Goal: Information Seeking & Learning: Compare options

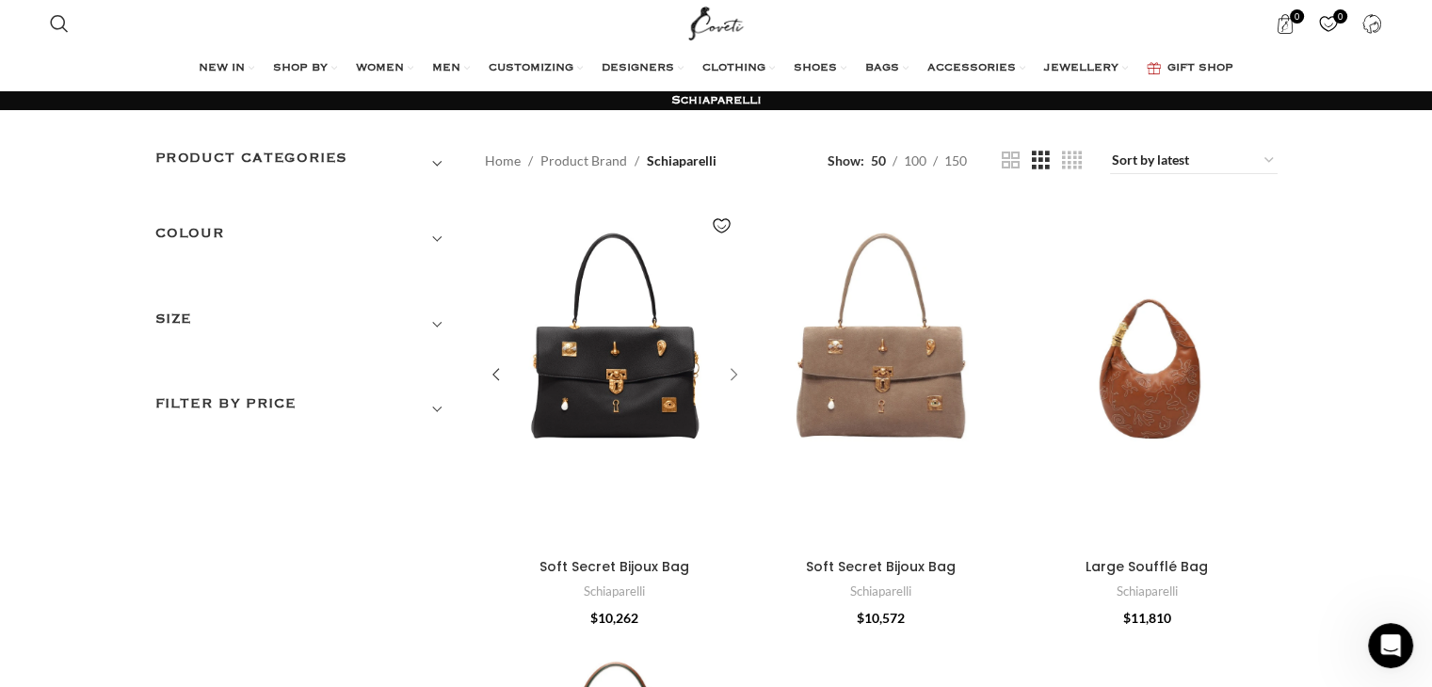
click at [732, 376] on div "Soft Secret Bijoux Bag" at bounding box center [731, 376] width 28 height 28
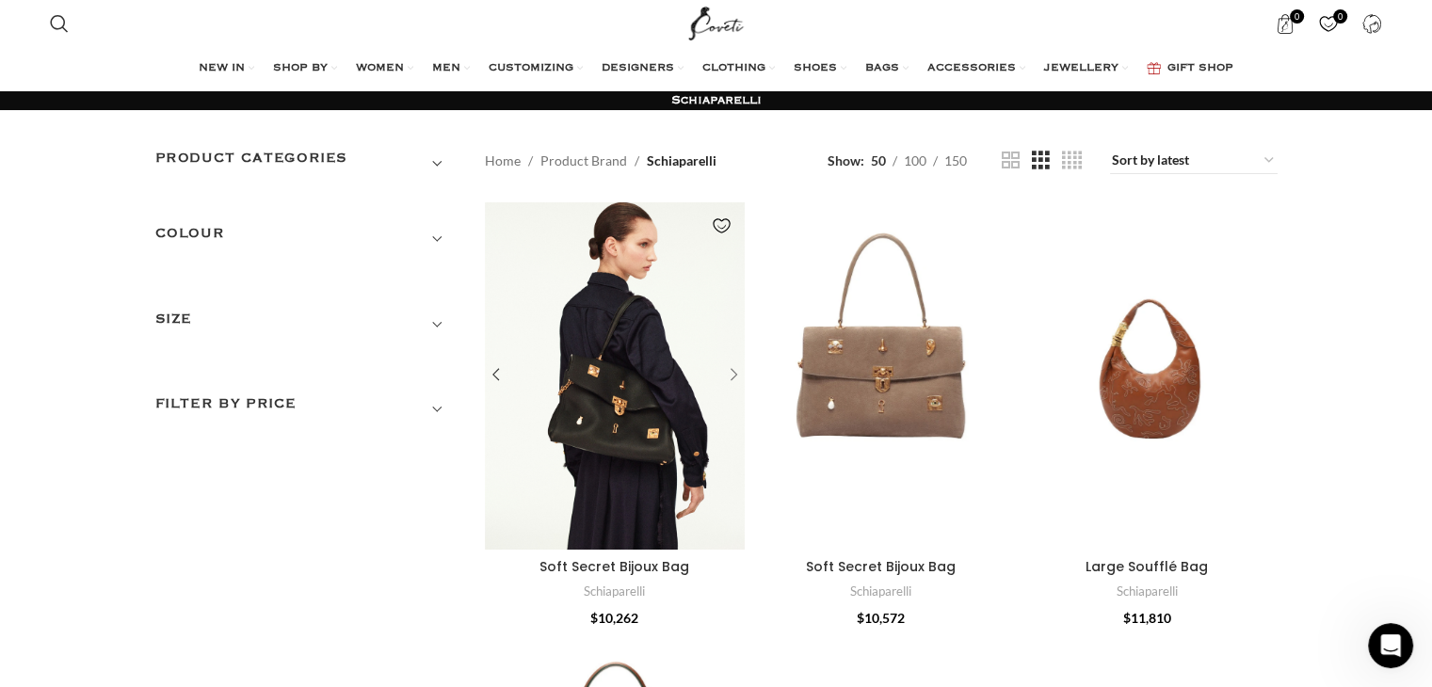
click at [732, 376] on div "Soft Secret Bijoux Bag" at bounding box center [731, 376] width 28 height 28
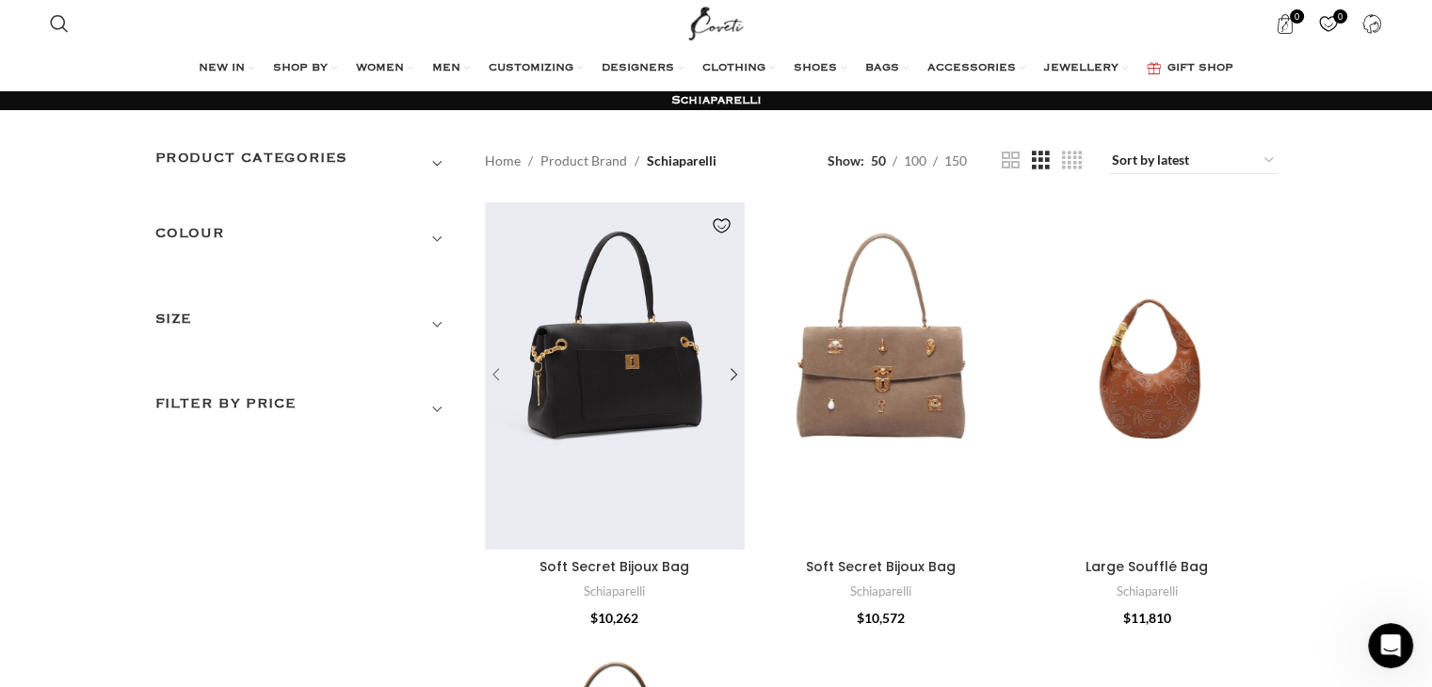
click at [497, 371] on div "Soft Secret Bijoux Bag" at bounding box center [499, 376] width 28 height 28
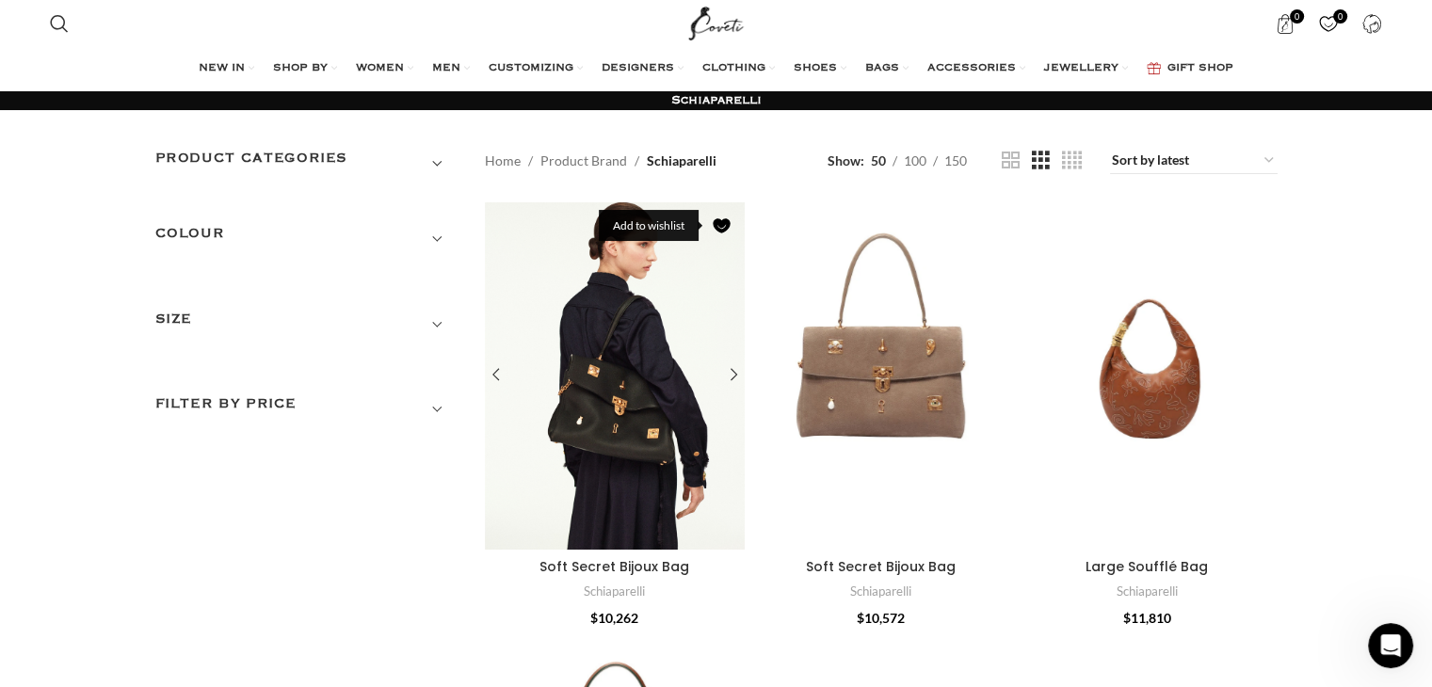
click at [723, 225] on link "Add to wishlist" at bounding box center [721, 226] width 28 height 28
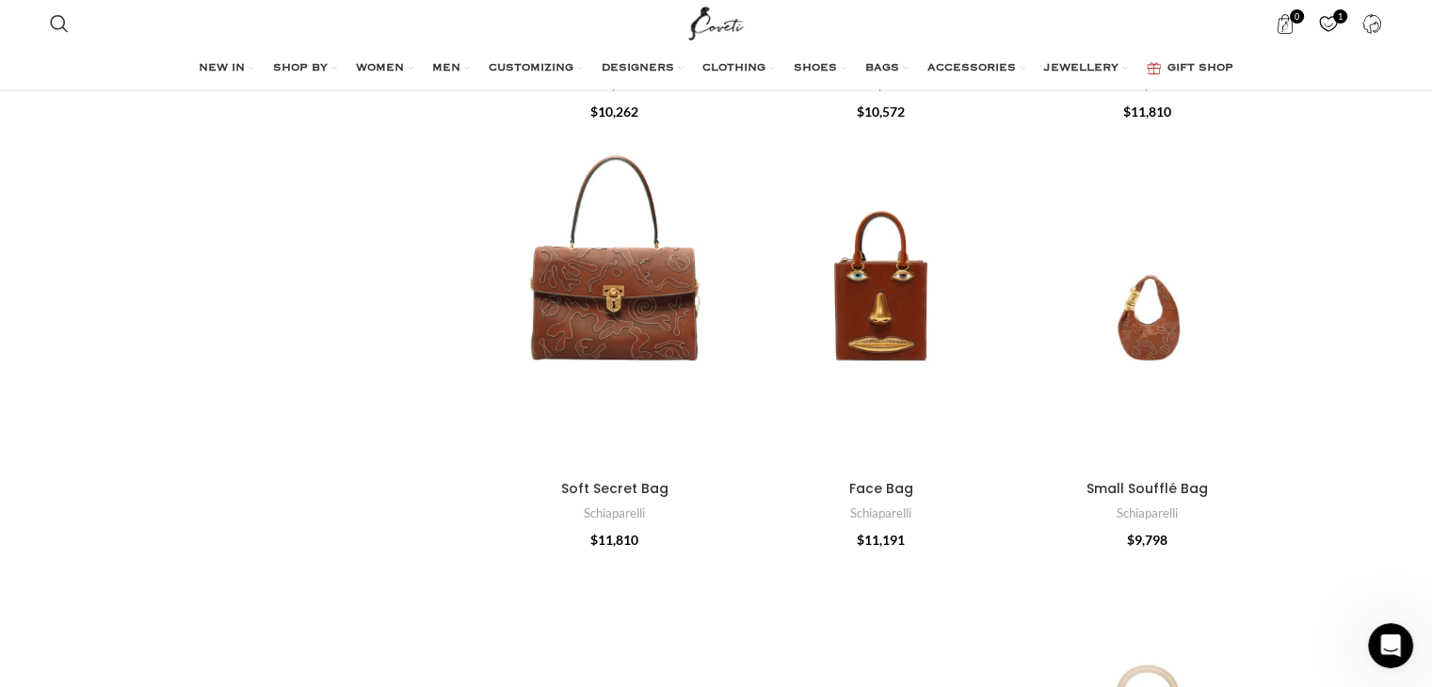
scroll to position [515, 0]
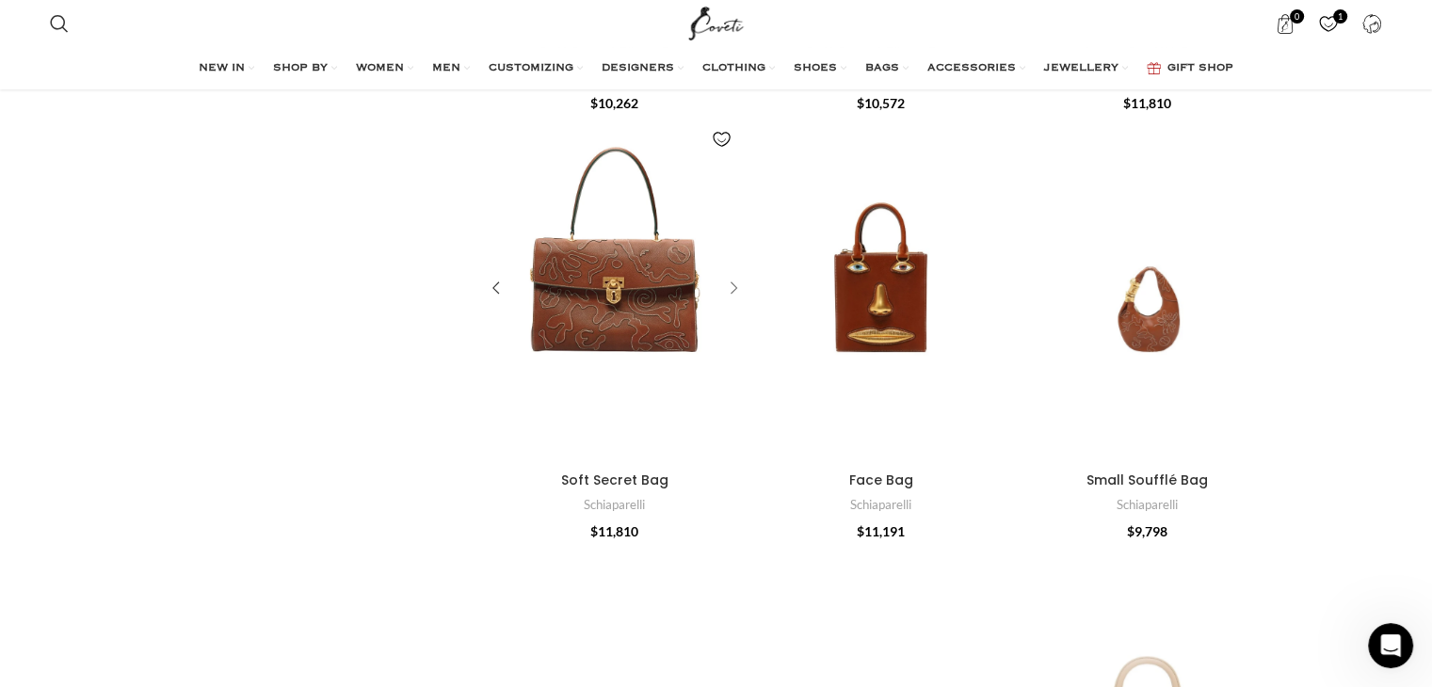
click at [729, 287] on div "Soft Secret Bag" at bounding box center [731, 289] width 28 height 28
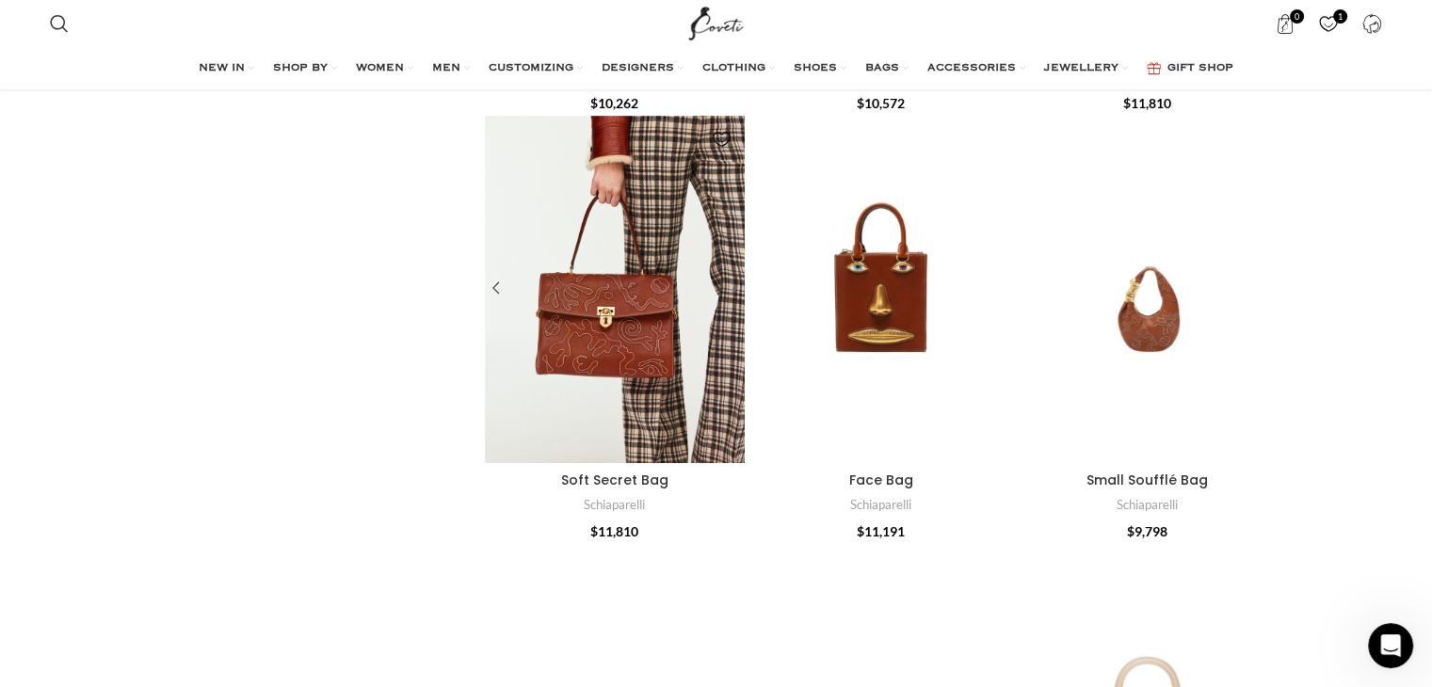
click at [731, 288] on div "Soft Secret Bag" at bounding box center [731, 289] width 28 height 28
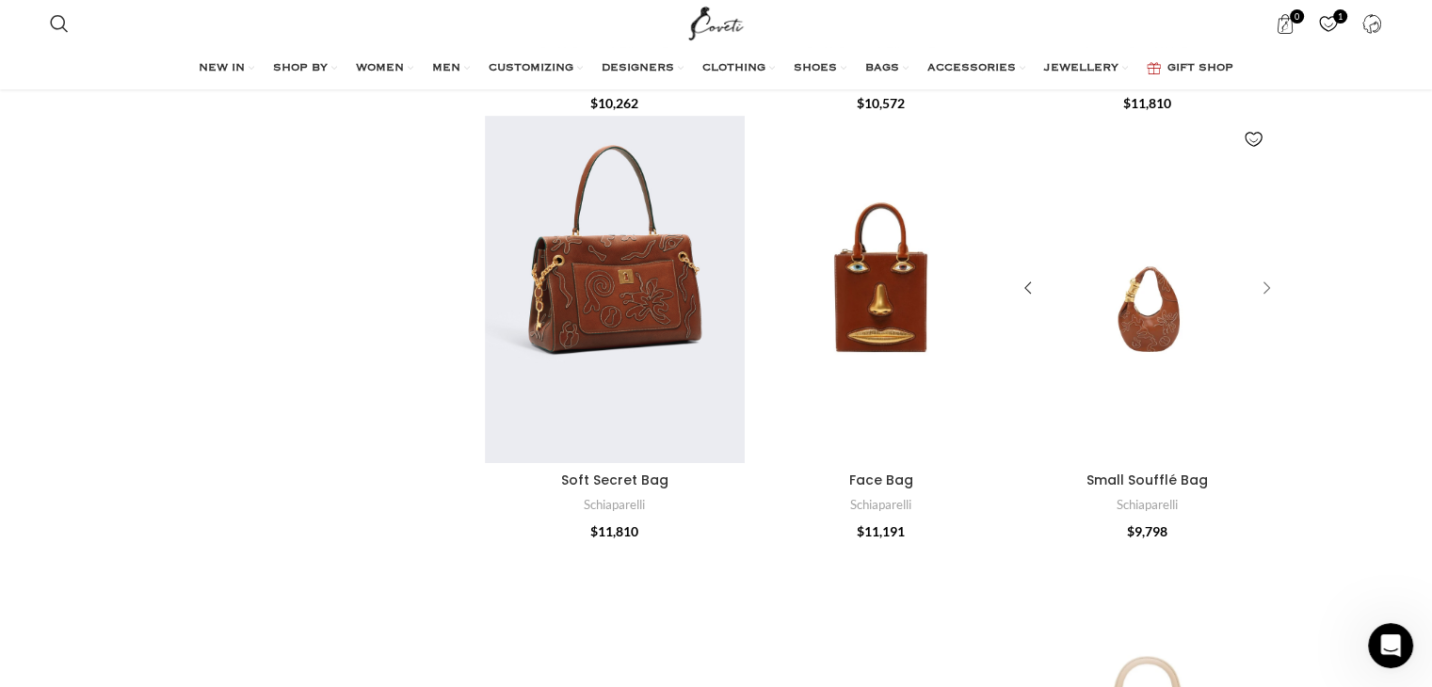
click at [1269, 291] on div "Small Soufflé Bag" at bounding box center [1263, 289] width 28 height 28
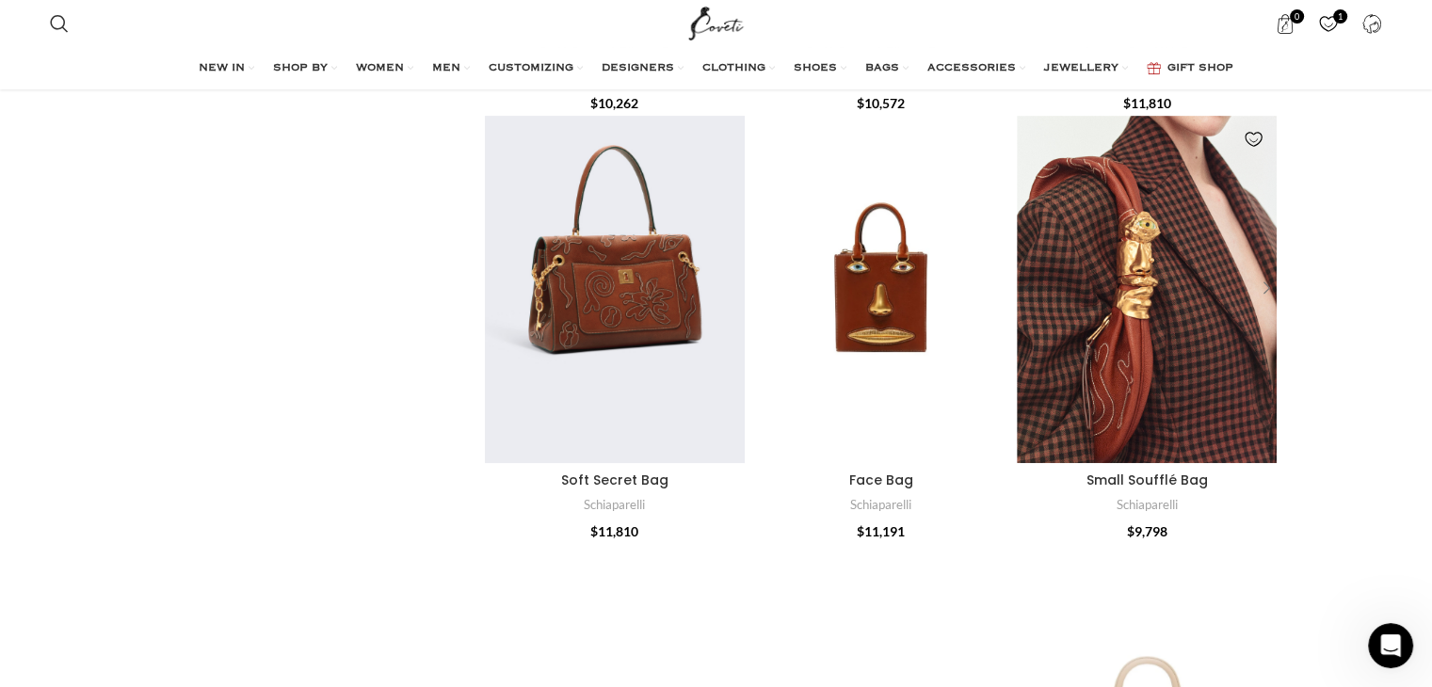
click at [1269, 291] on div "Small Soufflé Bag" at bounding box center [1263, 289] width 28 height 28
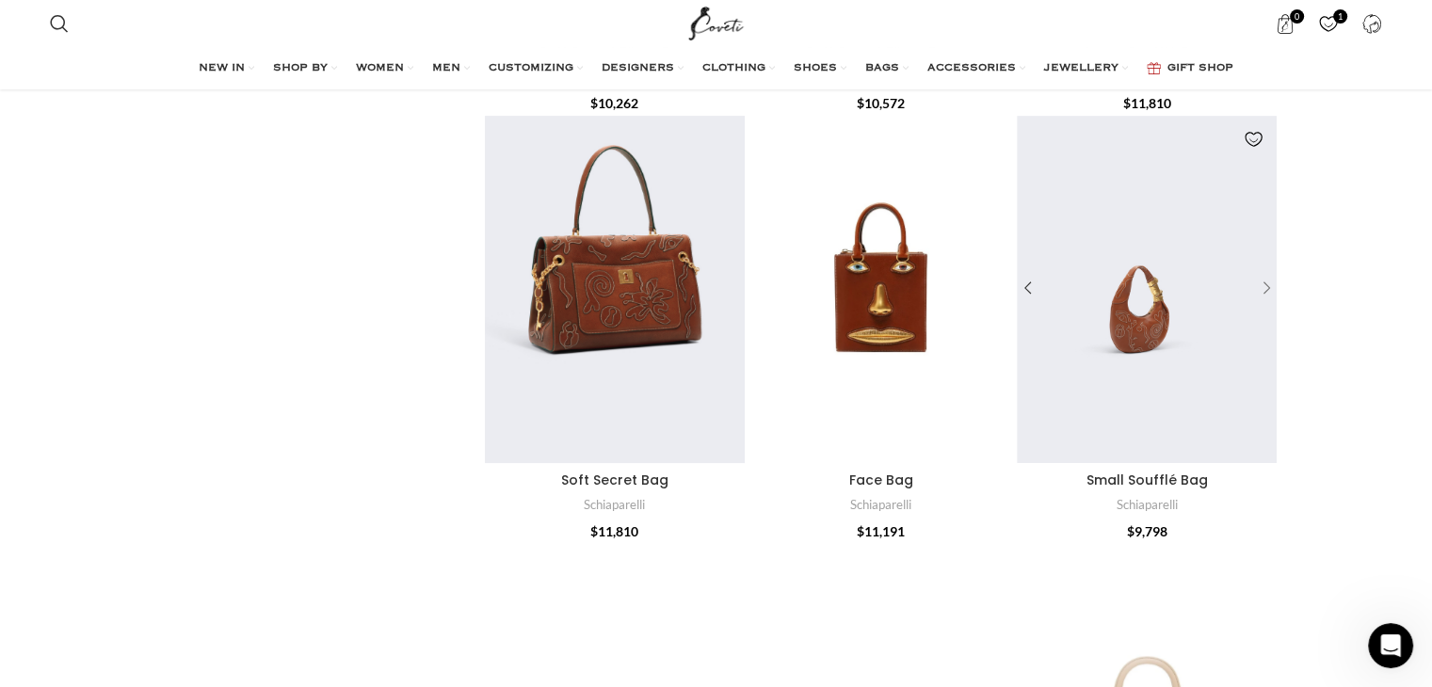
click at [1269, 291] on div "Small Soufflé Bag" at bounding box center [1263, 289] width 28 height 28
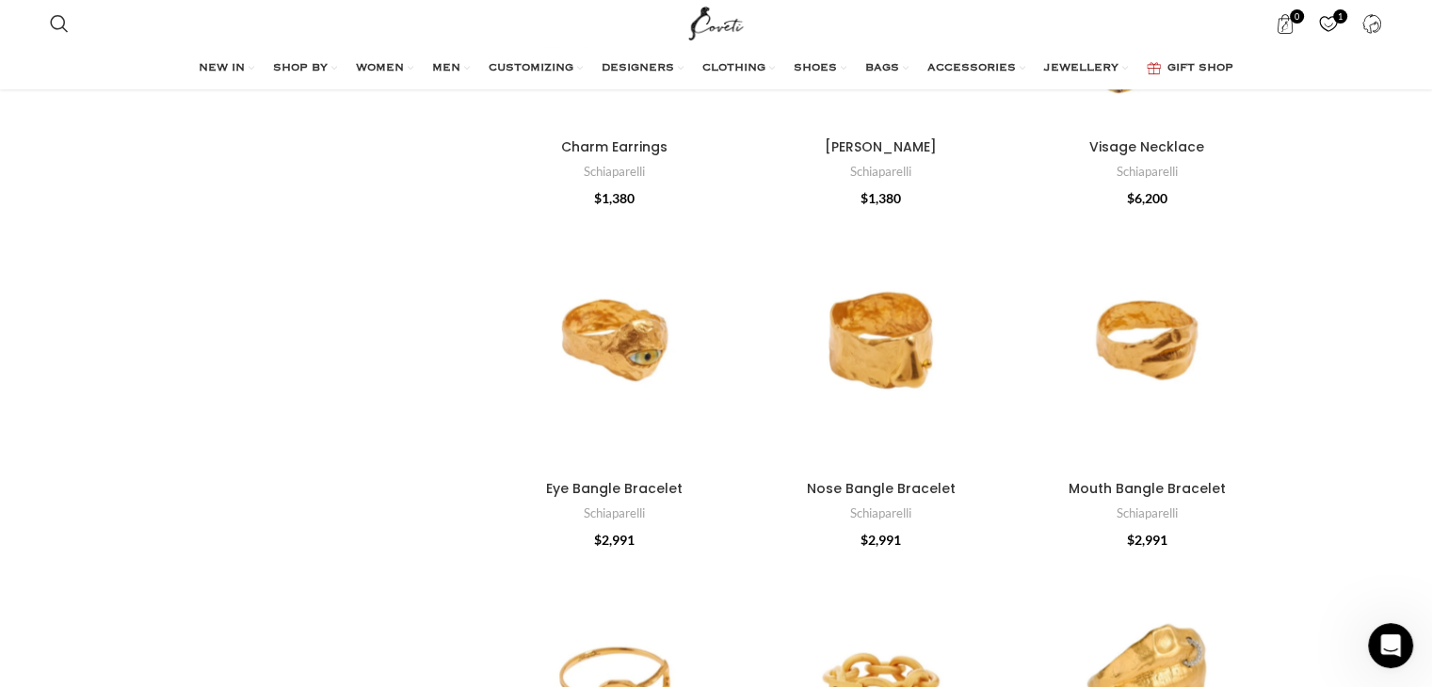
scroll to position [3789, 0]
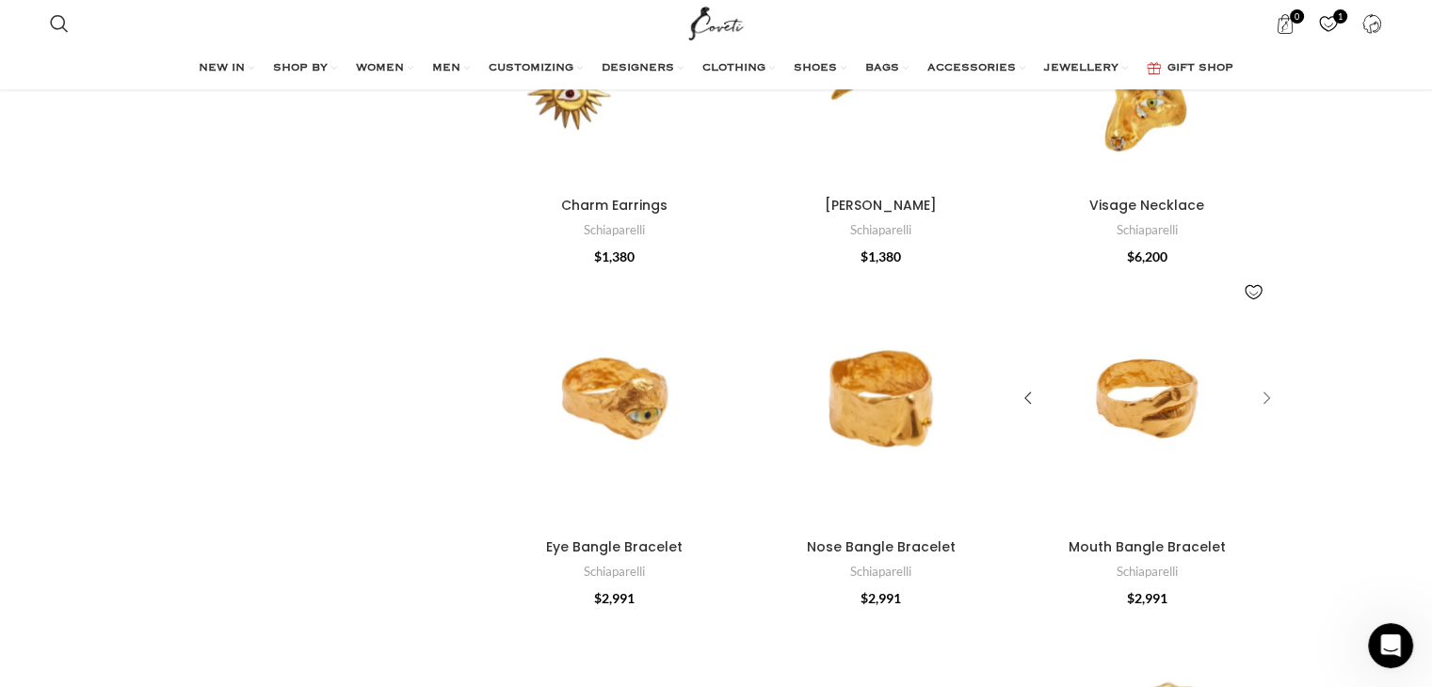
click at [1263, 396] on div "Mouth Bangle Bracelet" at bounding box center [1263, 399] width 28 height 28
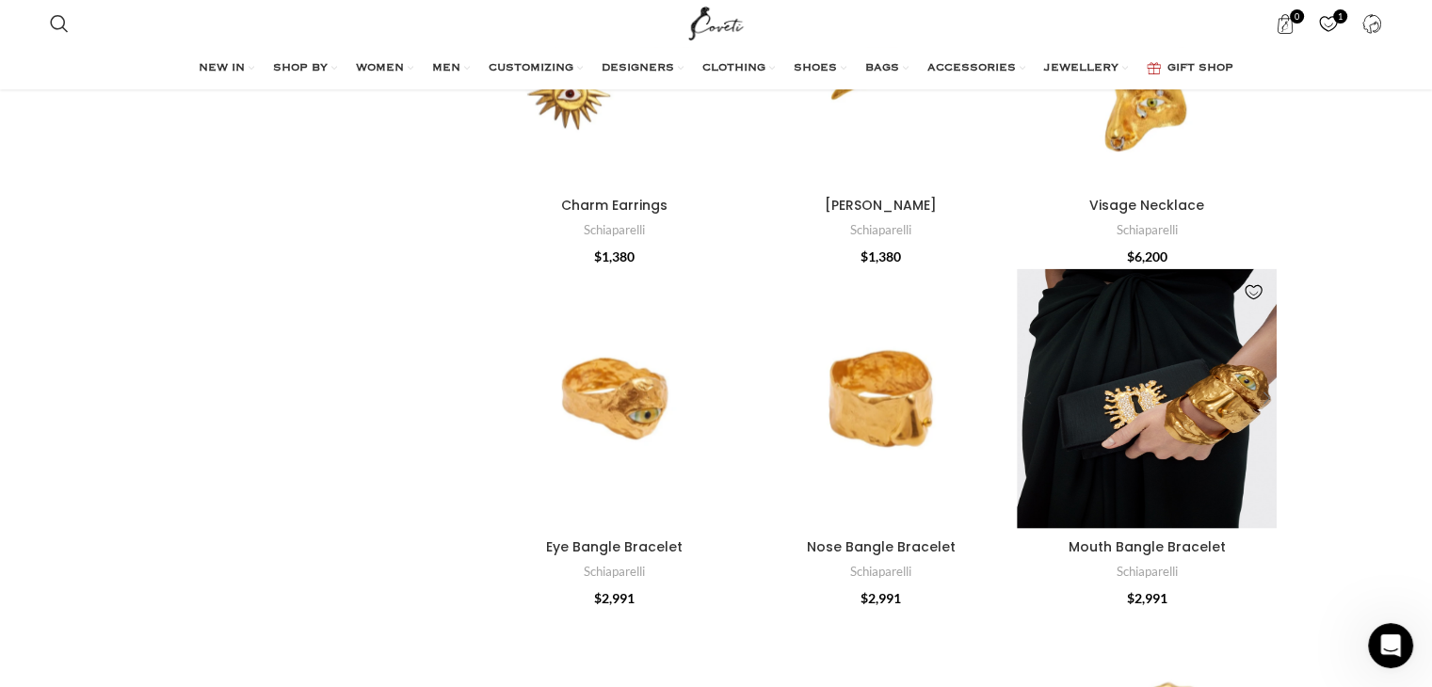
click at [1263, 396] on div "Mouth Bangle Bracelet" at bounding box center [1263, 399] width 28 height 28
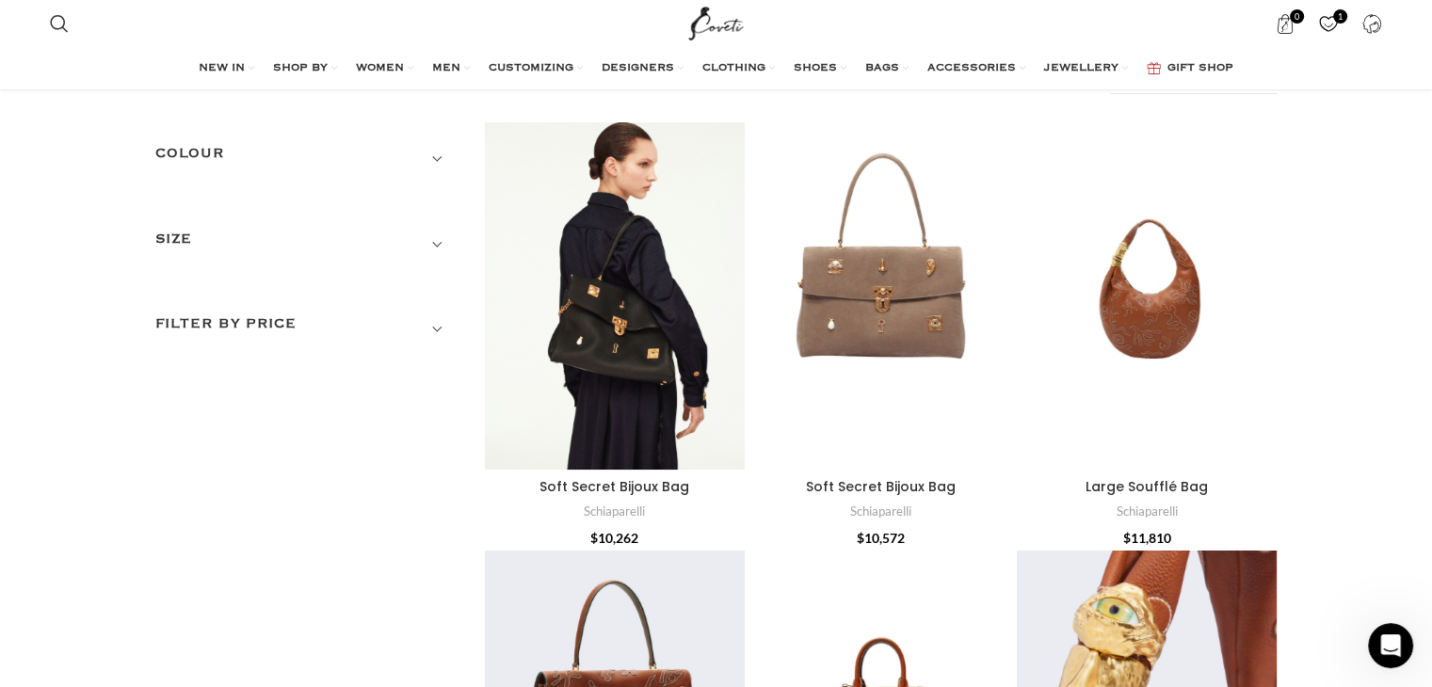
scroll to position [89, 0]
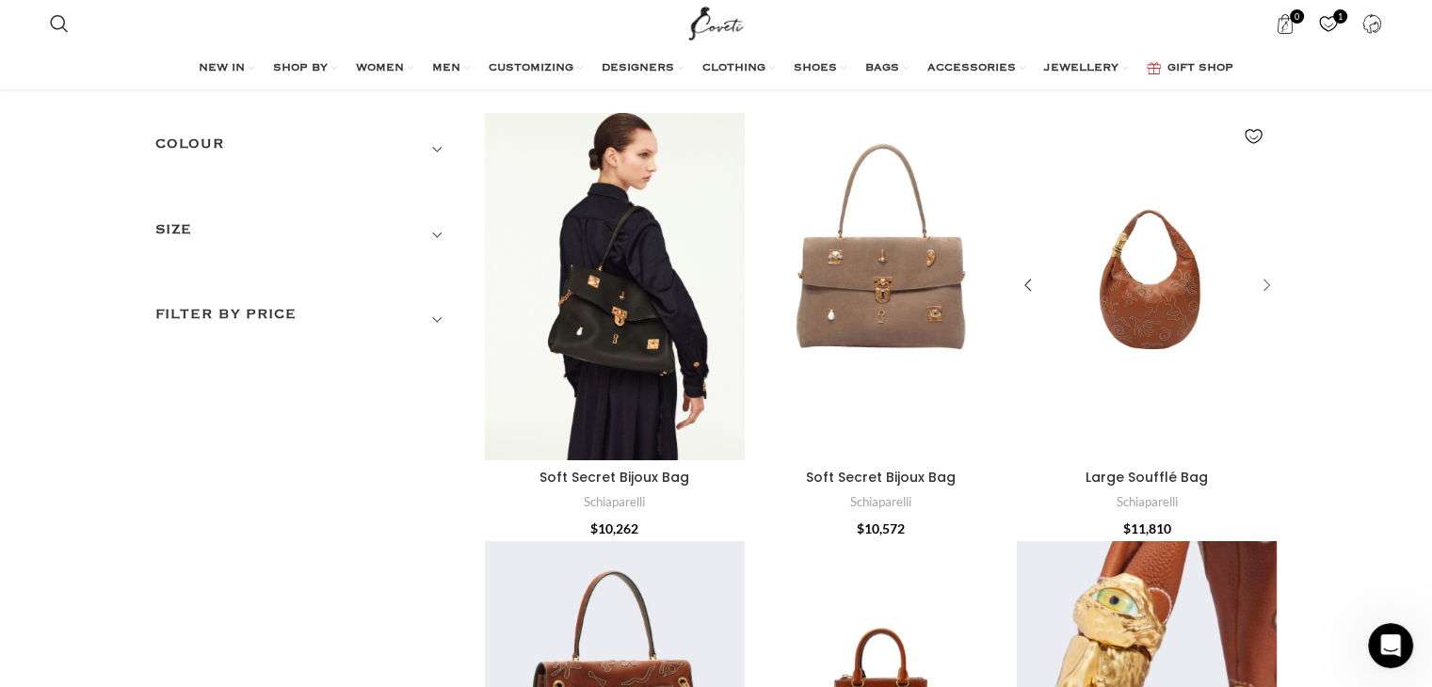
click at [1266, 281] on div "Large Soufflé Bag" at bounding box center [1263, 286] width 28 height 28
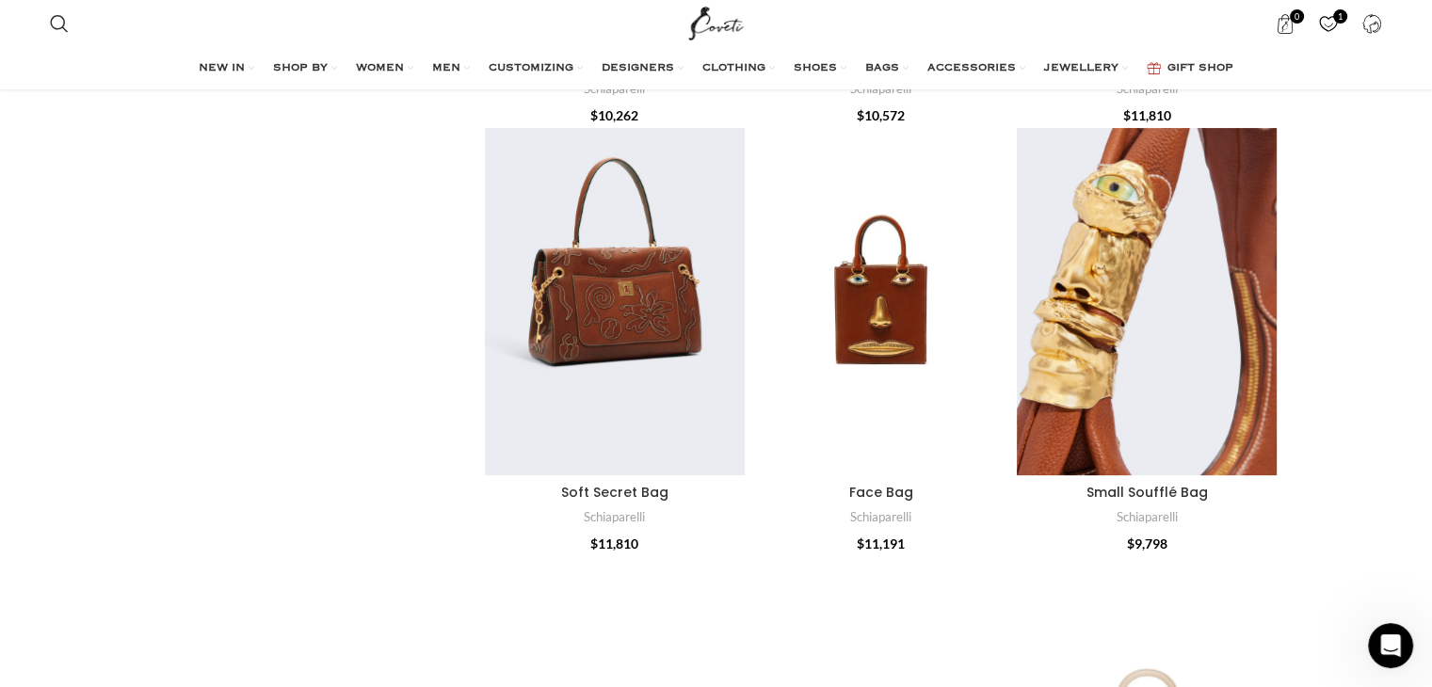
scroll to position [427, 0]
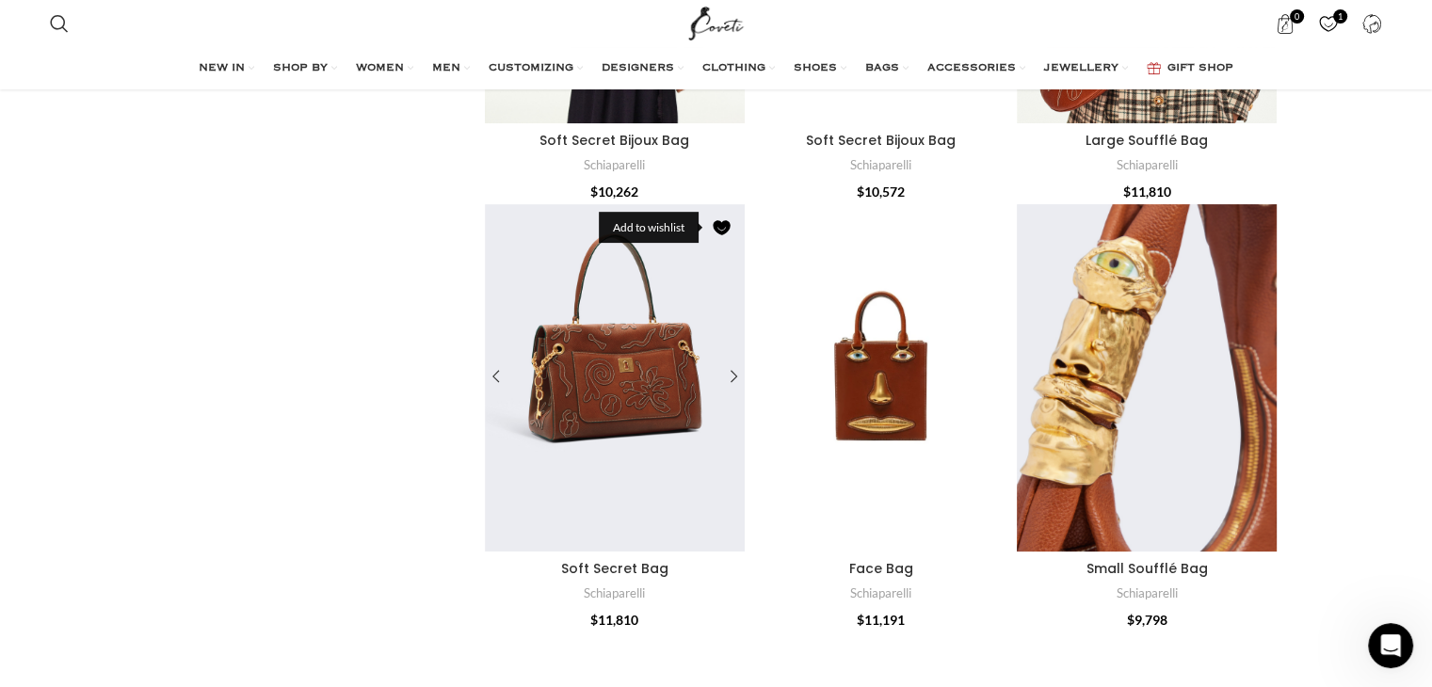
click at [725, 225] on link "Add to wishlist" at bounding box center [721, 228] width 28 height 28
click at [1257, 228] on link "Add to wishlist" at bounding box center [1253, 228] width 28 height 28
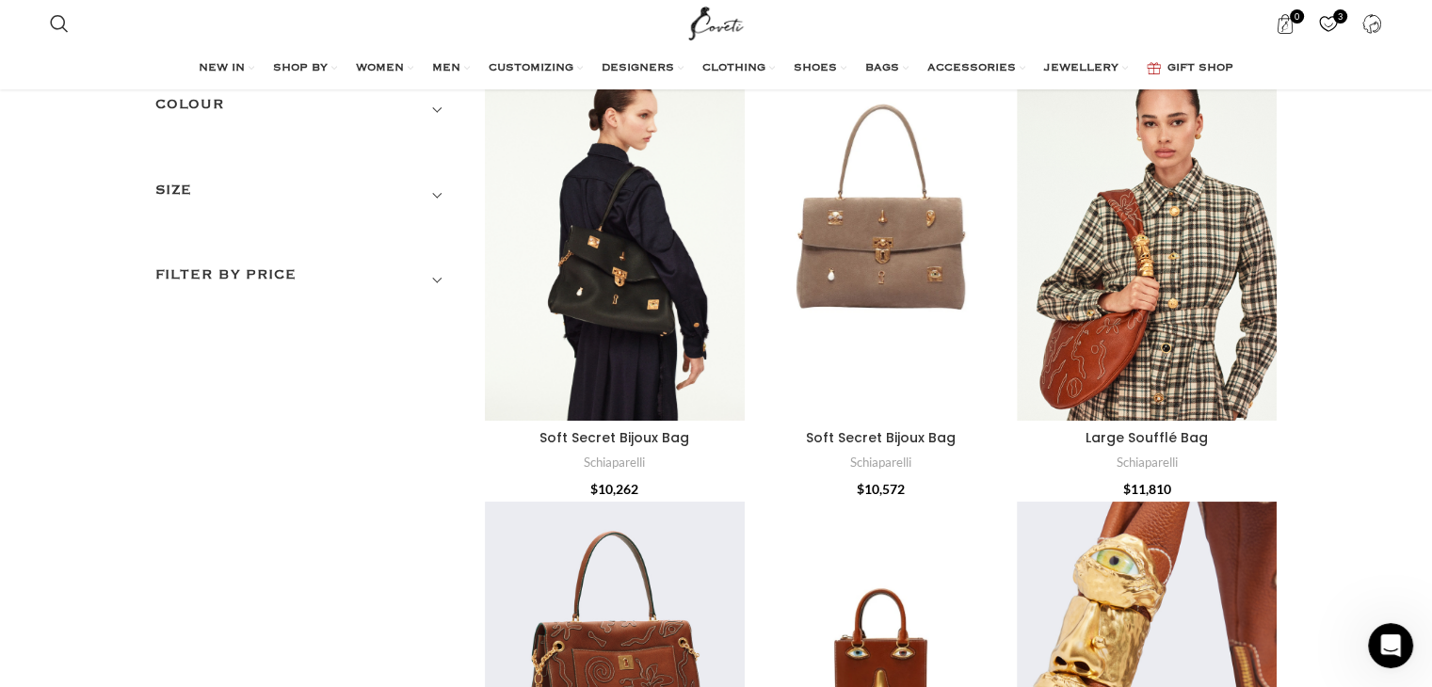
scroll to position [0, 0]
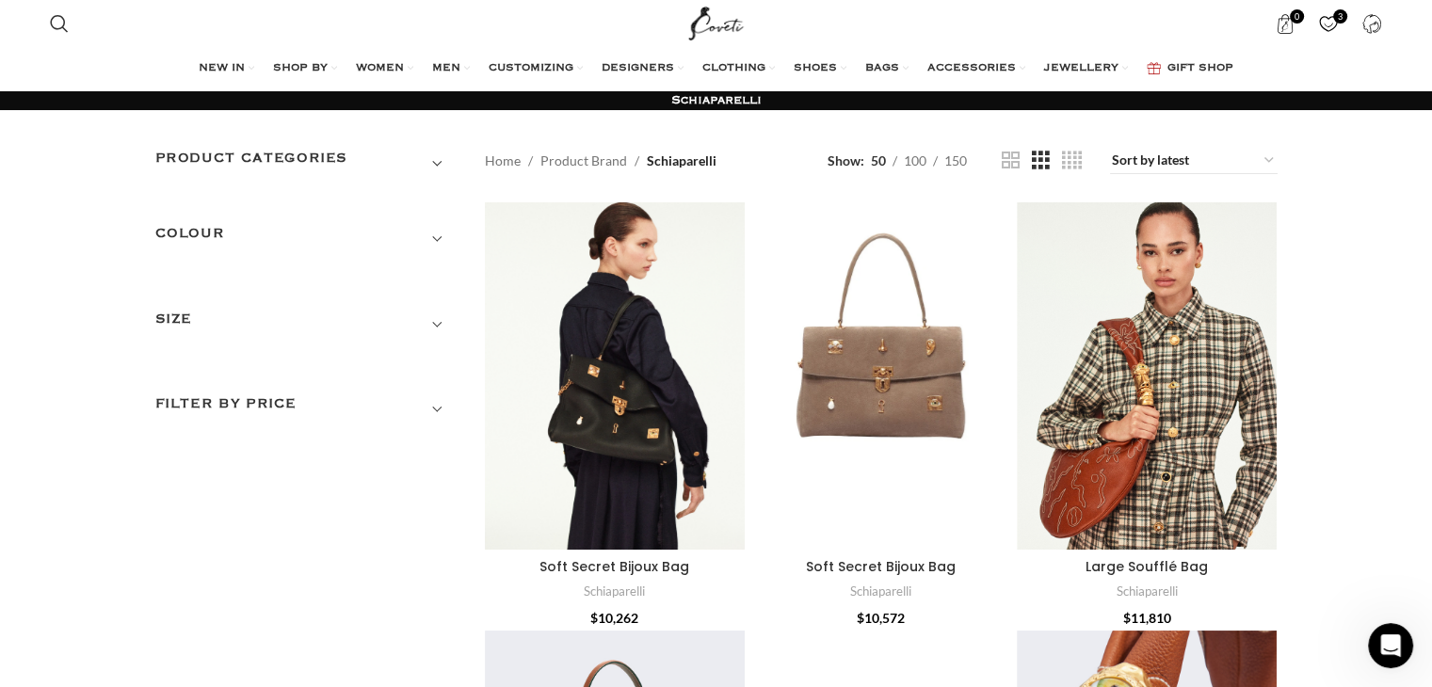
click at [396, 159] on h3 "Product categories" at bounding box center [305, 164] width 301 height 32
click at [197, 241] on link "Women" at bounding box center [294, 240] width 278 height 34
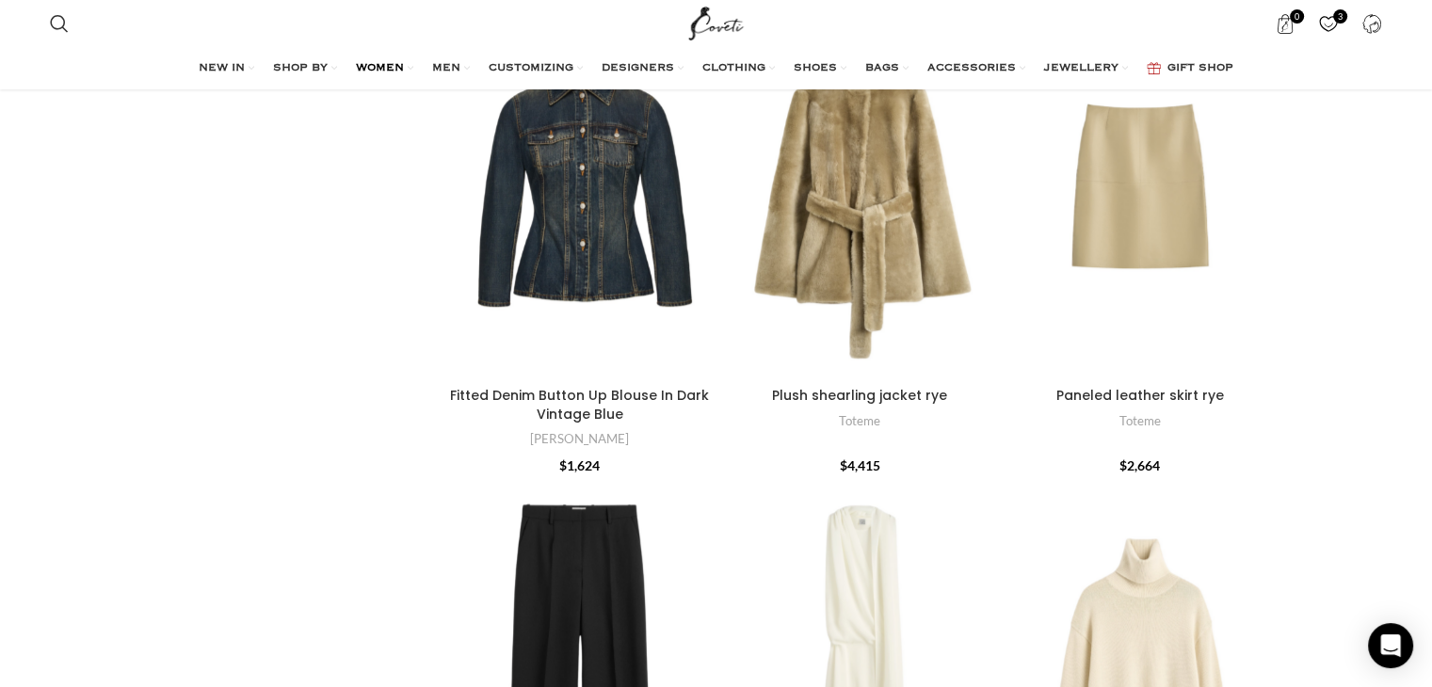
scroll to position [79, 0]
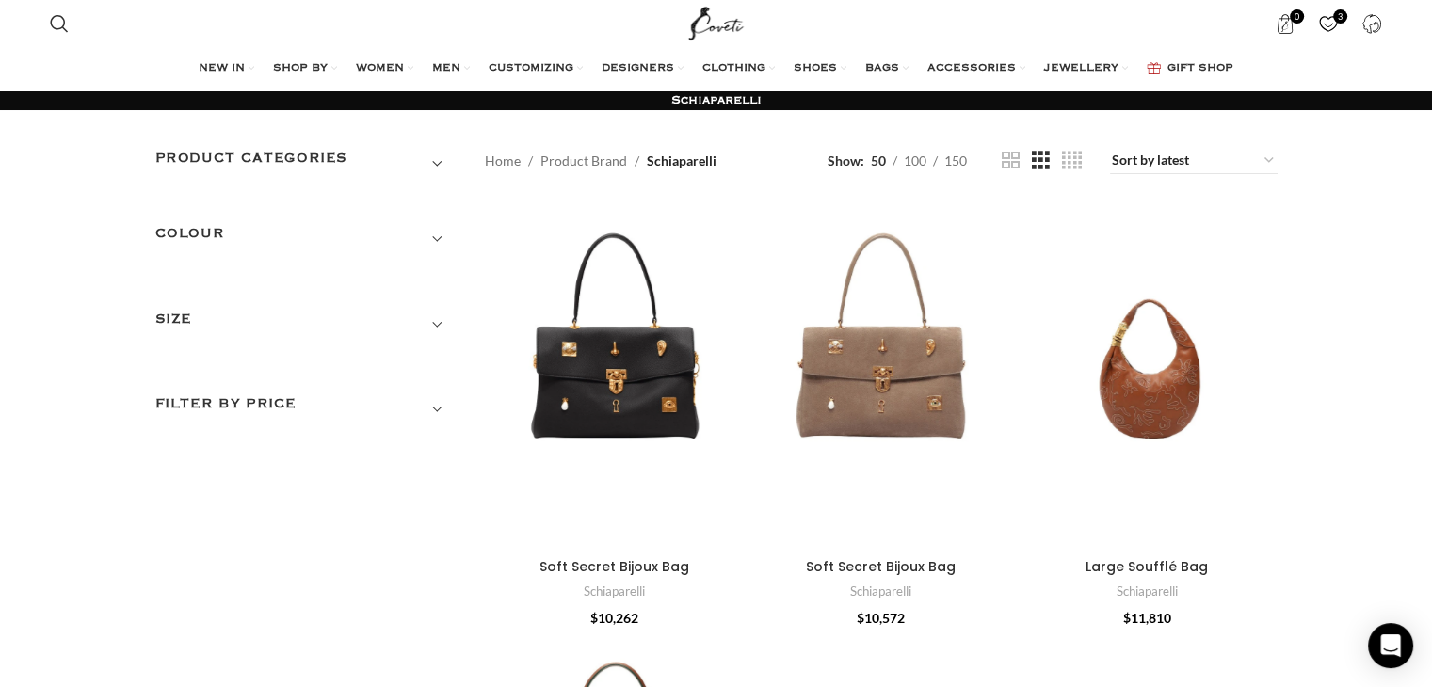
click at [441, 163] on h3 "Product categories" at bounding box center [305, 164] width 301 height 32
click at [445, 241] on div at bounding box center [446, 240] width 21 height 21
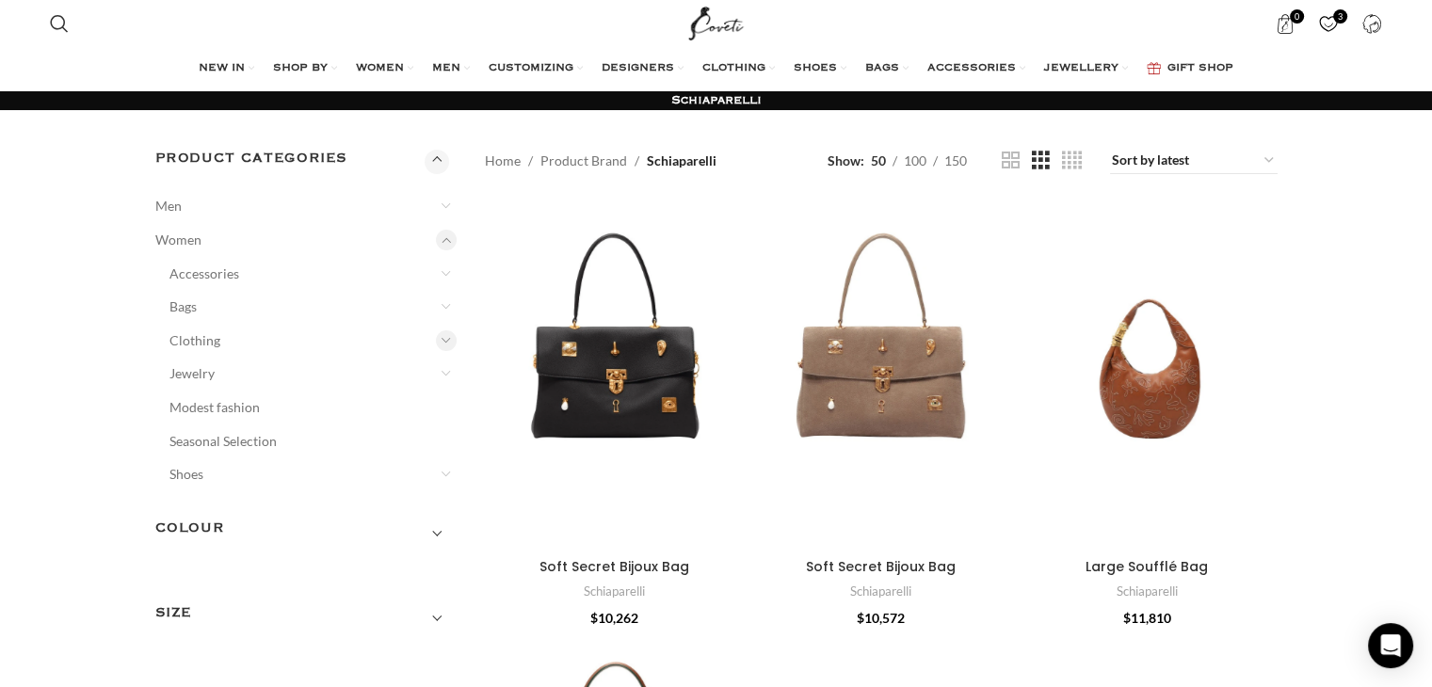
click at [444, 340] on div at bounding box center [446, 341] width 21 height 21
click at [207, 510] on link "Dresses" at bounding box center [309, 509] width 250 height 34
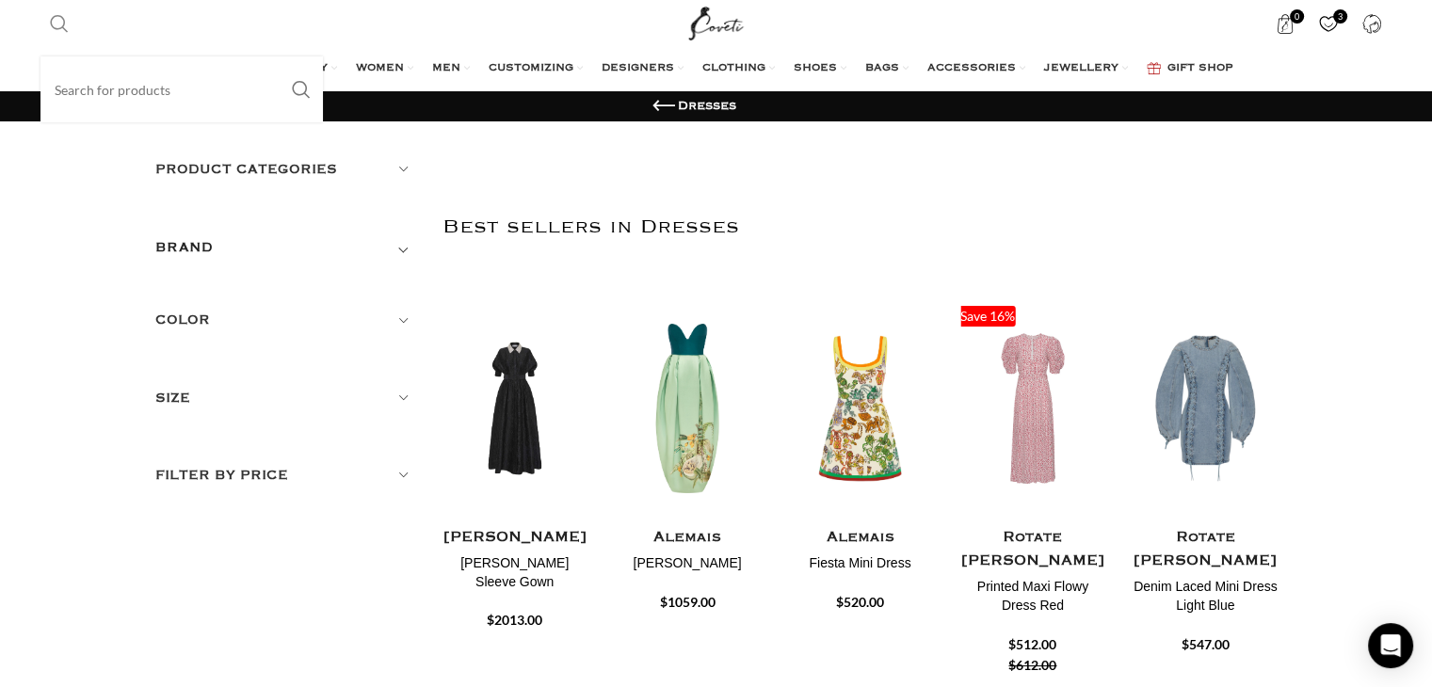
click at [85, 69] on input "Search" at bounding box center [181, 90] width 283 height 66
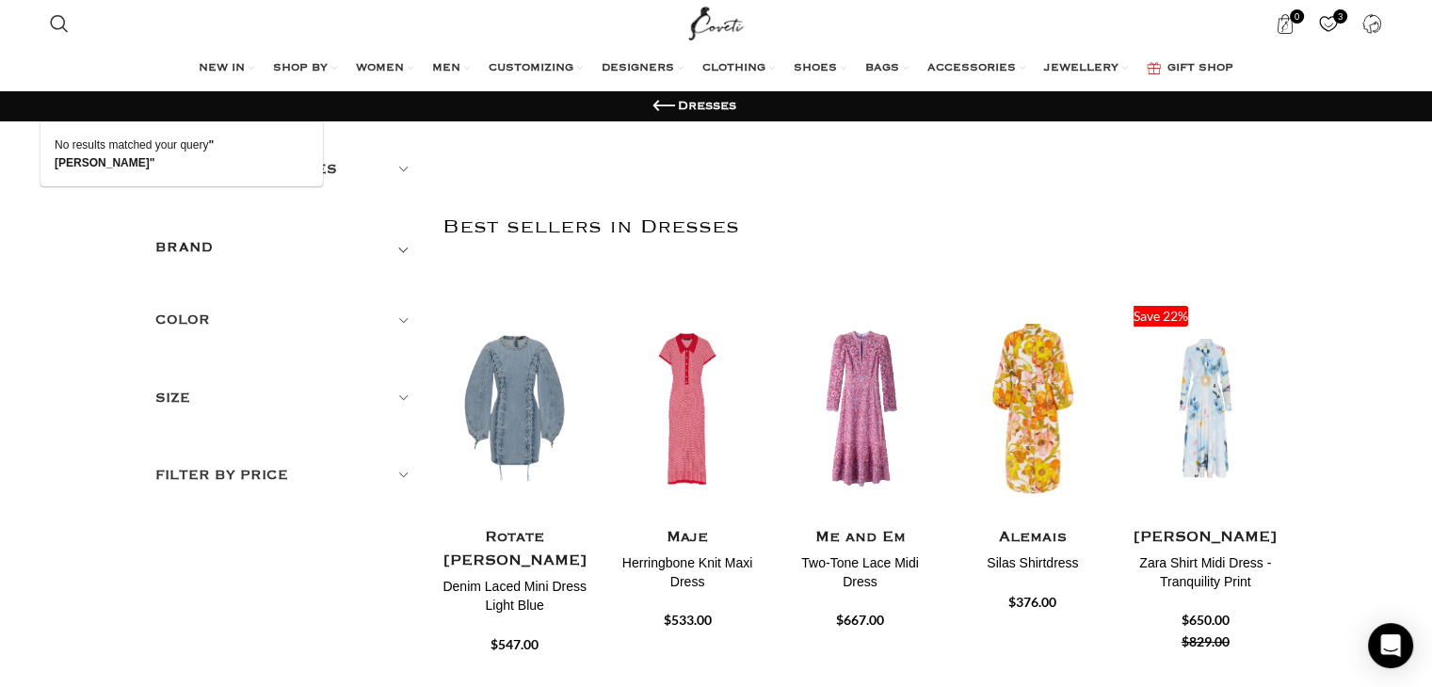
type input "schapp"
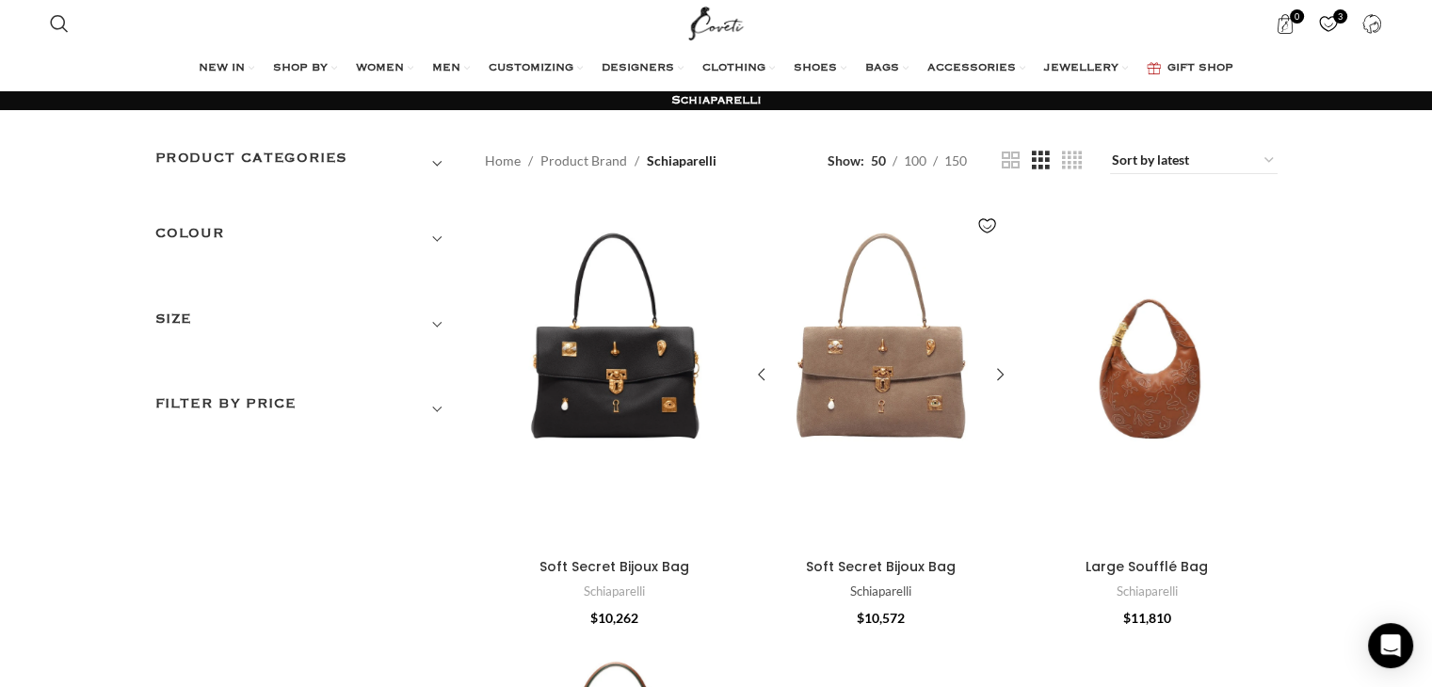
click at [881, 592] on link "Schiaparelli" at bounding box center [880, 592] width 61 height 18
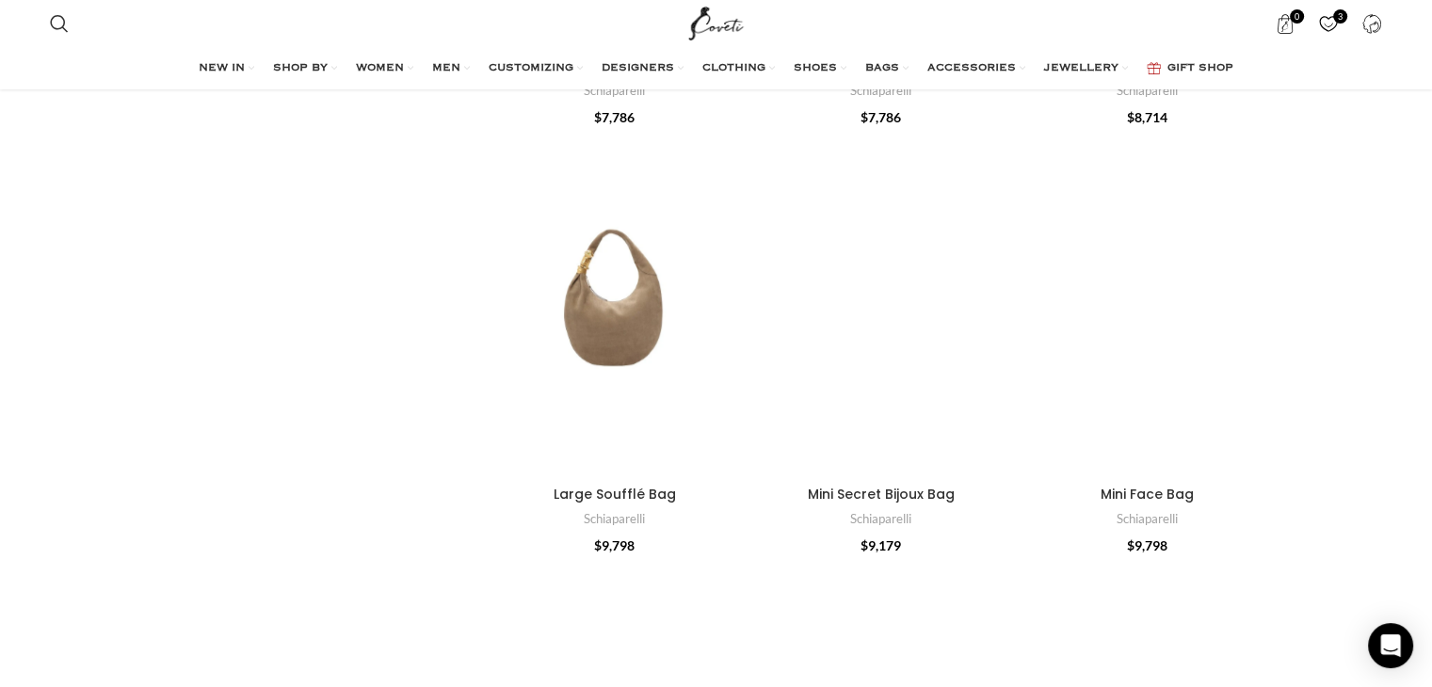
drag, startPoint x: 1445, startPoint y: 57, endPoint x: 1445, endPoint y: 201, distance: 143.1
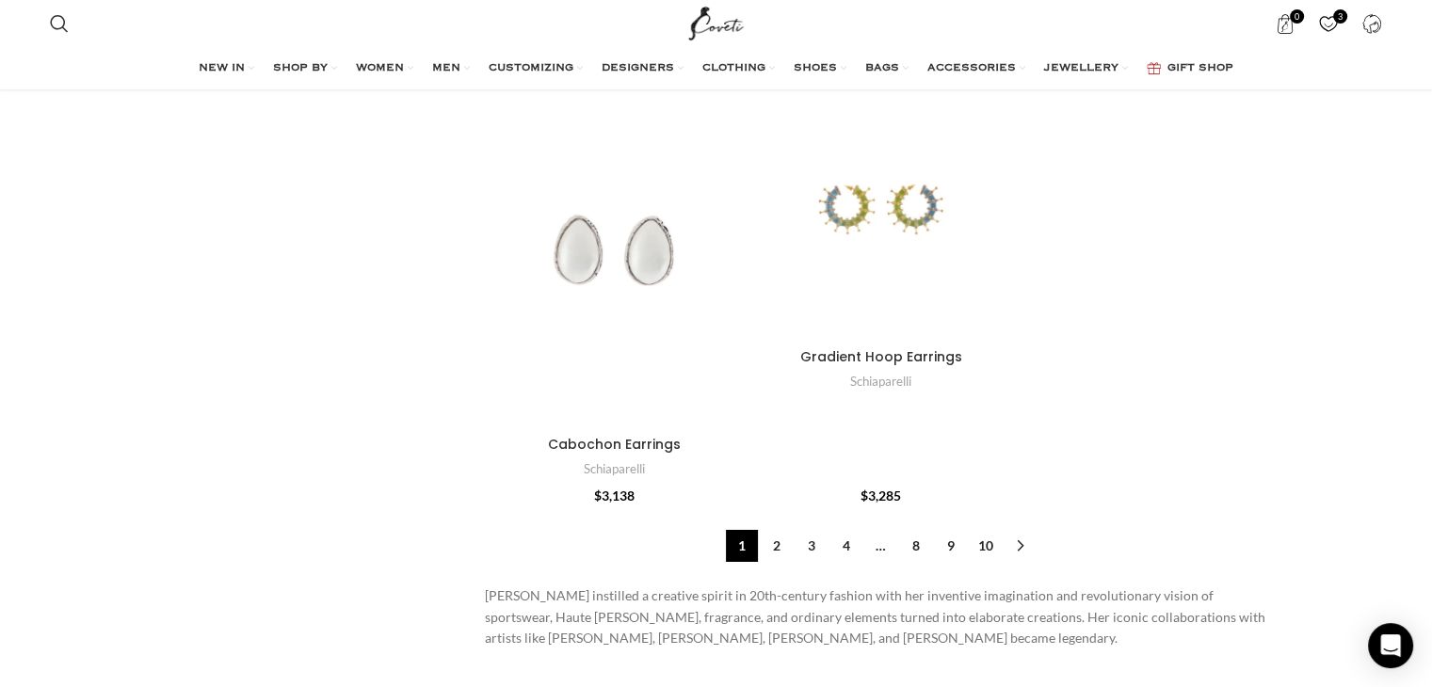
scroll to position [6765, 0]
click at [778, 530] on link "2" at bounding box center [777, 546] width 32 height 32
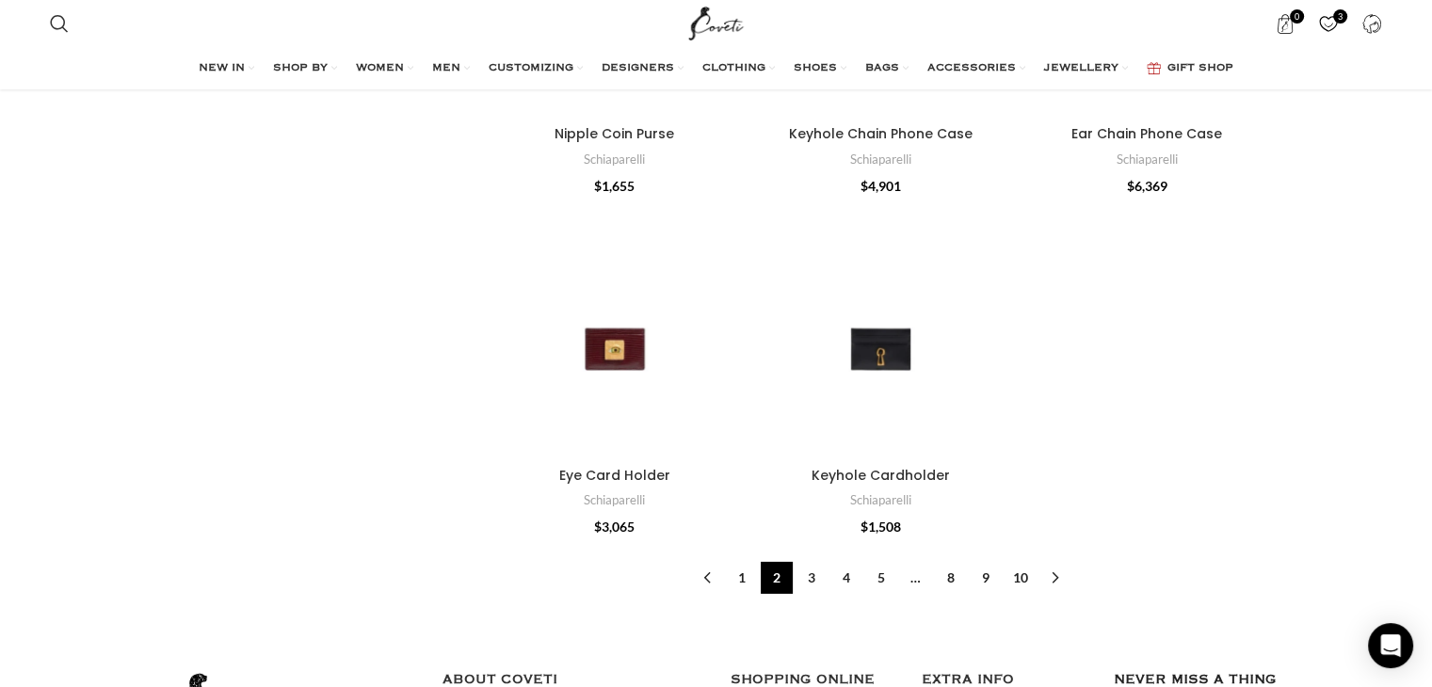
scroll to position [6016, 0]
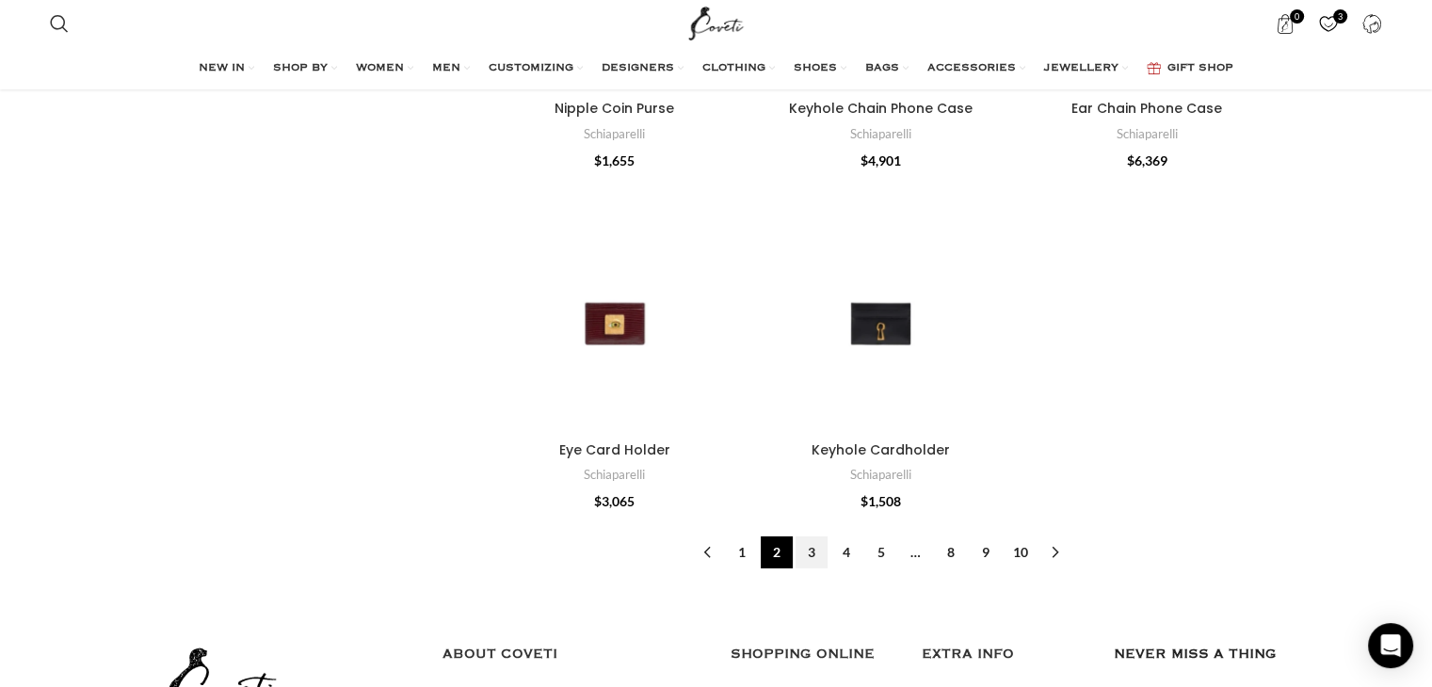
click at [816, 551] on link "3" at bounding box center [812, 553] width 32 height 32
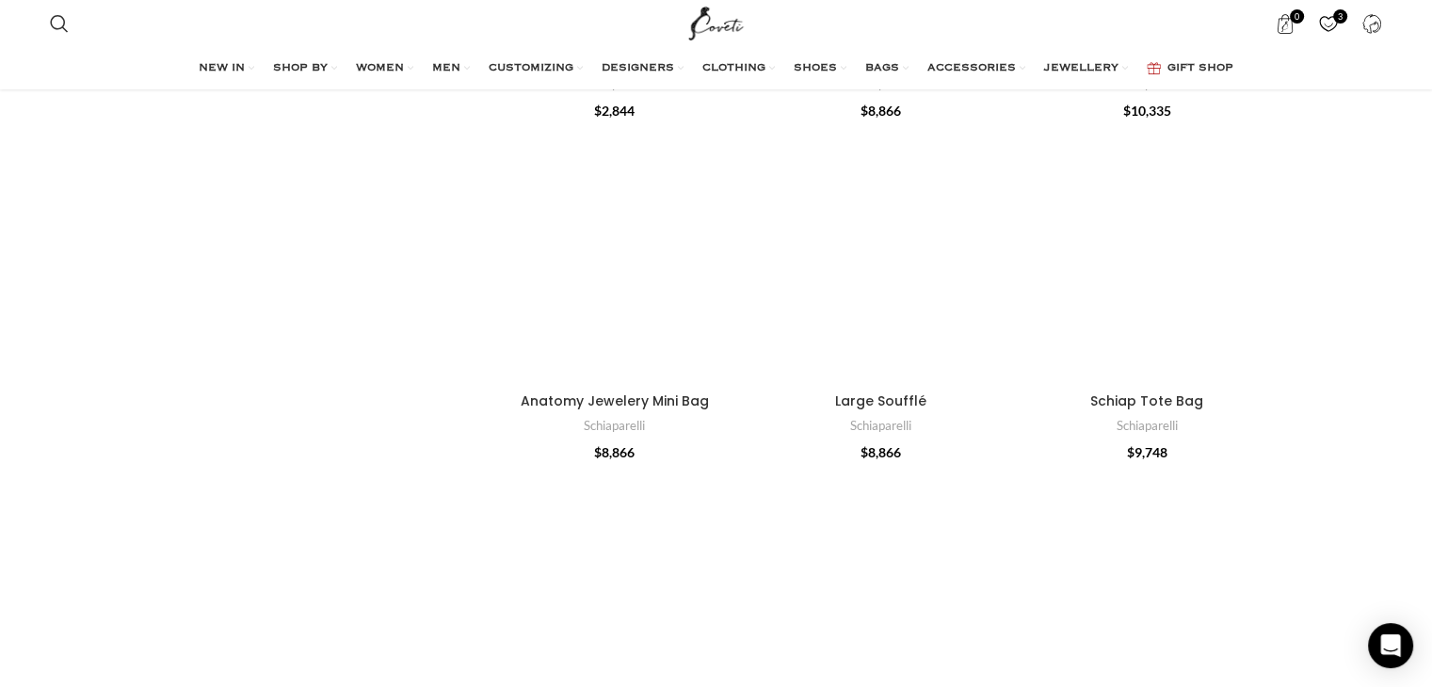
scroll to position [1454, 0]
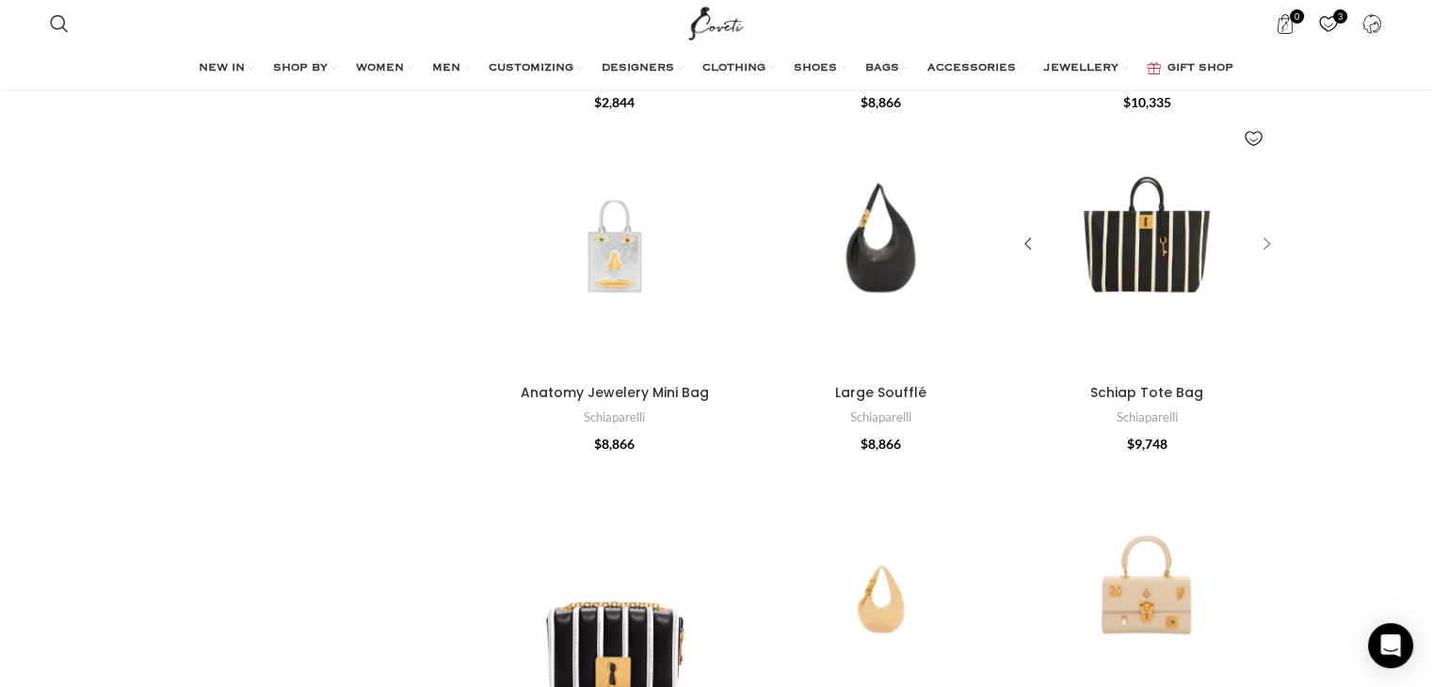
click at [1269, 239] on div "Schiap Tote Bag" at bounding box center [1263, 245] width 28 height 28
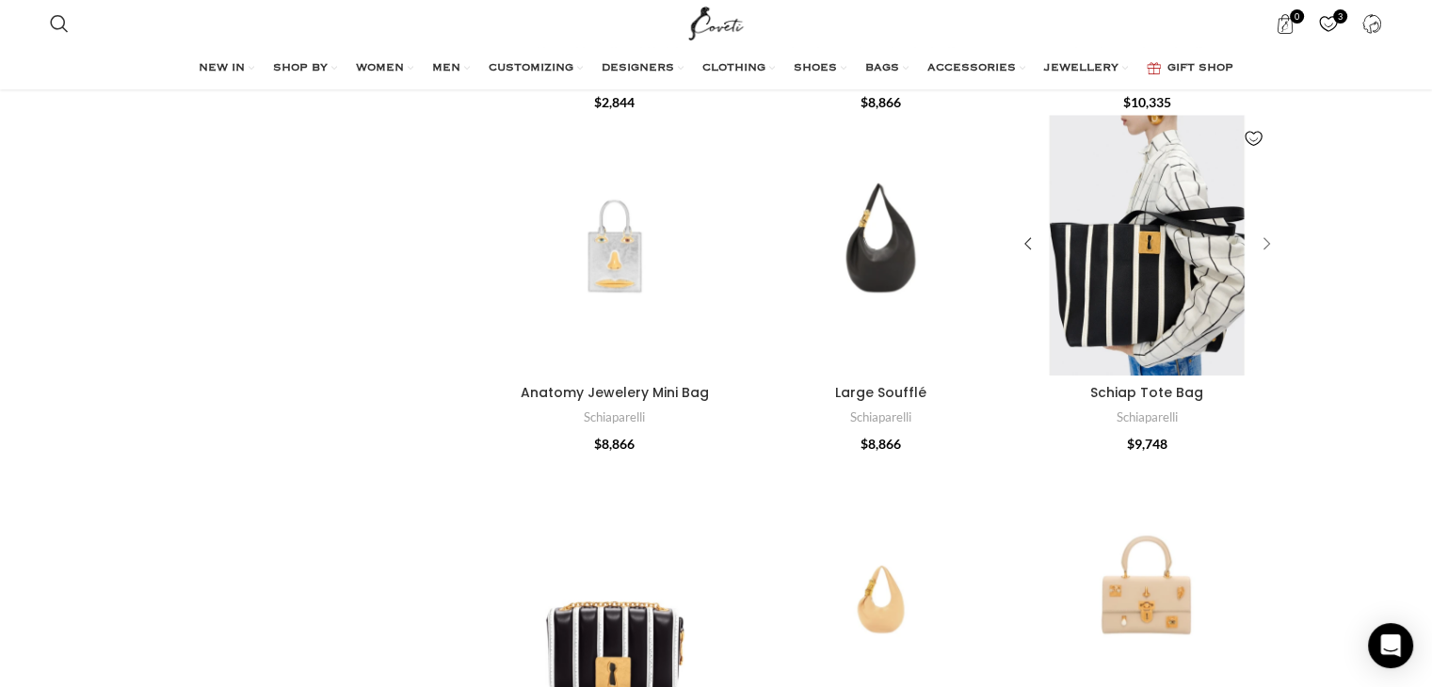
click at [1269, 239] on div "Schiap Tote Bag" at bounding box center [1263, 245] width 28 height 28
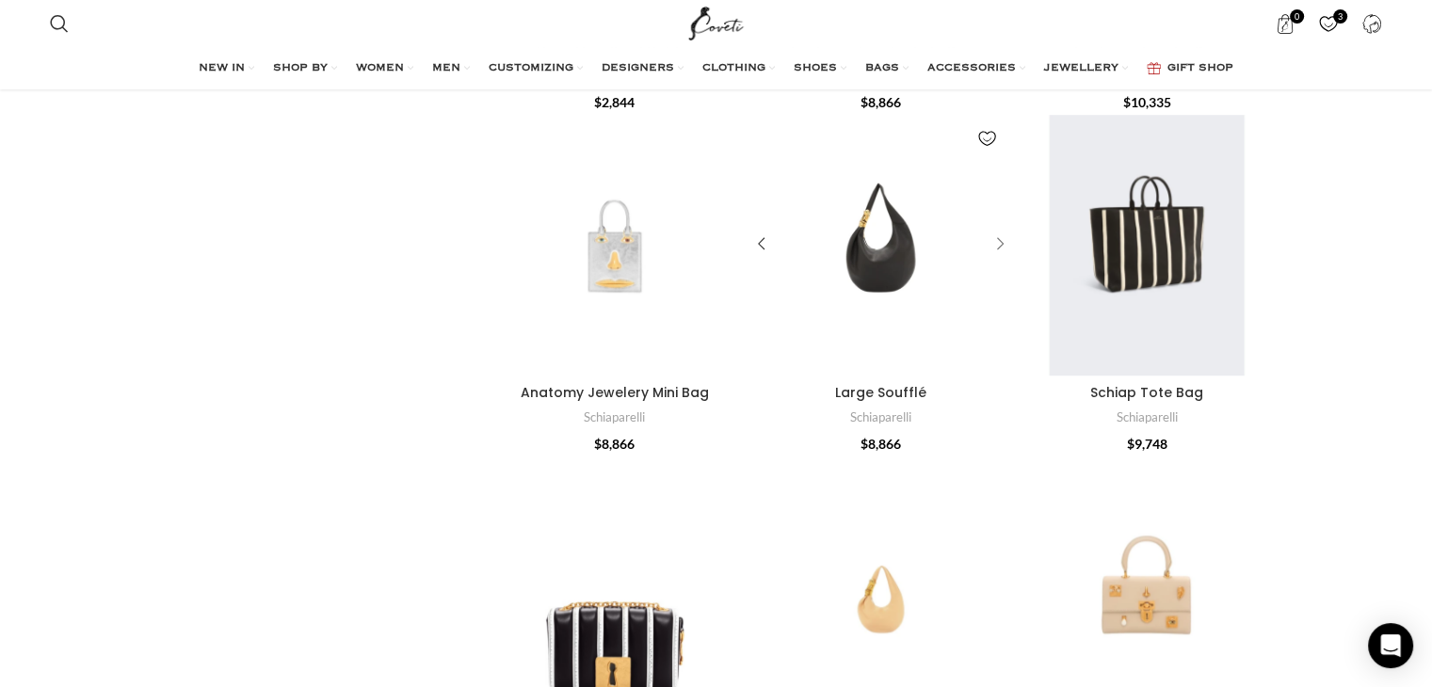
click at [1004, 241] on div "Large Soufflé" at bounding box center [997, 245] width 28 height 28
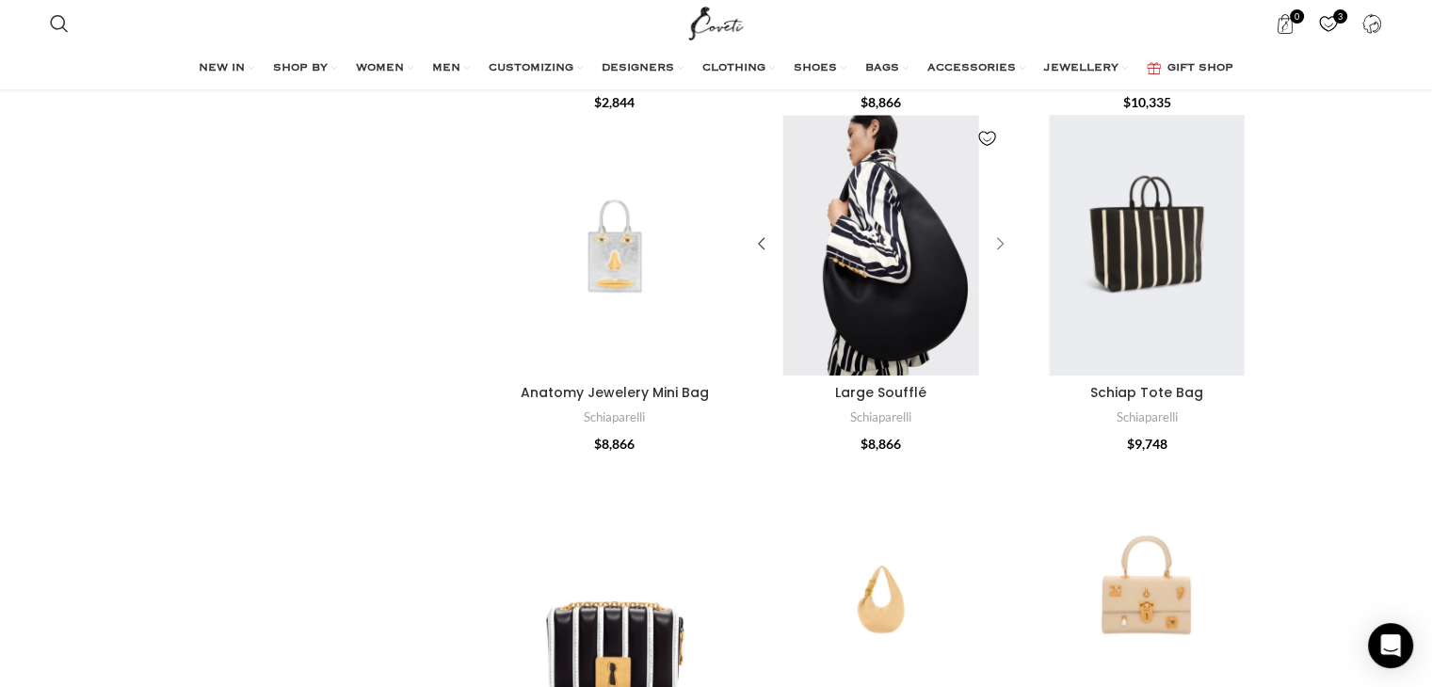
click at [1004, 241] on div "Large Soufflé" at bounding box center [997, 245] width 28 height 28
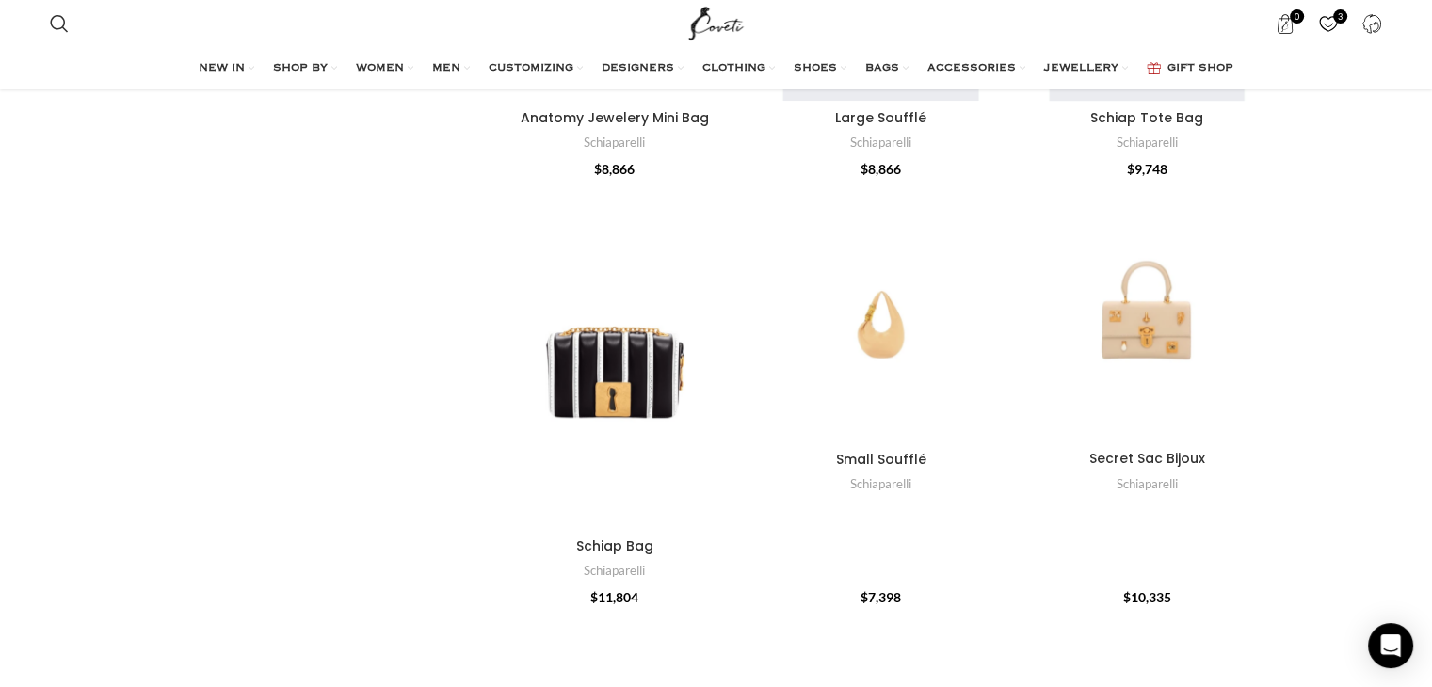
scroll to position [1746, 0]
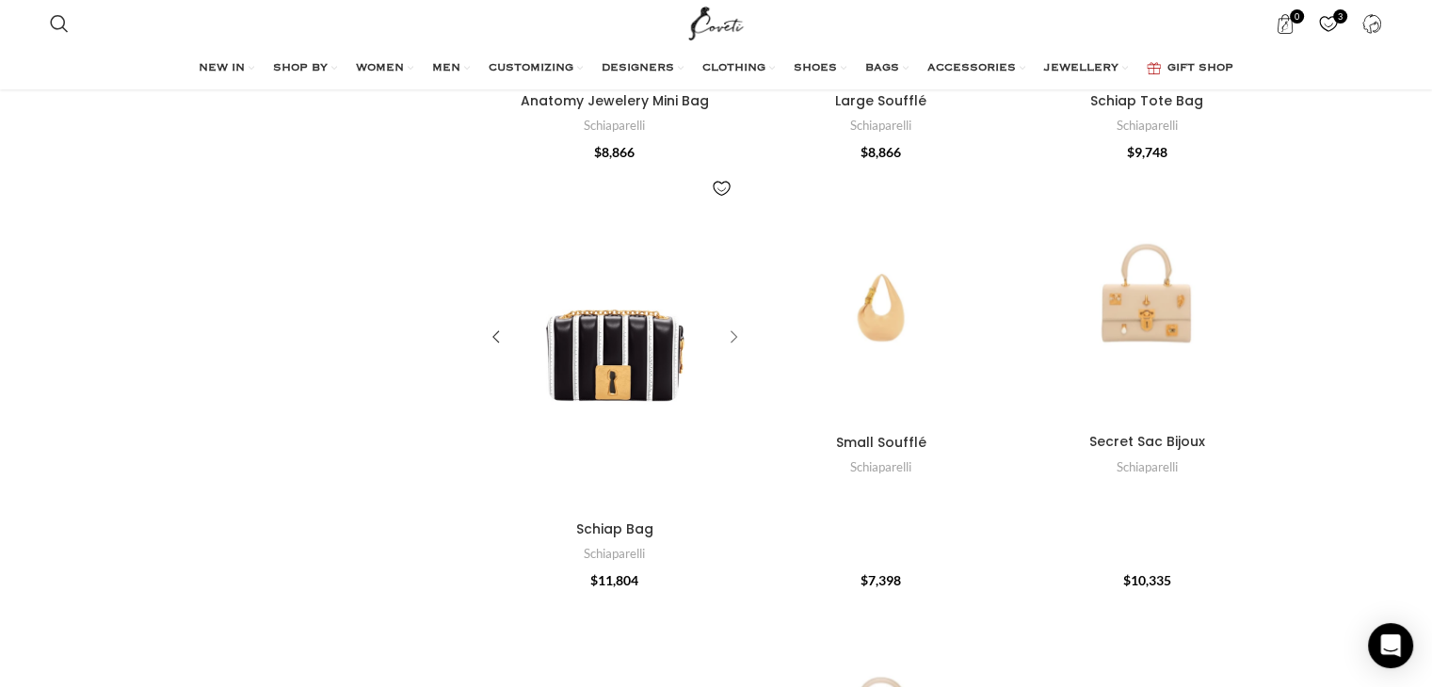
click at [735, 337] on div "Schiap Bag" at bounding box center [731, 338] width 28 height 28
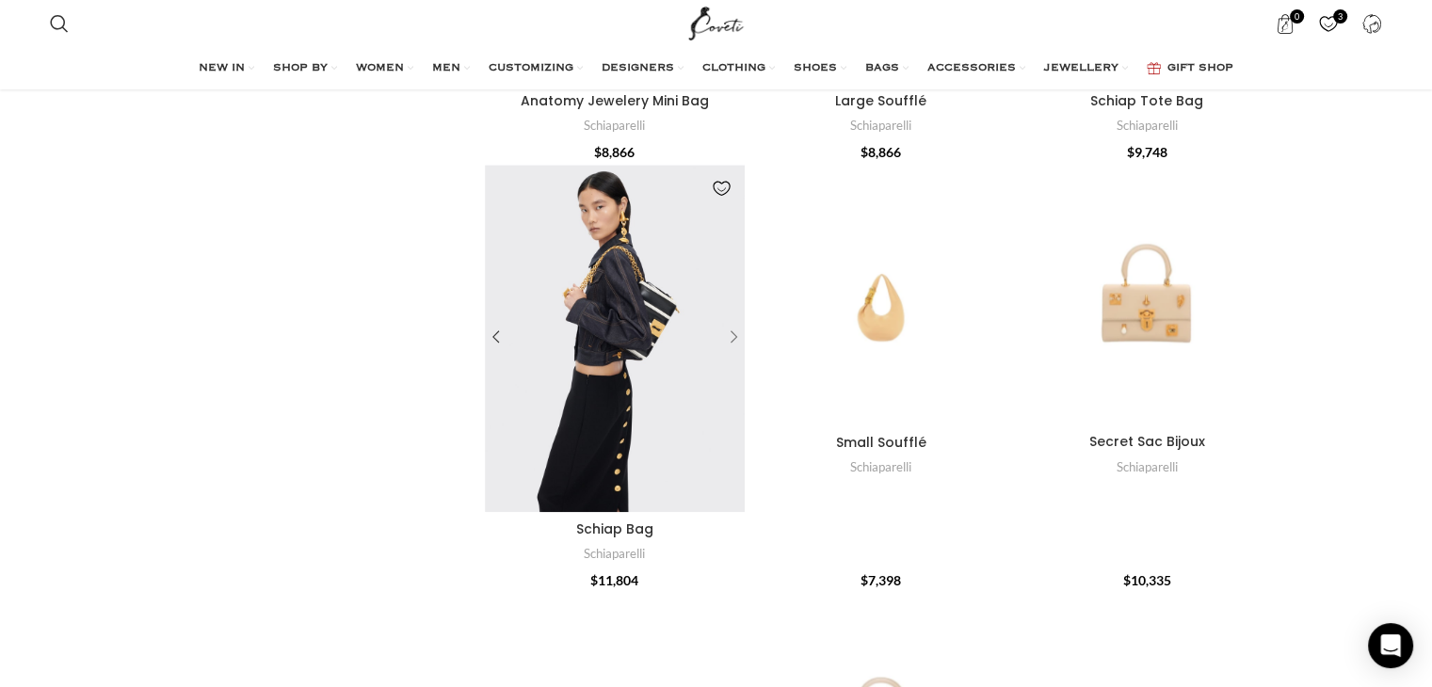
click at [735, 337] on div "Schiap Bag" at bounding box center [731, 338] width 28 height 28
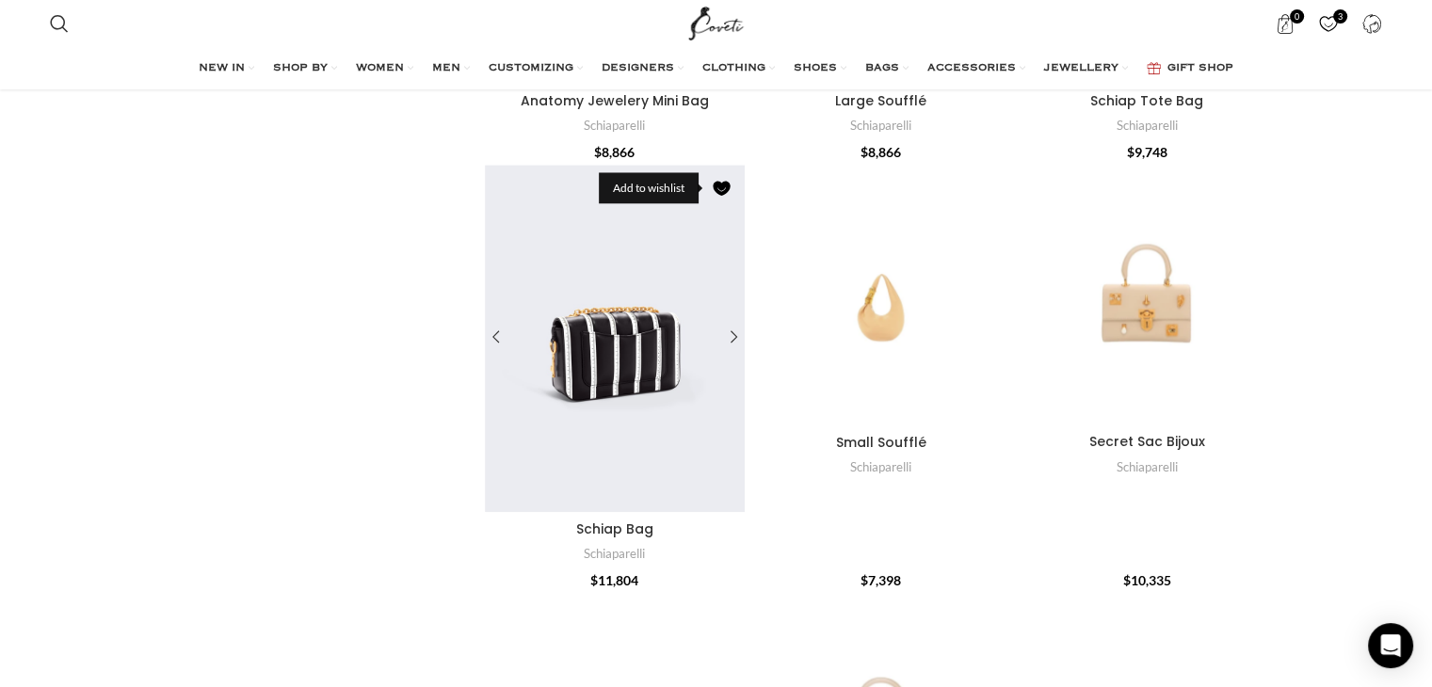
click at [720, 185] on link "Add to wishlist" at bounding box center [721, 188] width 28 height 28
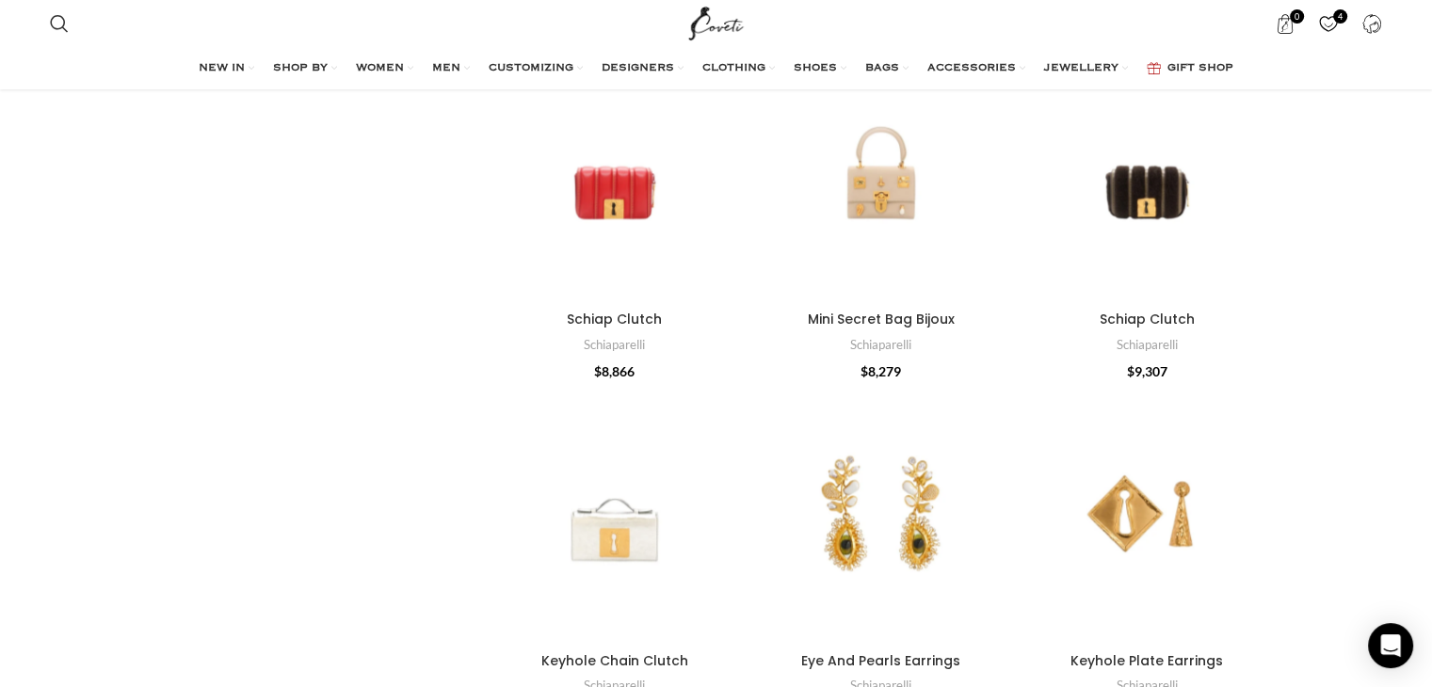
scroll to position [2270, 0]
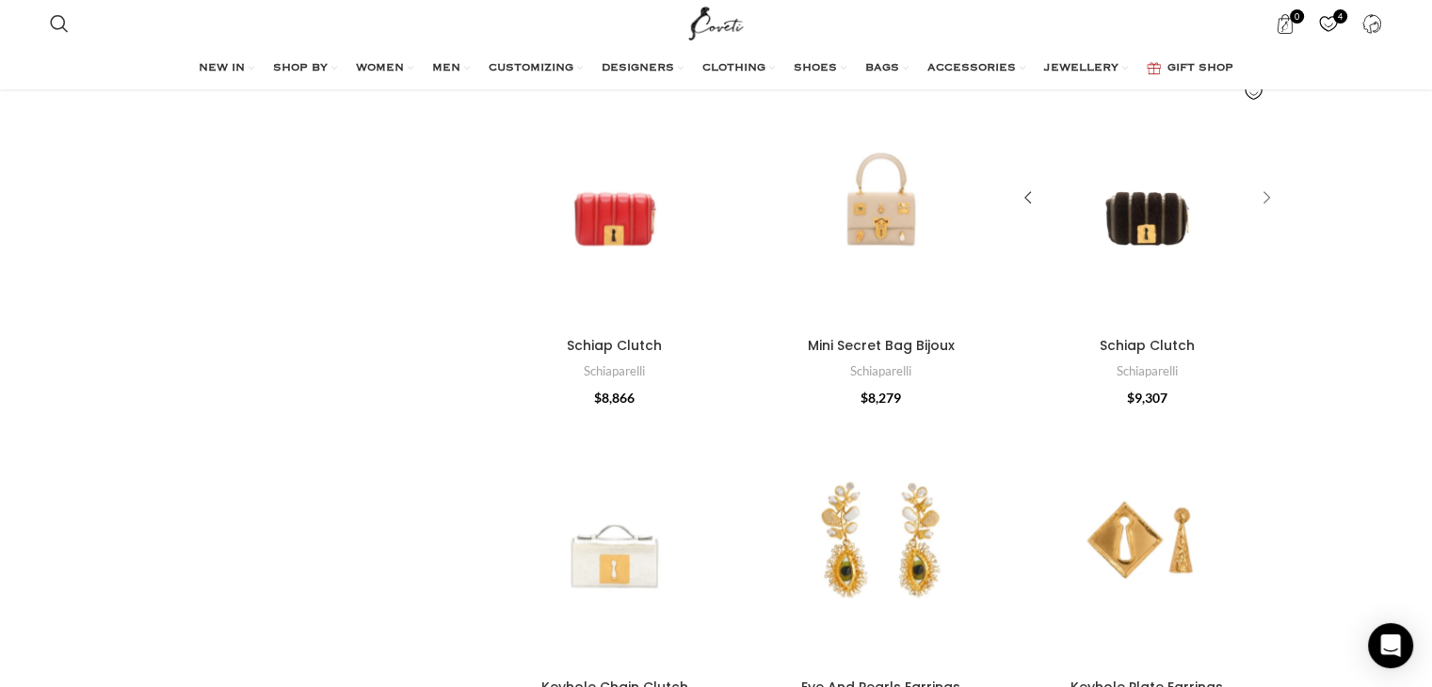
click at [1269, 196] on div "Schiap Clutch" at bounding box center [1263, 199] width 28 height 28
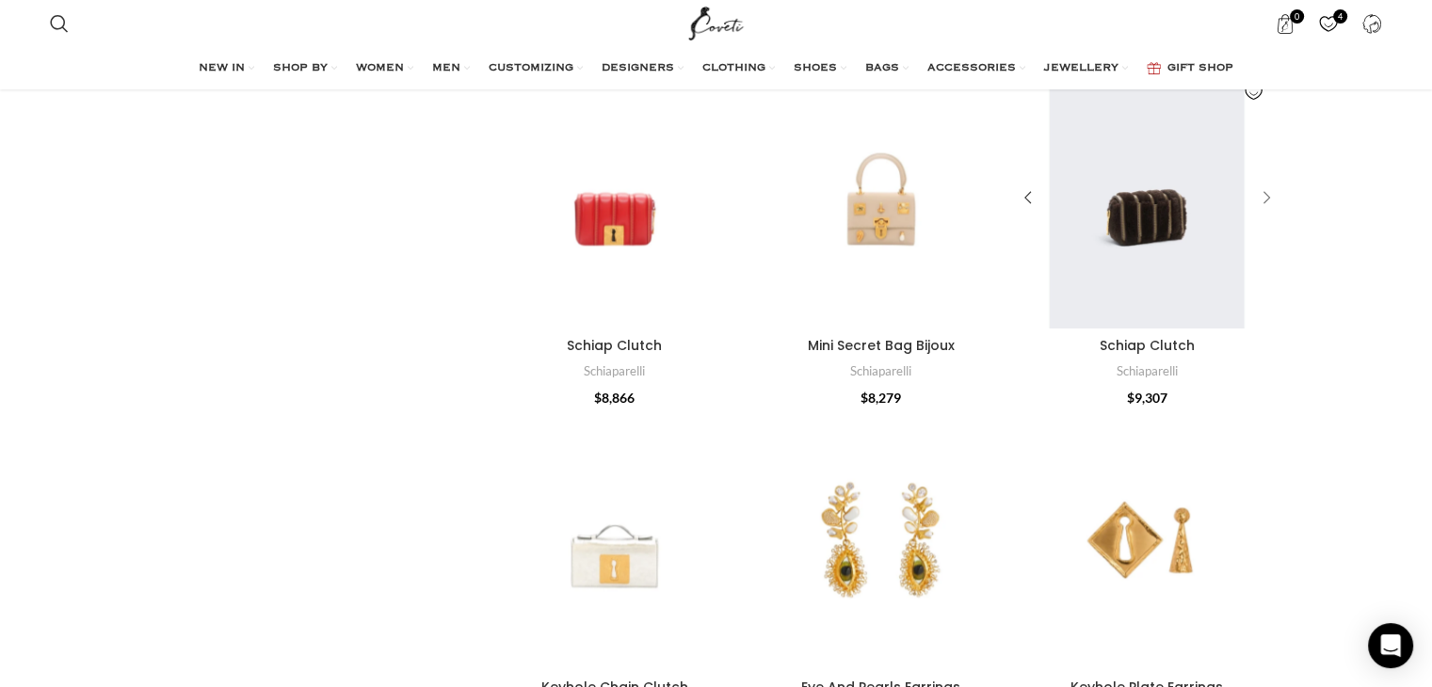
click at [1269, 196] on div "Schiap Clutch" at bounding box center [1263, 199] width 28 height 28
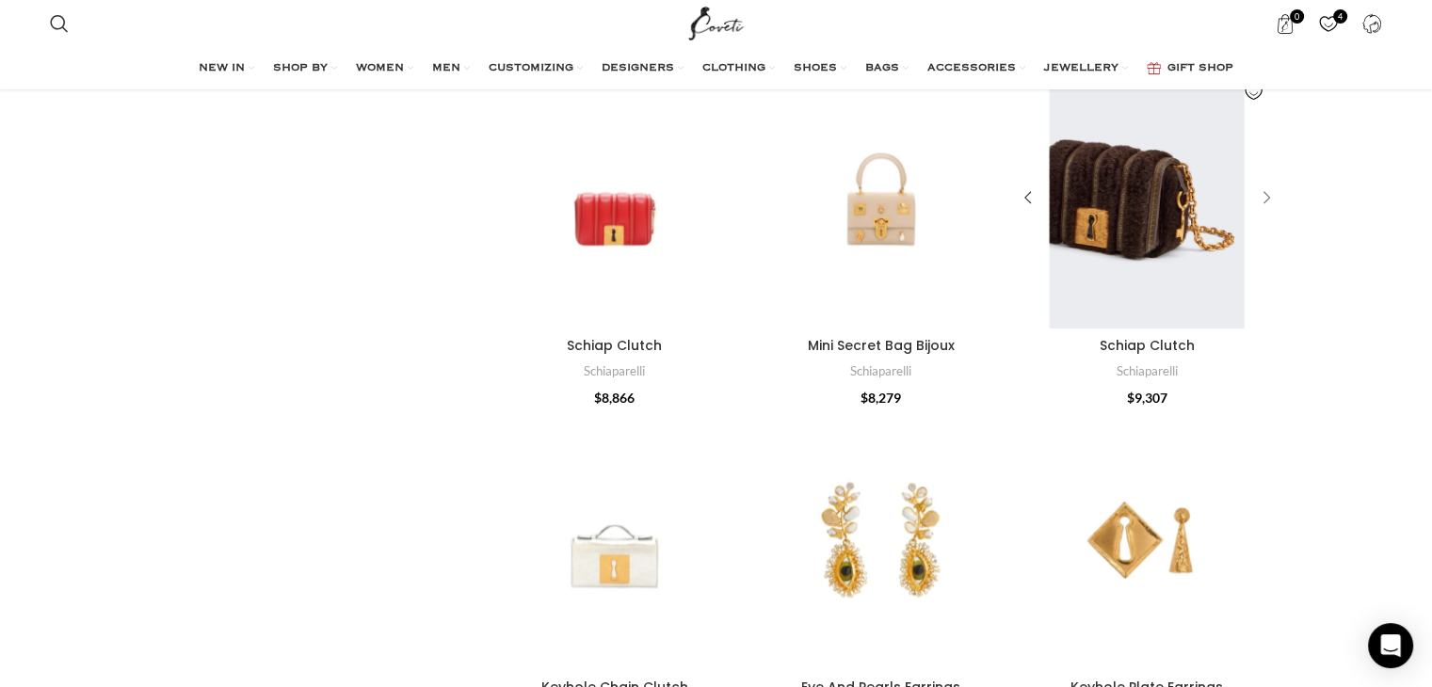
click at [1269, 196] on div "Schiap Clutch" at bounding box center [1263, 199] width 28 height 28
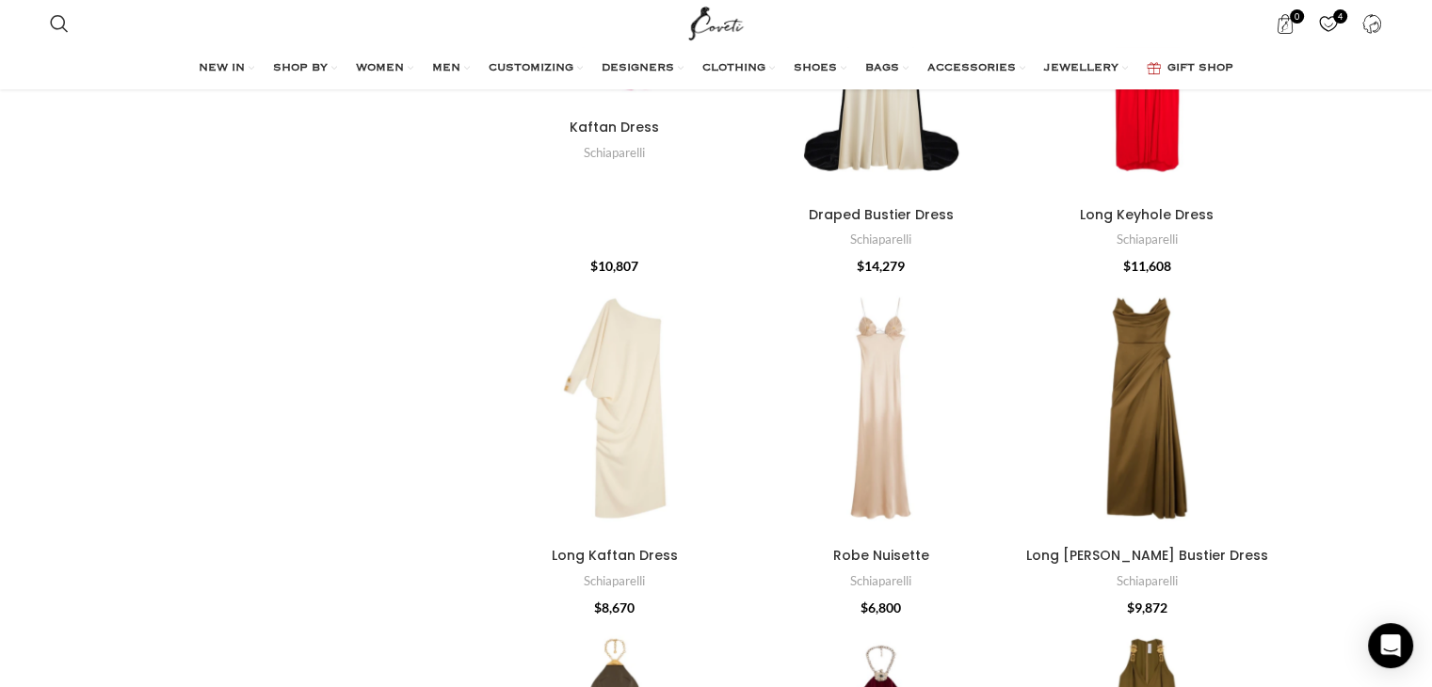
scroll to position [5175, 0]
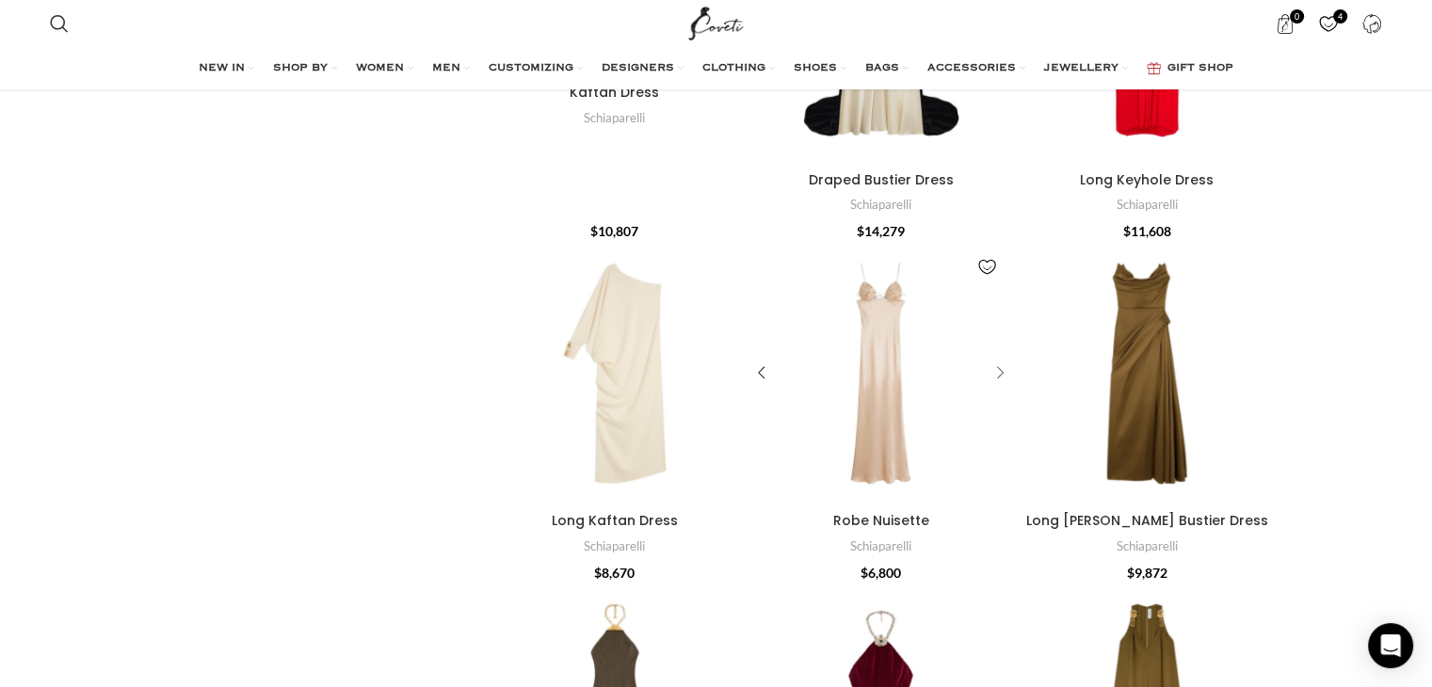
click at [1003, 377] on div "Robe Nuisette" at bounding box center [997, 374] width 28 height 28
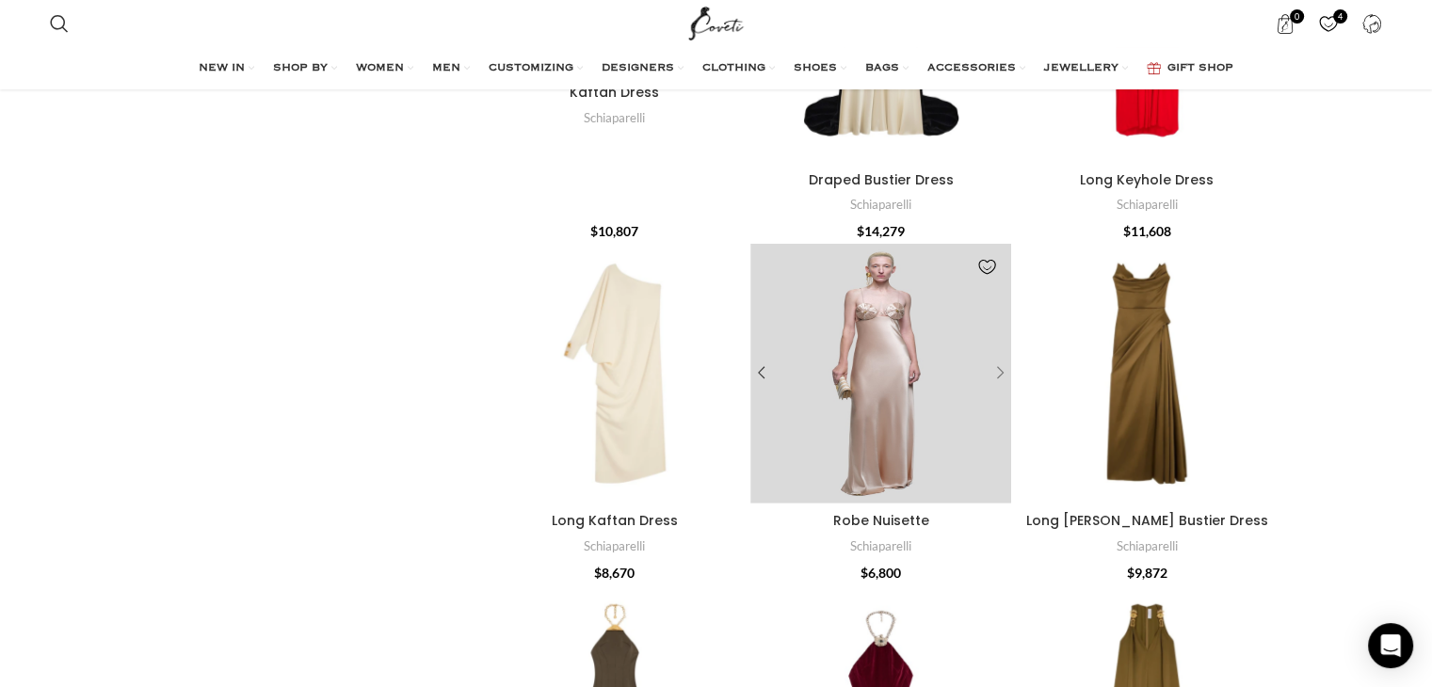
click at [1003, 377] on div "Robe Nuisette" at bounding box center [997, 374] width 28 height 28
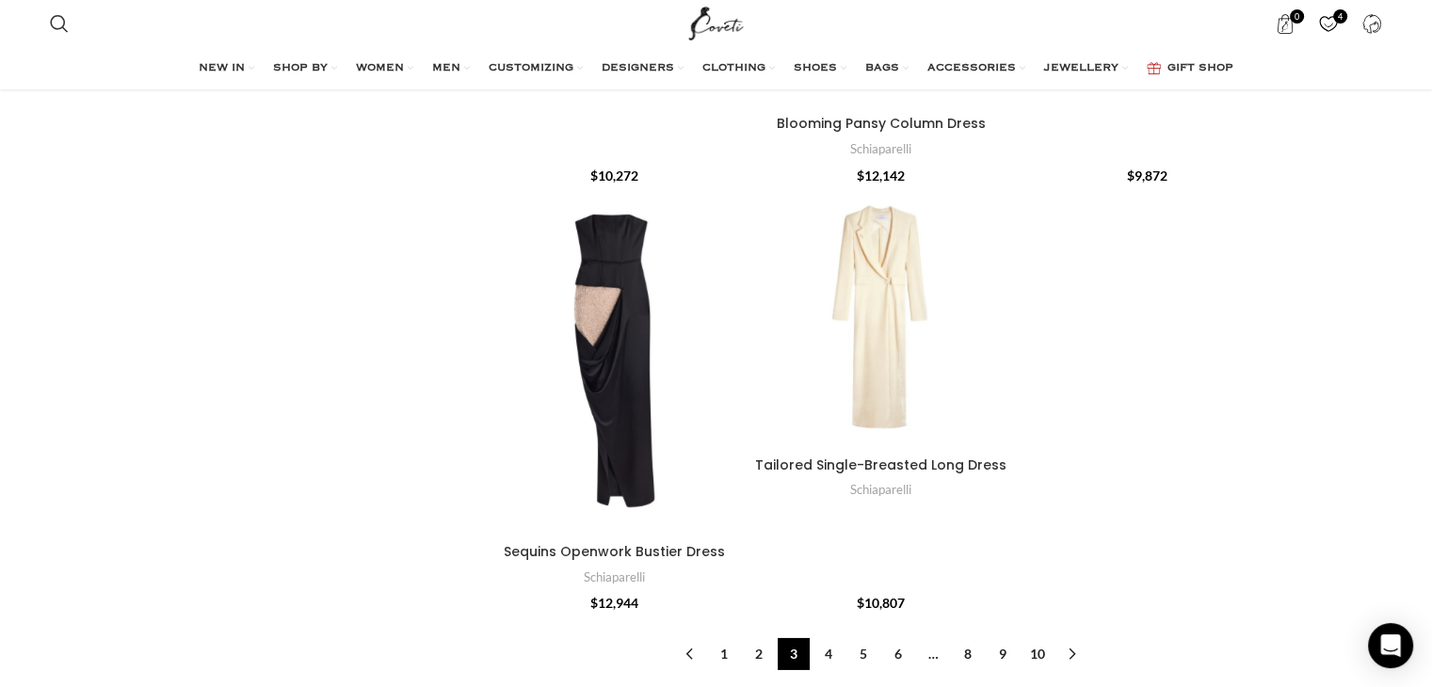
scroll to position [6131, 0]
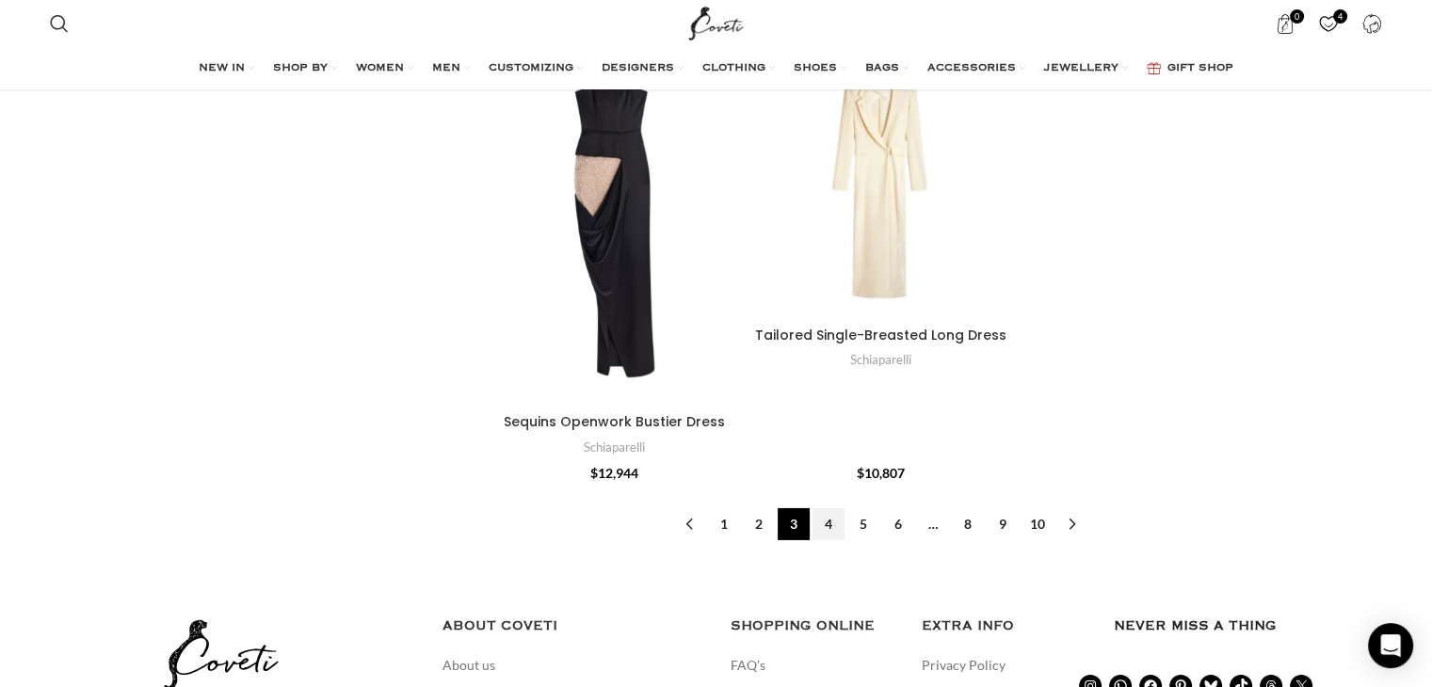
click at [844, 527] on link "4" at bounding box center [829, 525] width 32 height 32
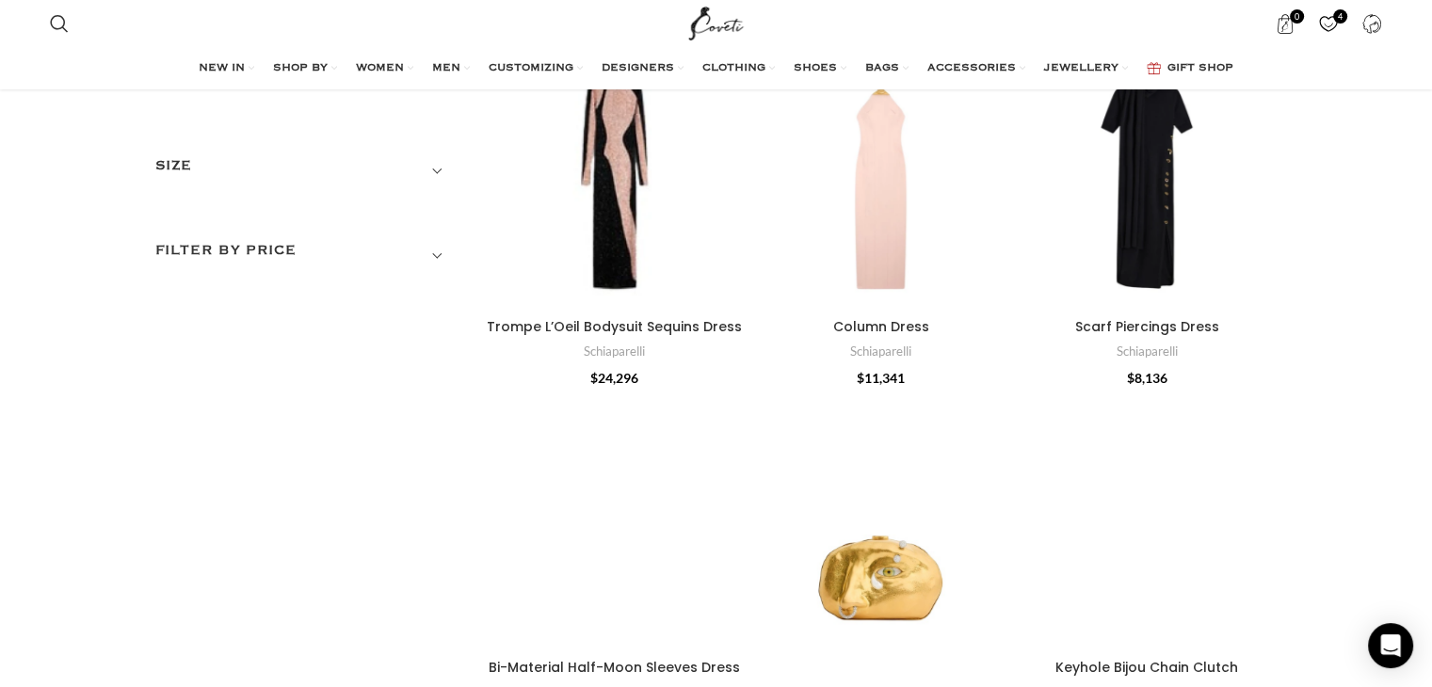
scroll to position [162, 0]
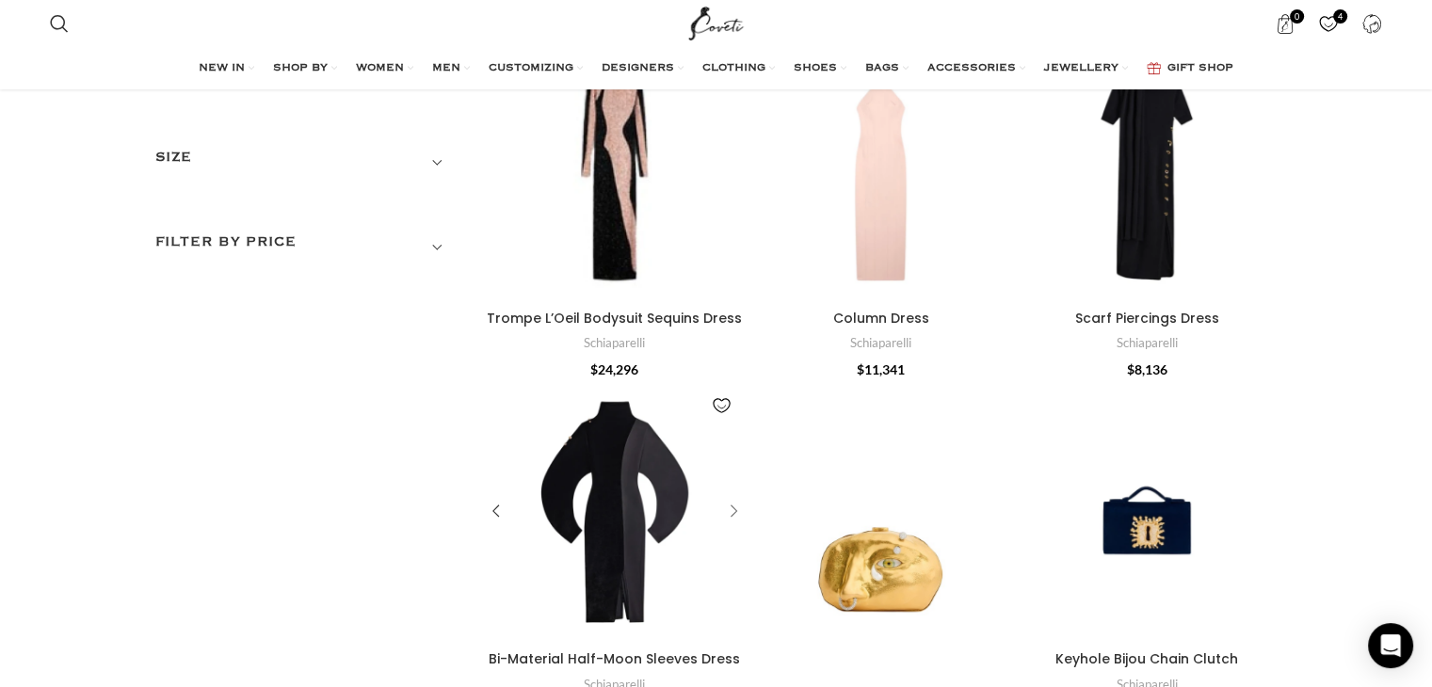
click at [735, 513] on div "Bi-Material Half-Moon Sleeves Dress" at bounding box center [731, 512] width 28 height 28
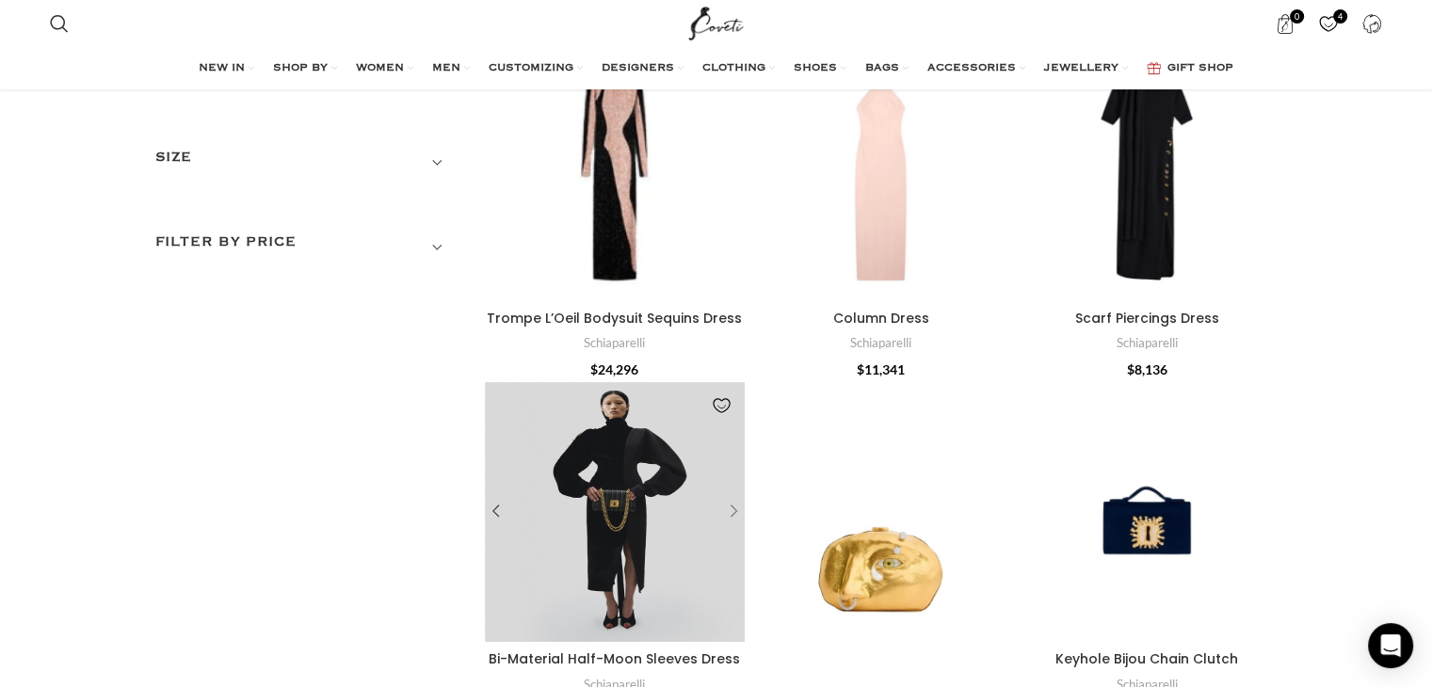
click at [735, 513] on div "Bi-Material Half-Moon Sleeves Dress" at bounding box center [731, 512] width 28 height 28
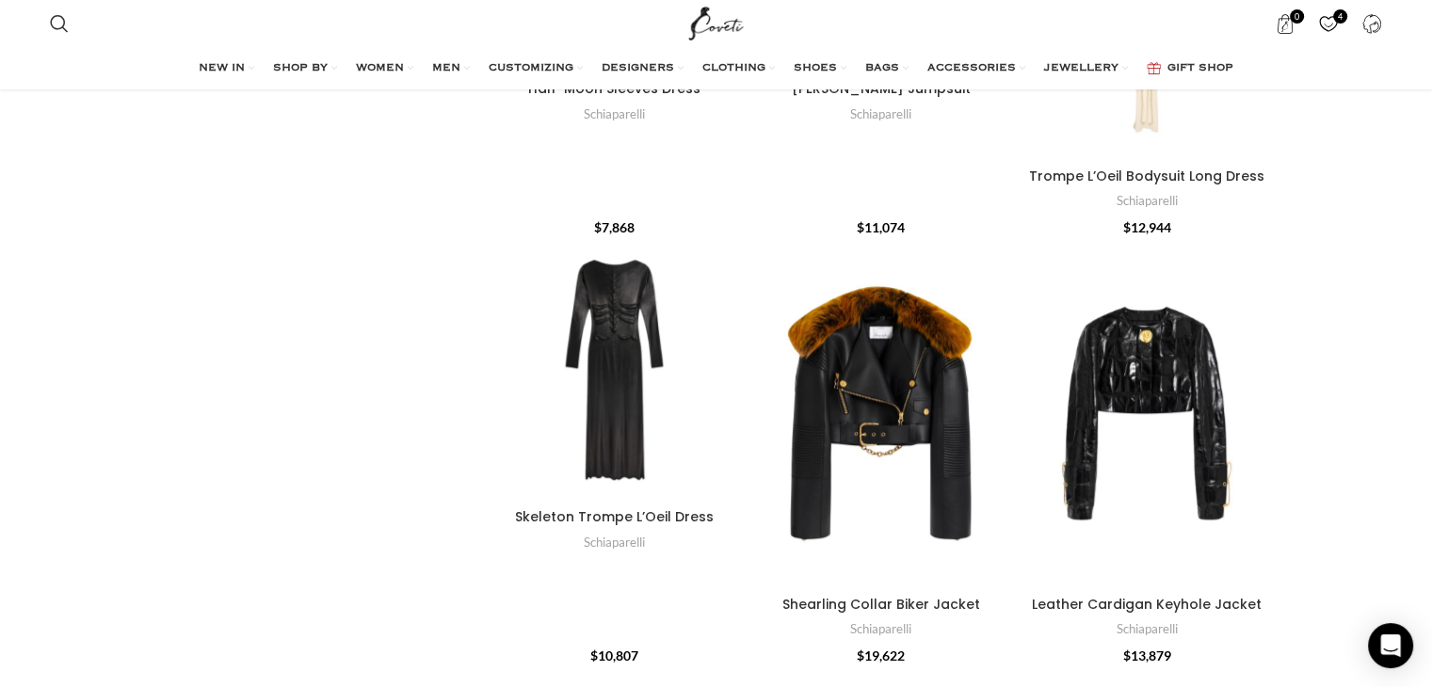
scroll to position [1179, 0]
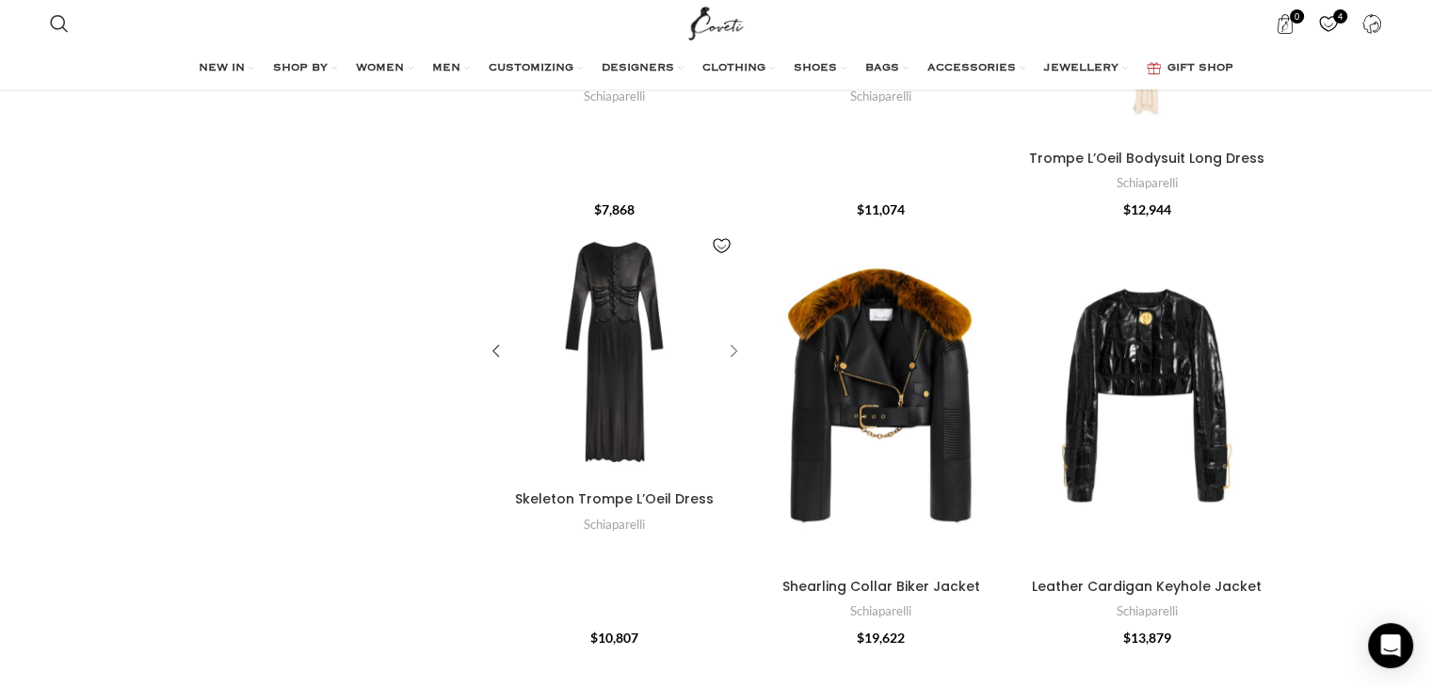
click at [730, 350] on div "Skeleton Trompe L’Oeil Dress" at bounding box center [731, 352] width 28 height 28
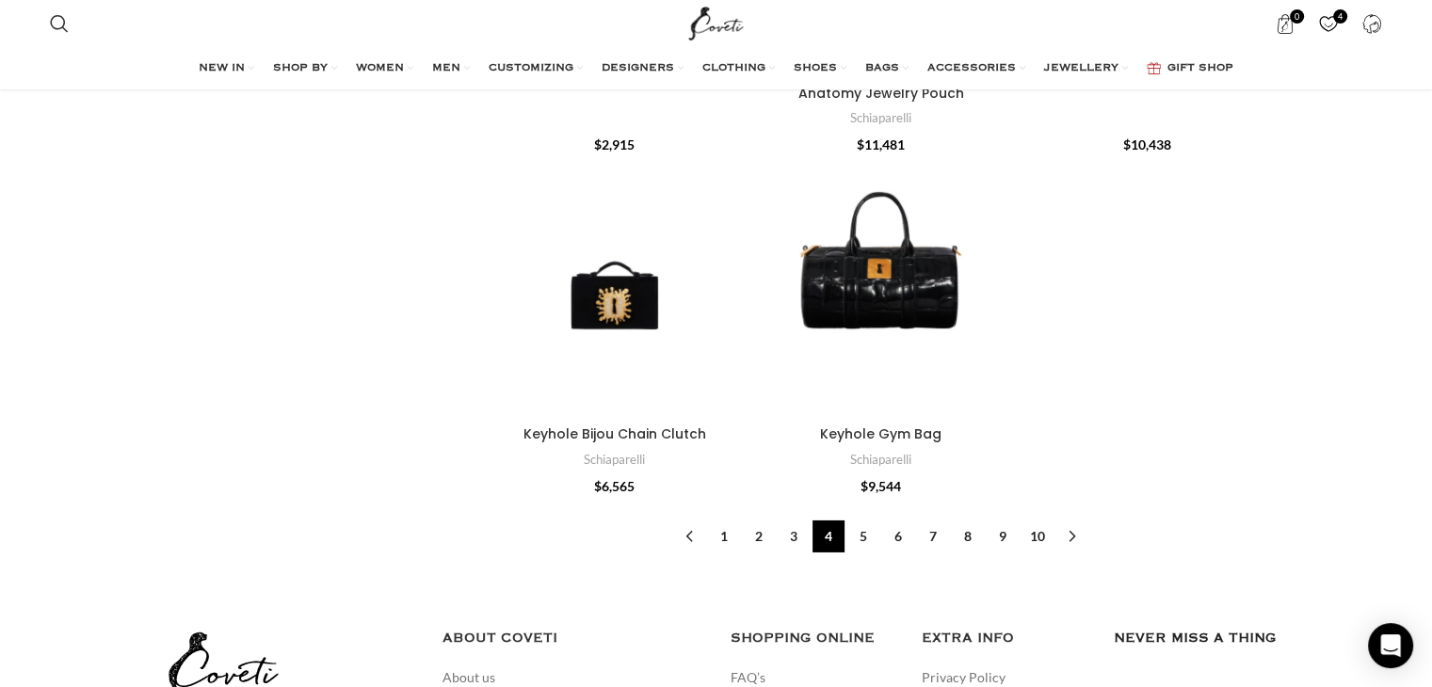
scroll to position [6136, 0]
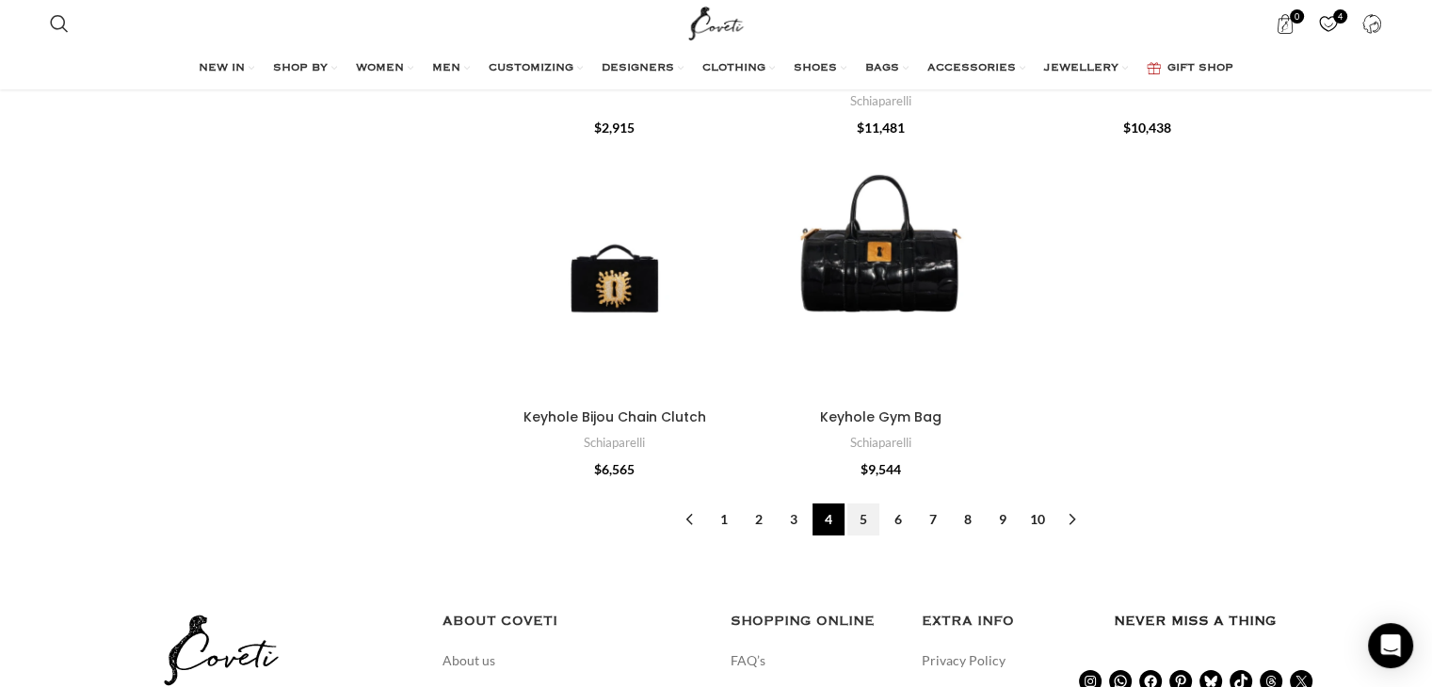
click at [877, 524] on link "5" at bounding box center [864, 520] width 32 height 32
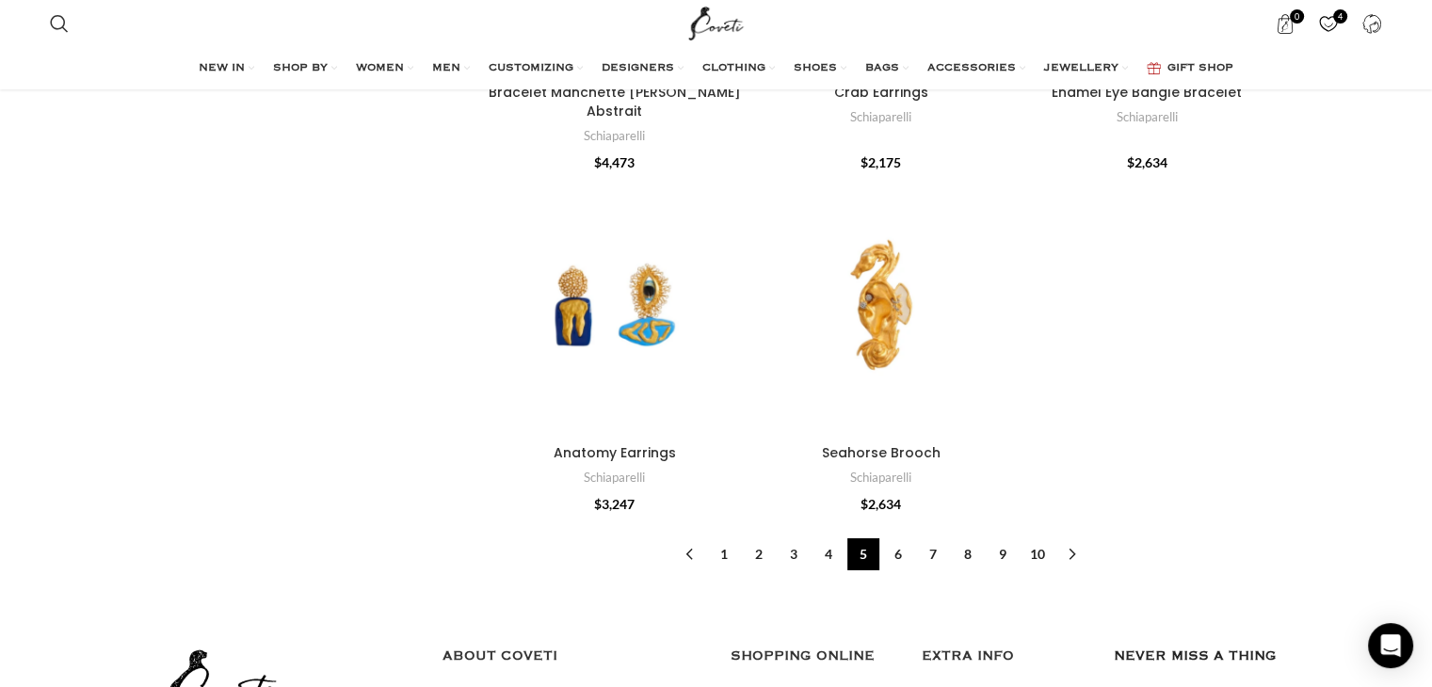
scroll to position [6030, 0]
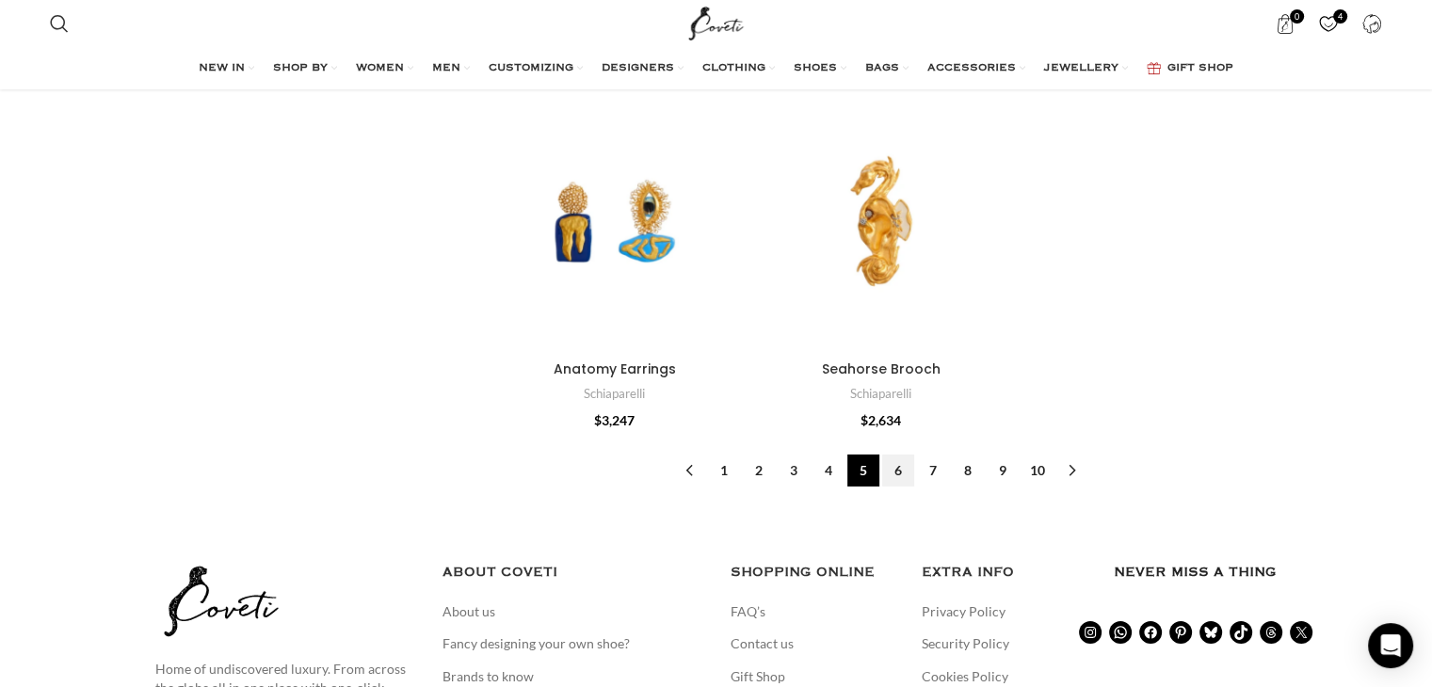
click at [908, 455] on link "6" at bounding box center [898, 471] width 32 height 32
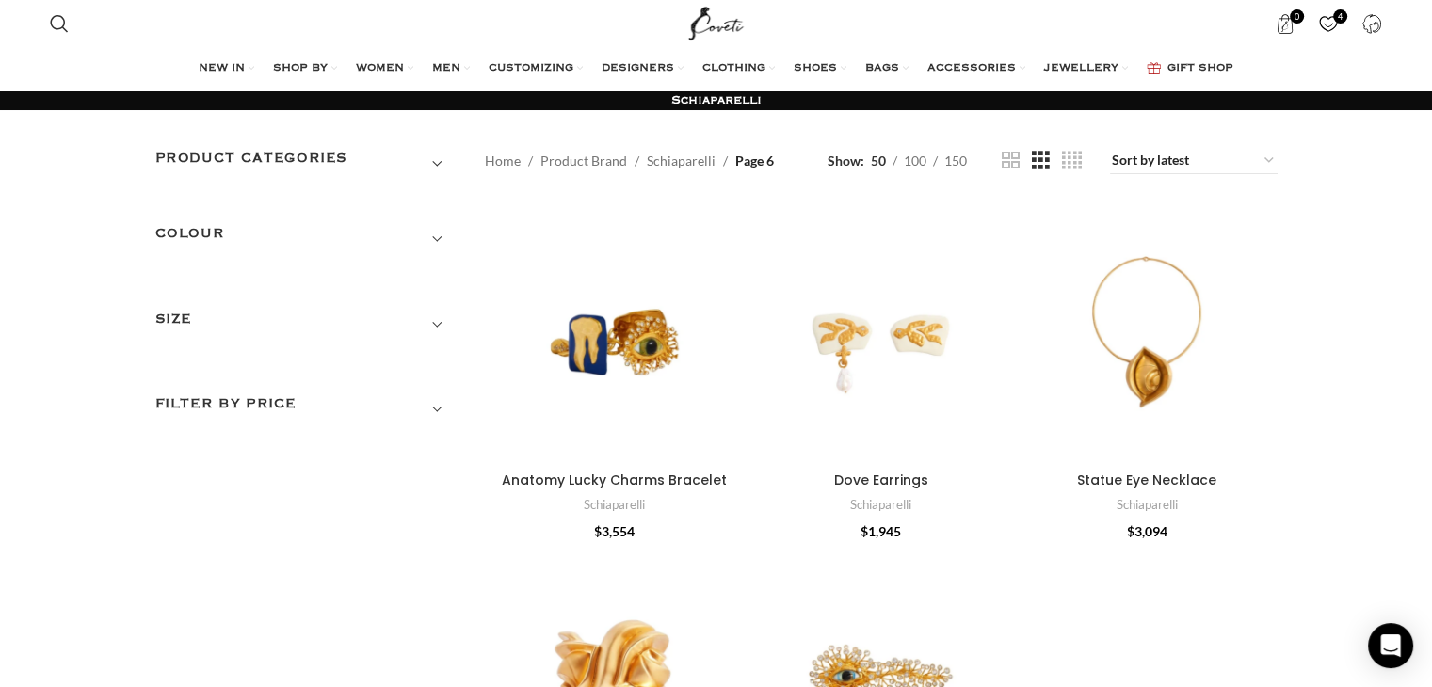
scroll to position [45, 0]
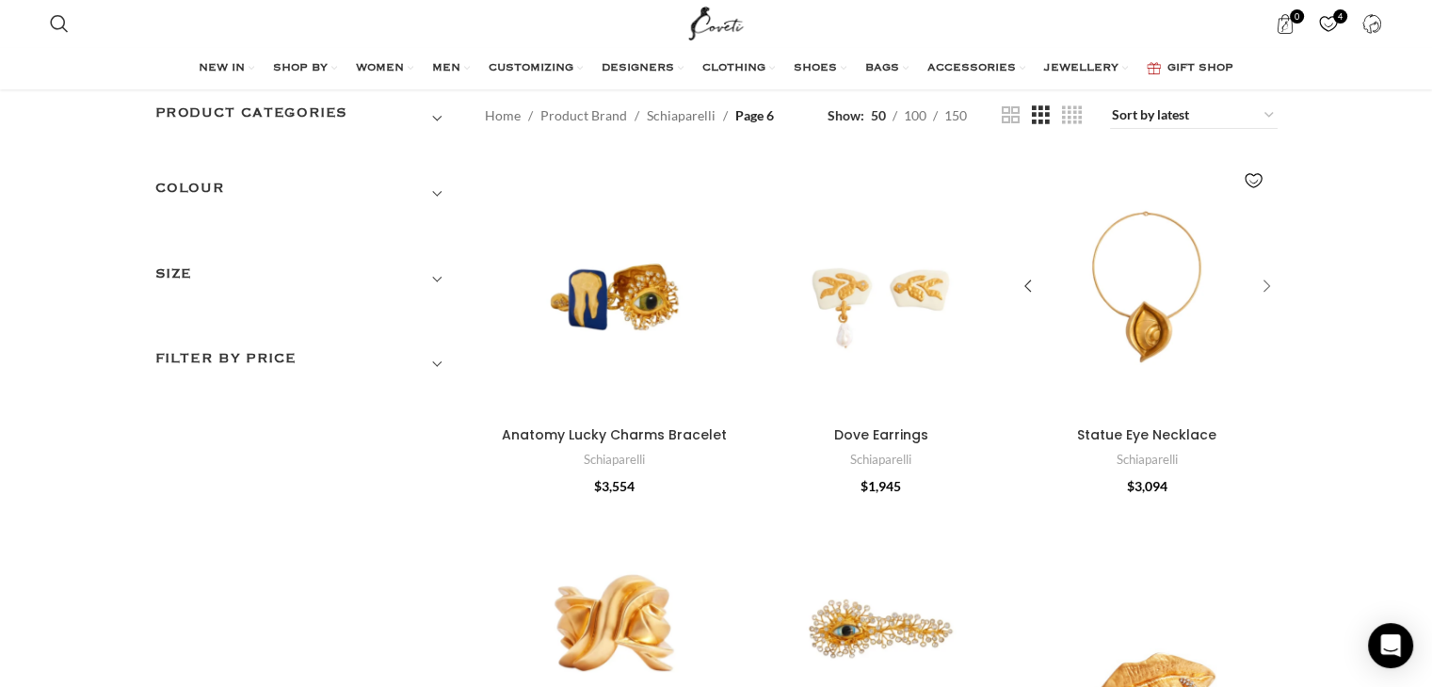
click at [1268, 281] on div "Statue Eye Necklace" at bounding box center [1263, 287] width 28 height 28
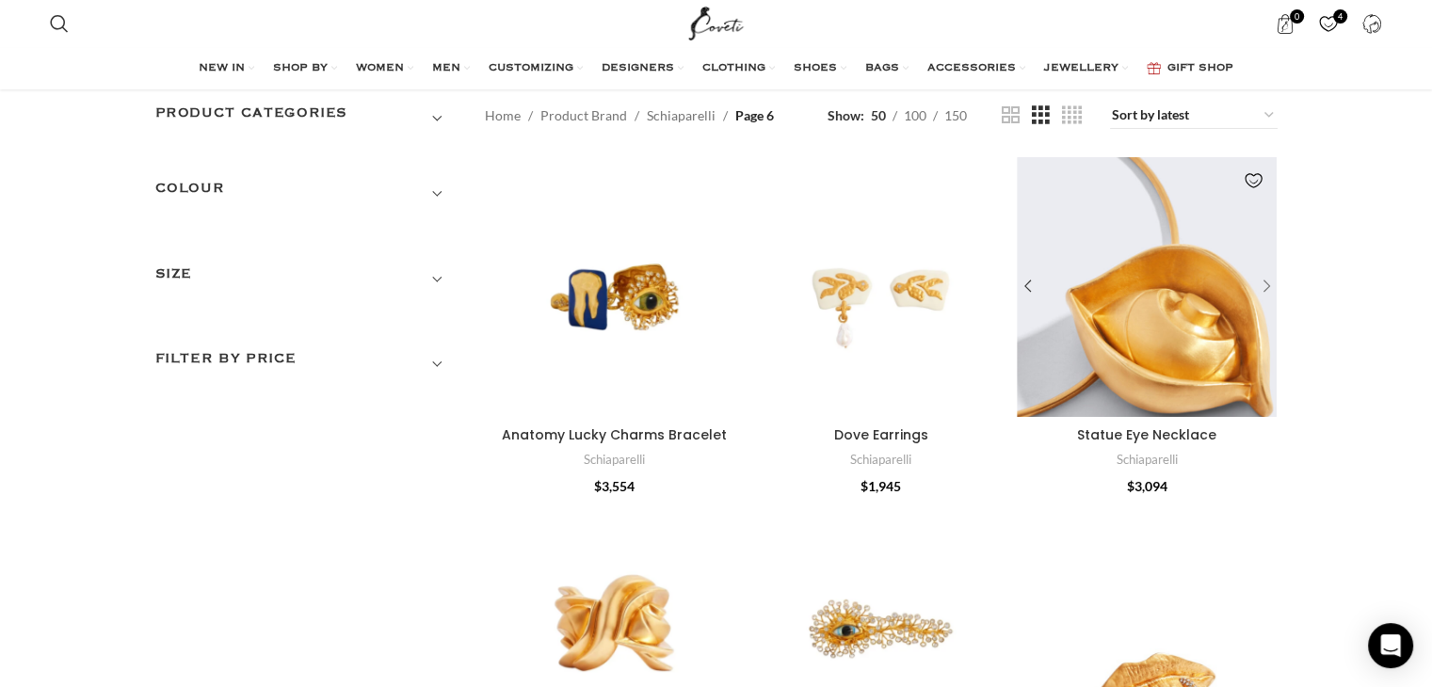
click at [1268, 281] on div "Statue Eye Necklace" at bounding box center [1263, 287] width 28 height 28
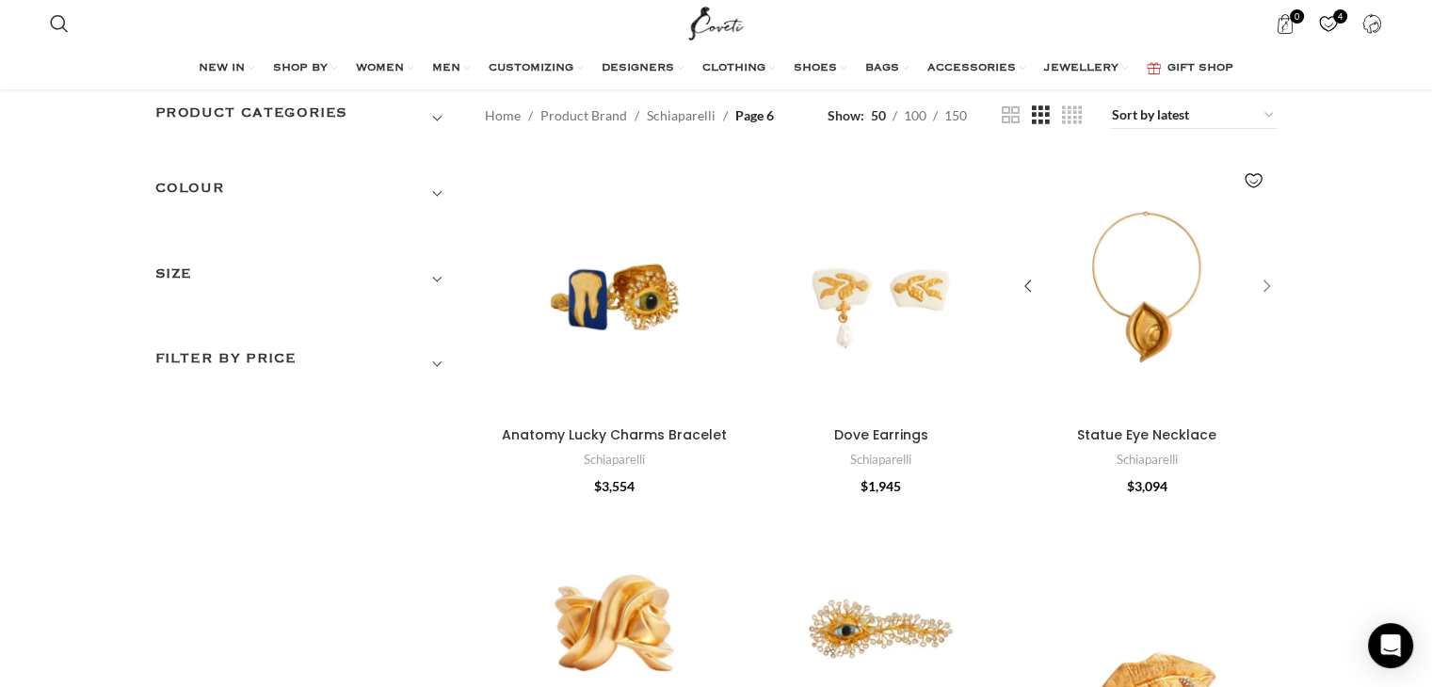
click at [1268, 281] on div "Statue Eye Necklace" at bounding box center [1263, 287] width 28 height 28
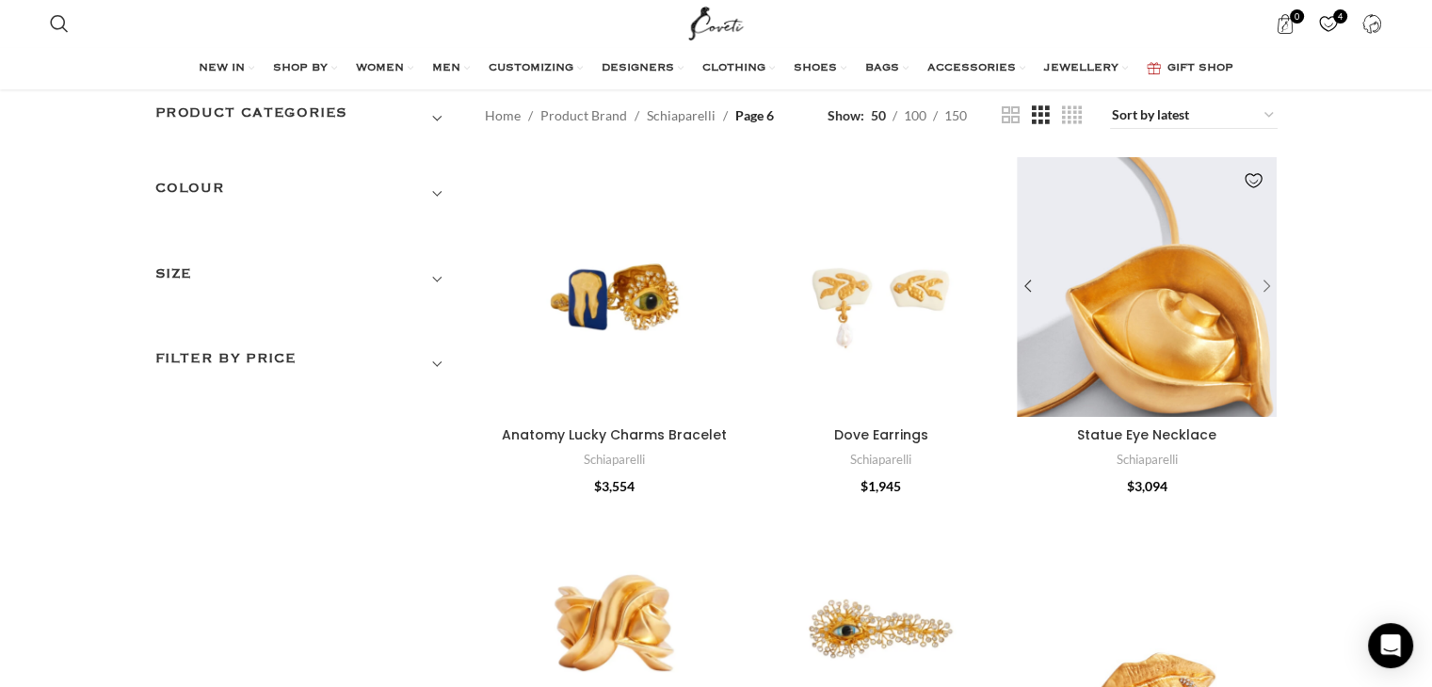
click at [1268, 281] on div "Statue Eye Necklace" at bounding box center [1263, 287] width 28 height 28
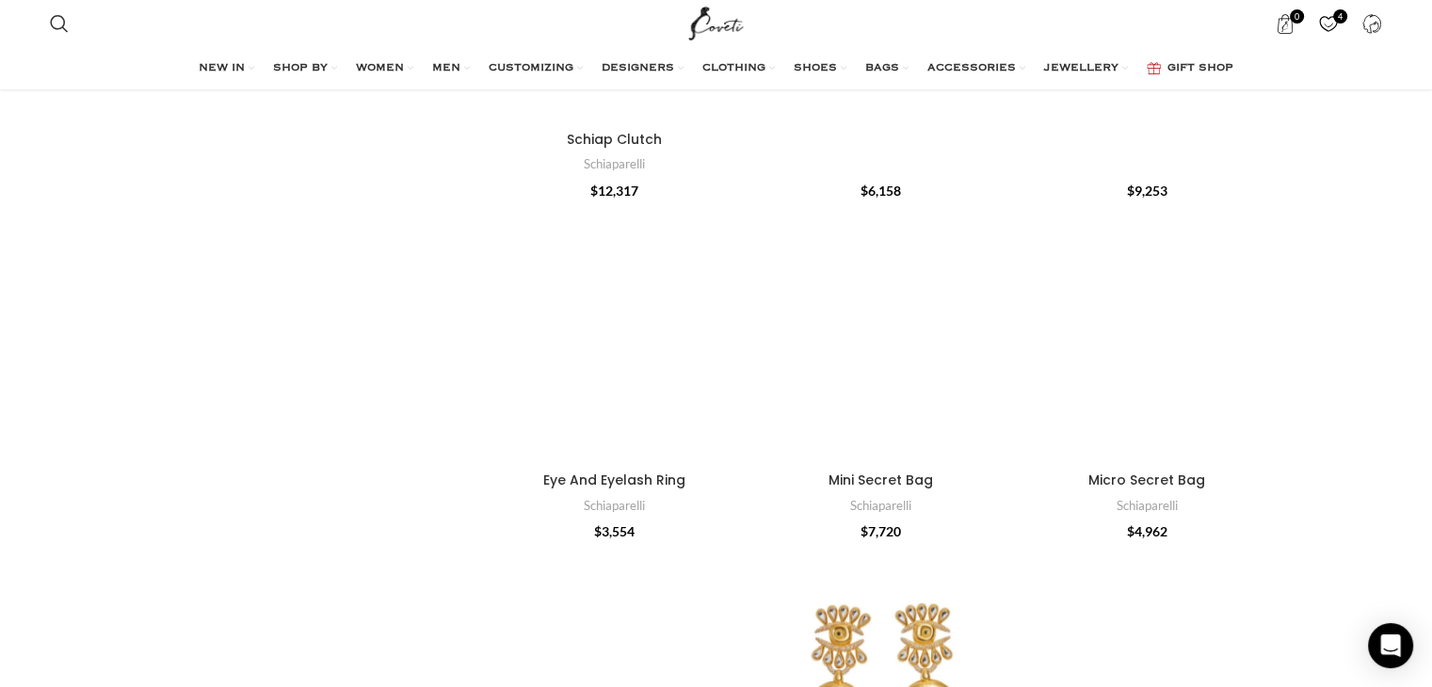
scroll to position [1207, 0]
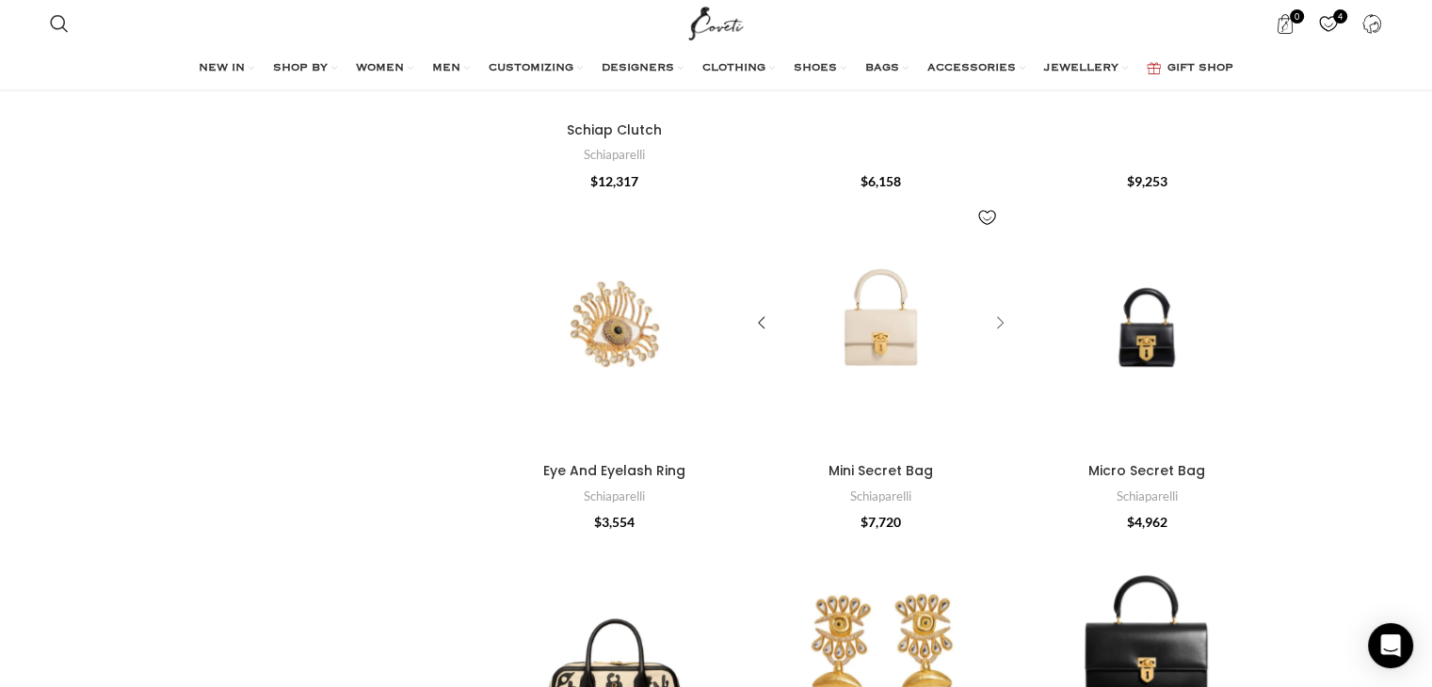
click at [996, 320] on div "Mini Secret Bag" at bounding box center [997, 324] width 28 height 28
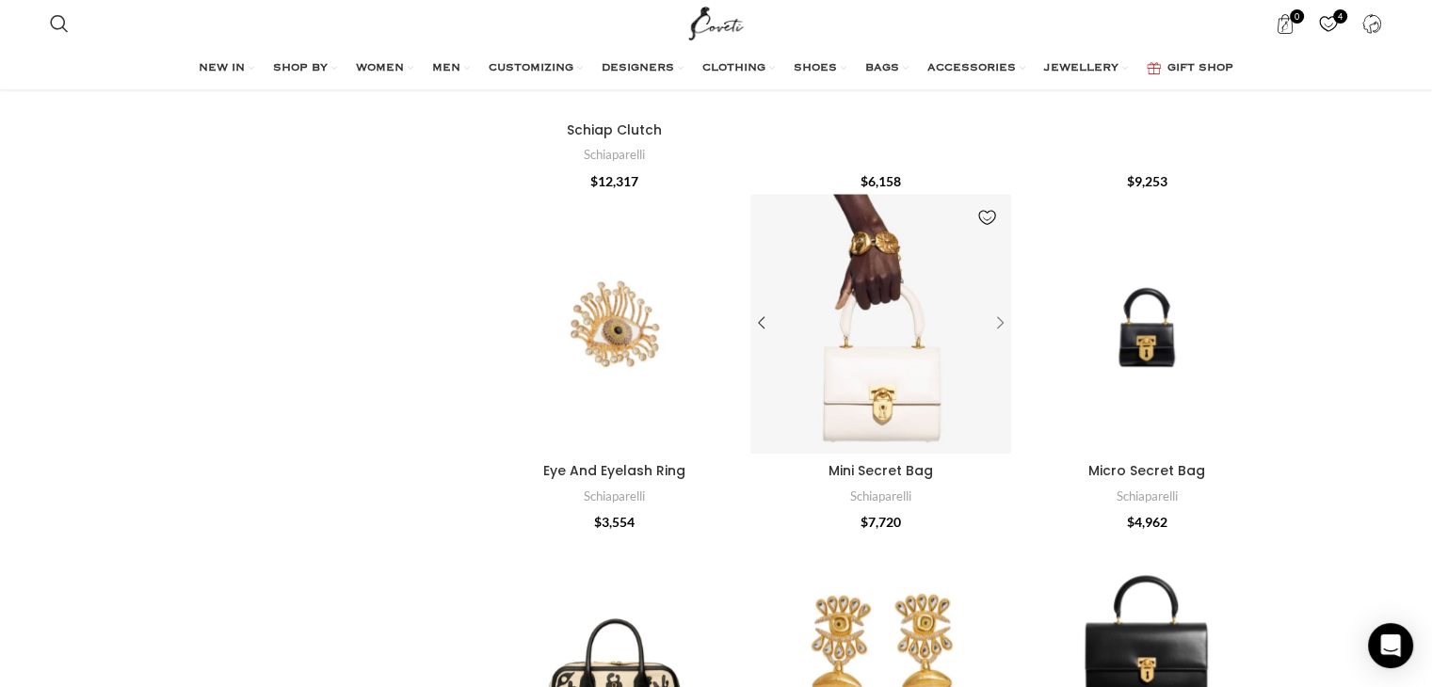
click at [996, 320] on div "Mini Secret Bag" at bounding box center [997, 324] width 28 height 28
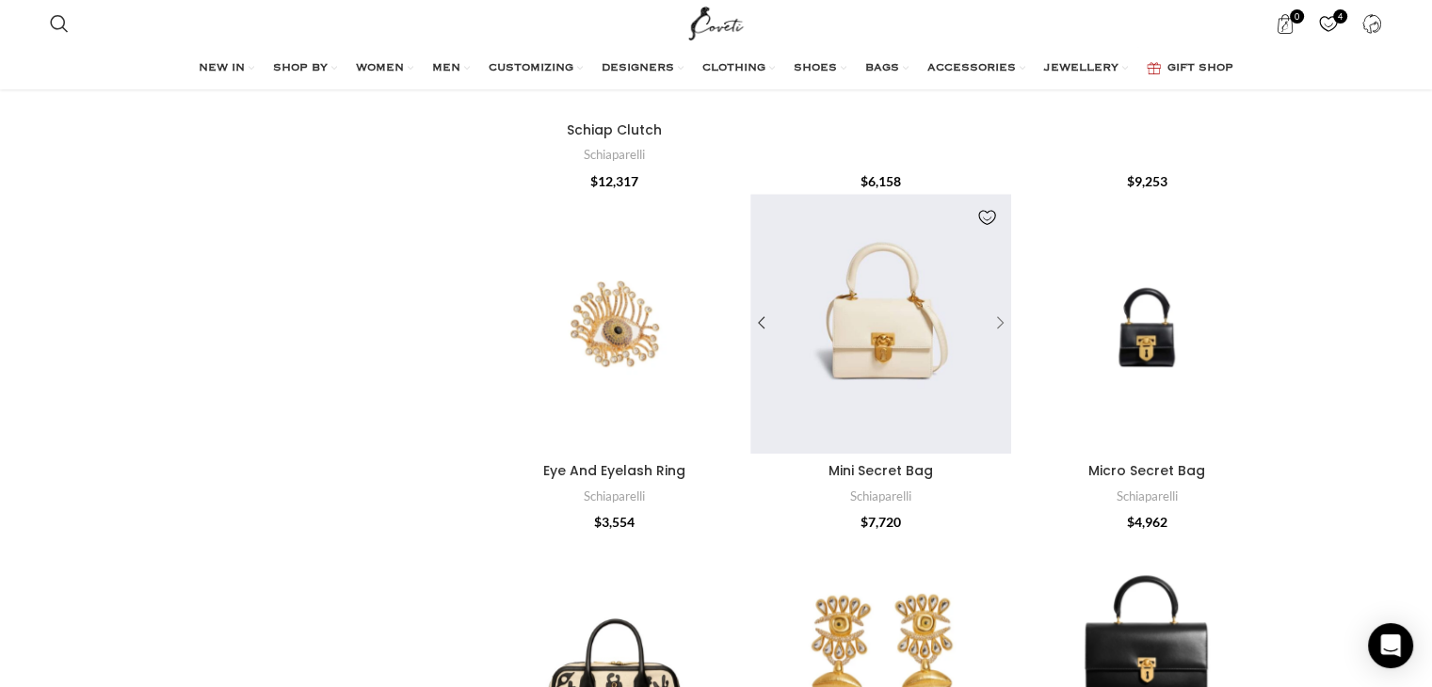
click at [996, 320] on div "Mini Secret Bag" at bounding box center [997, 324] width 28 height 28
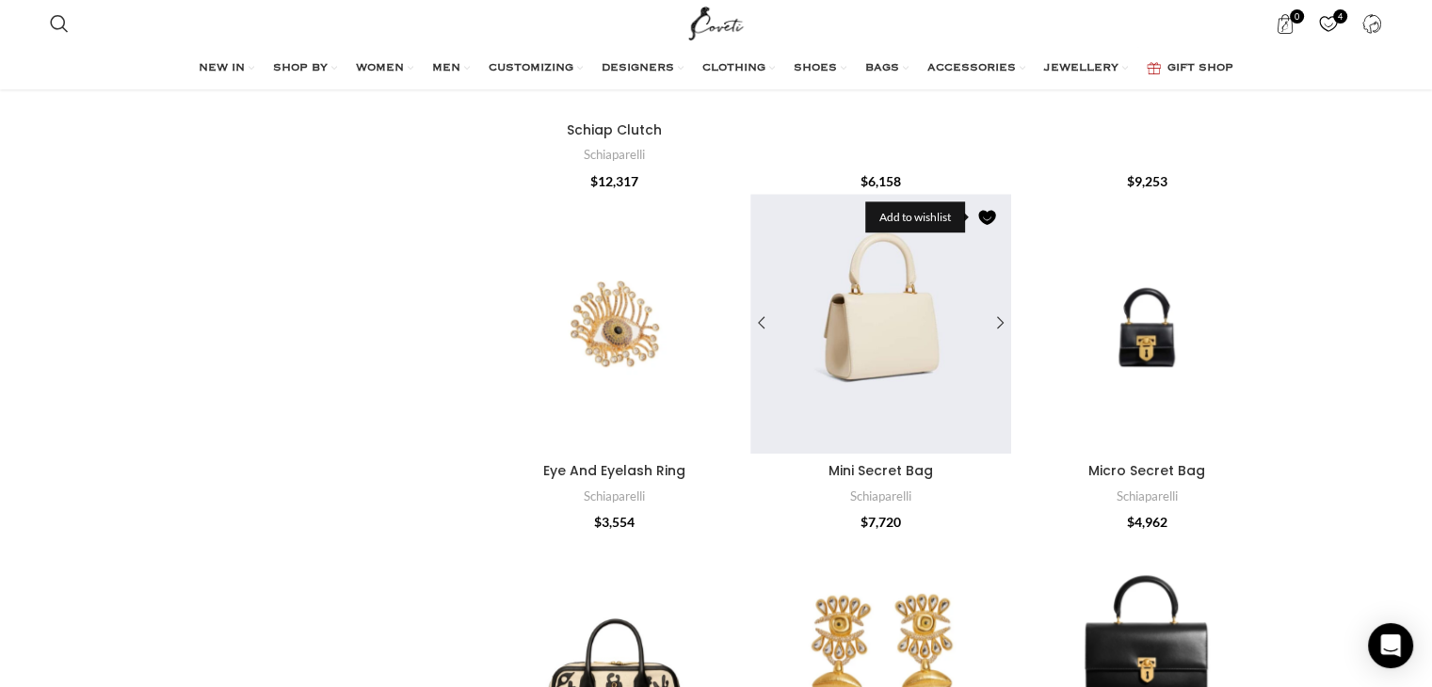
click at [990, 214] on link "Add to wishlist" at bounding box center [988, 217] width 28 height 28
click at [1266, 321] on div "Micro Secret Bag" at bounding box center [1263, 324] width 28 height 28
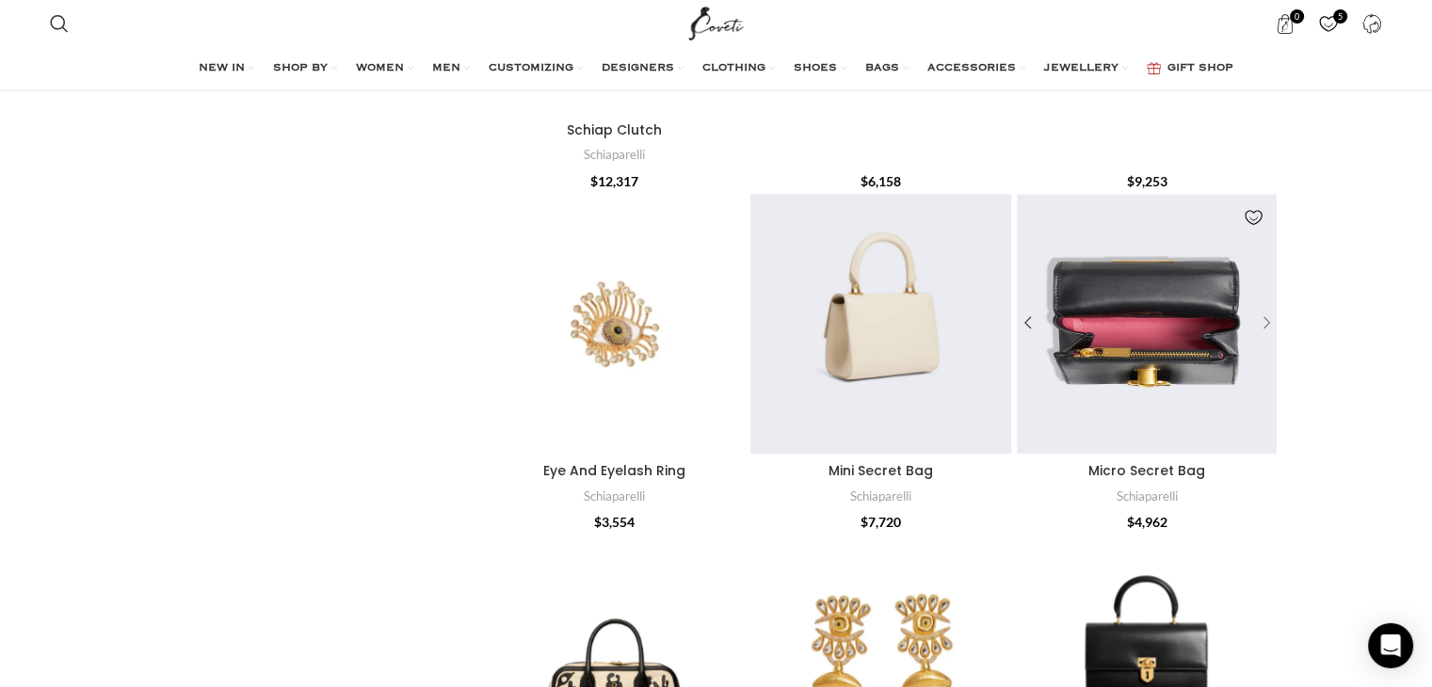
click at [1266, 321] on div "Micro Secret Bag" at bounding box center [1263, 324] width 28 height 28
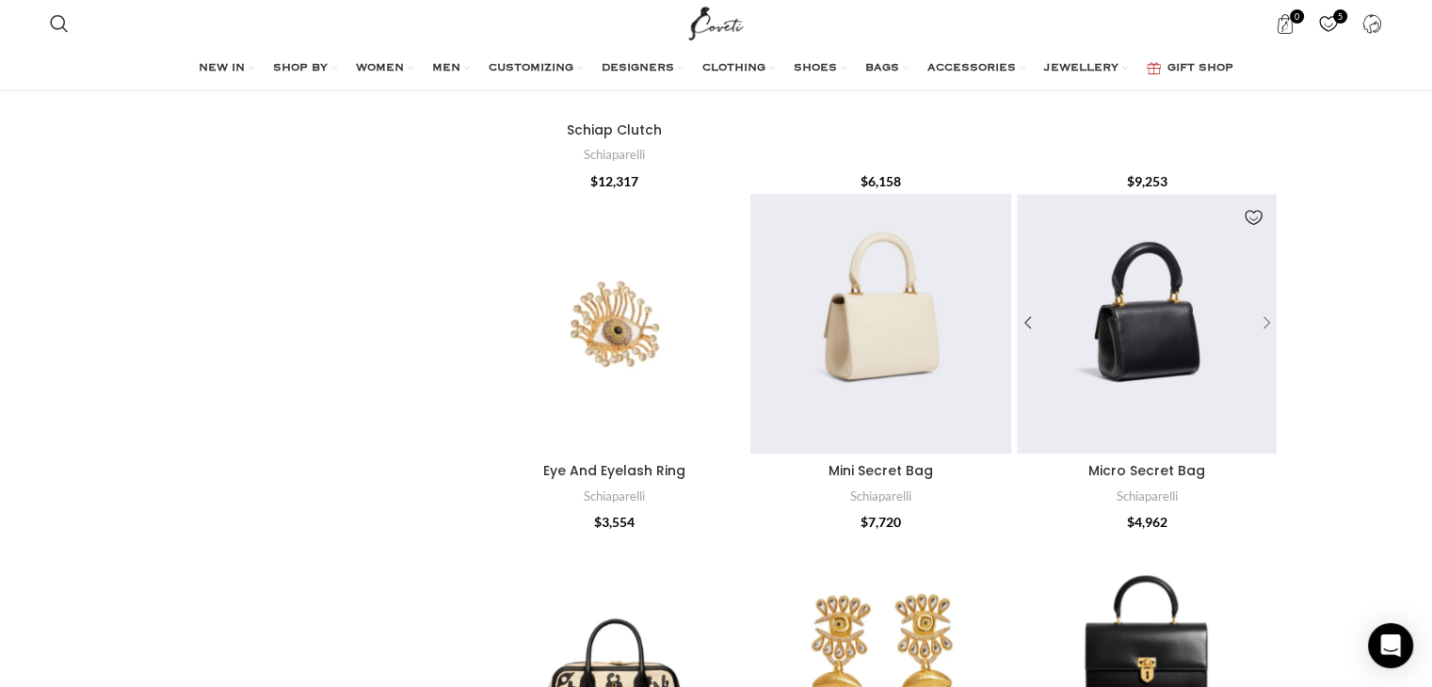
click at [1266, 321] on div "Micro Secret Bag" at bounding box center [1263, 324] width 28 height 28
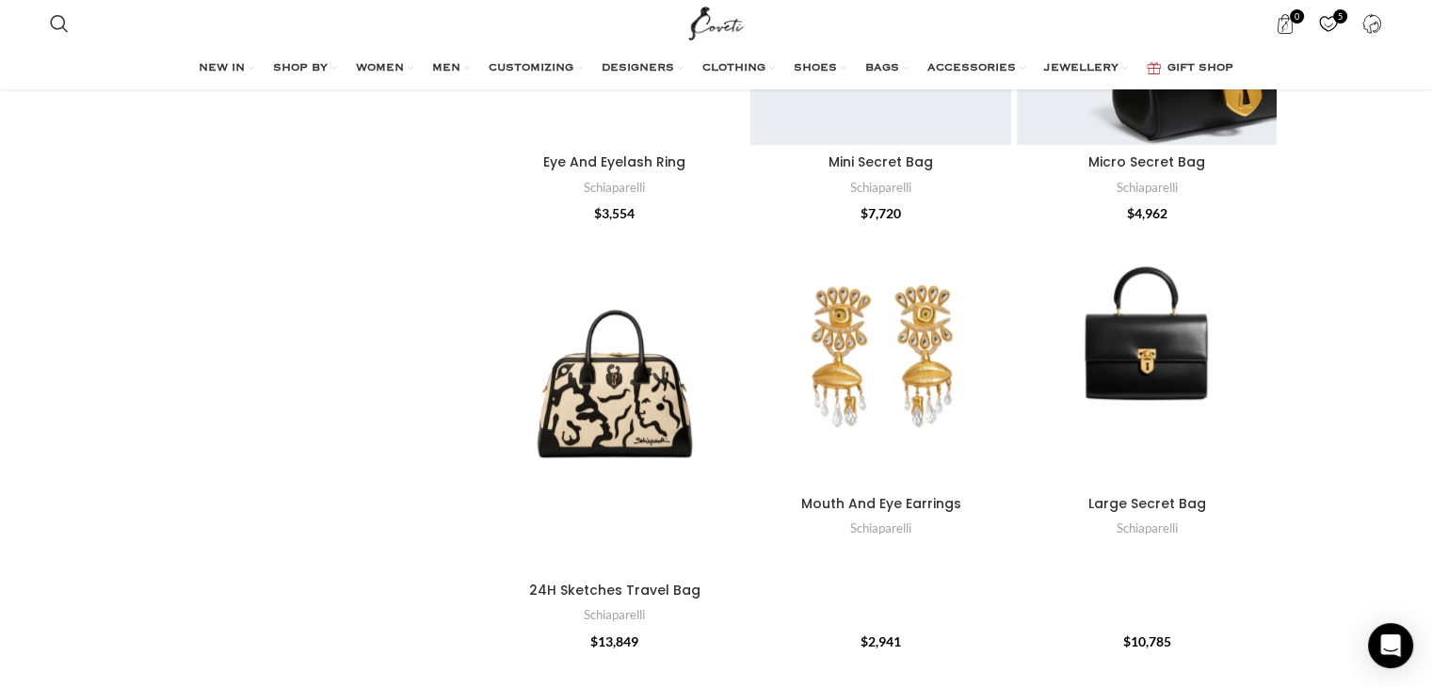
scroll to position [1585, 0]
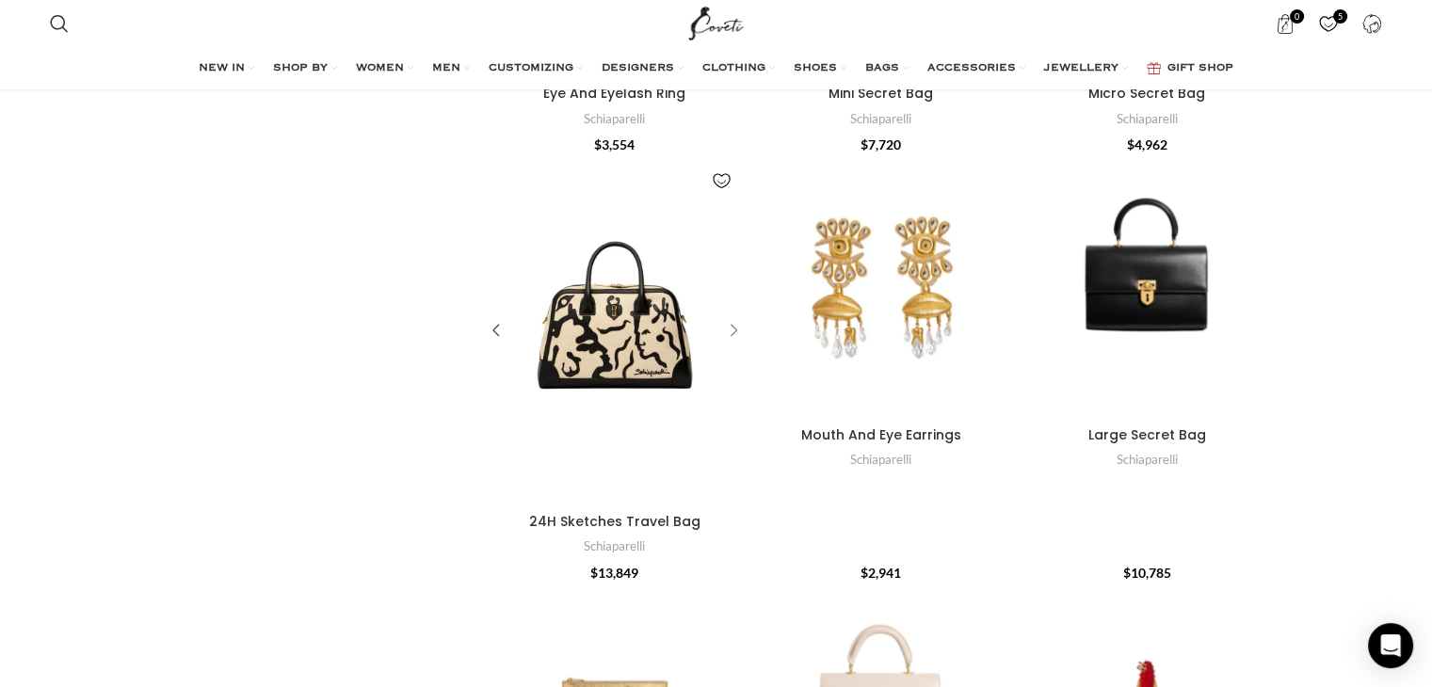
click at [730, 333] on div "24H Sketches Travel Bag" at bounding box center [731, 331] width 28 height 28
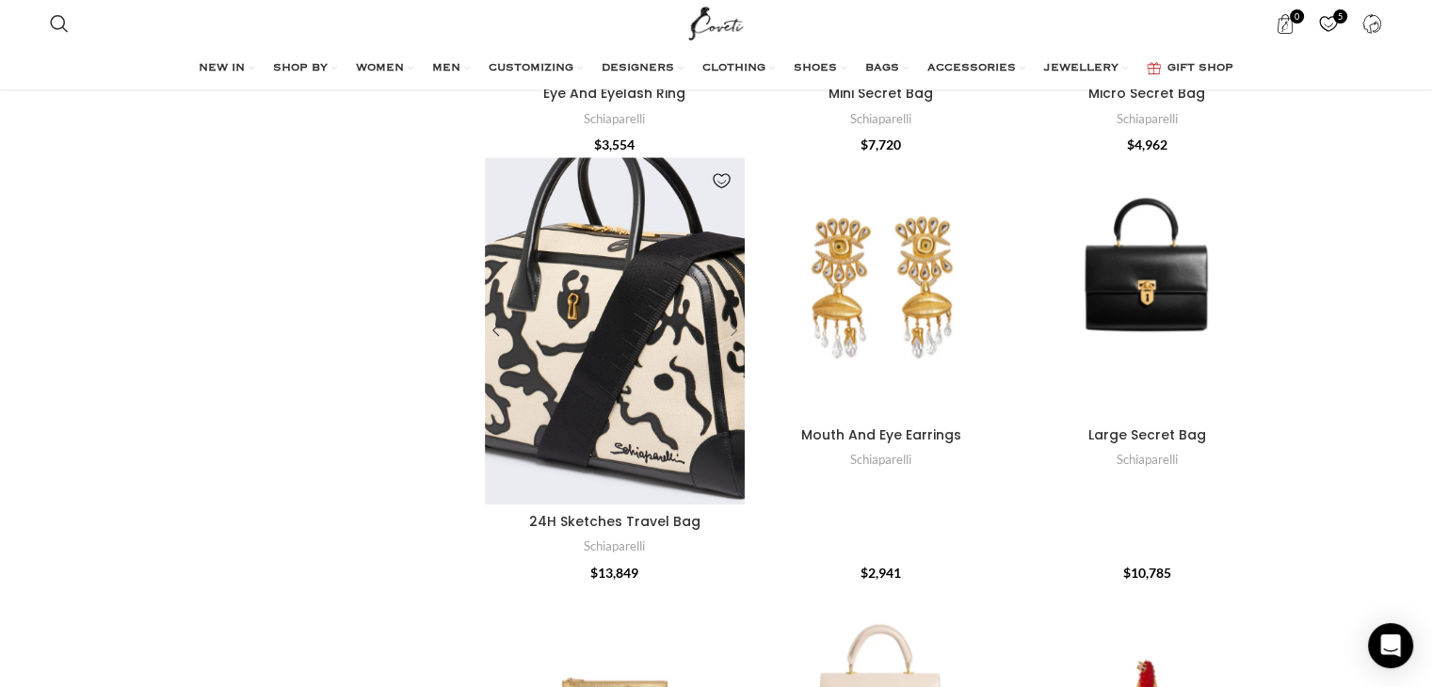
click at [730, 333] on div "24H Sketches Travel Bag" at bounding box center [731, 331] width 28 height 28
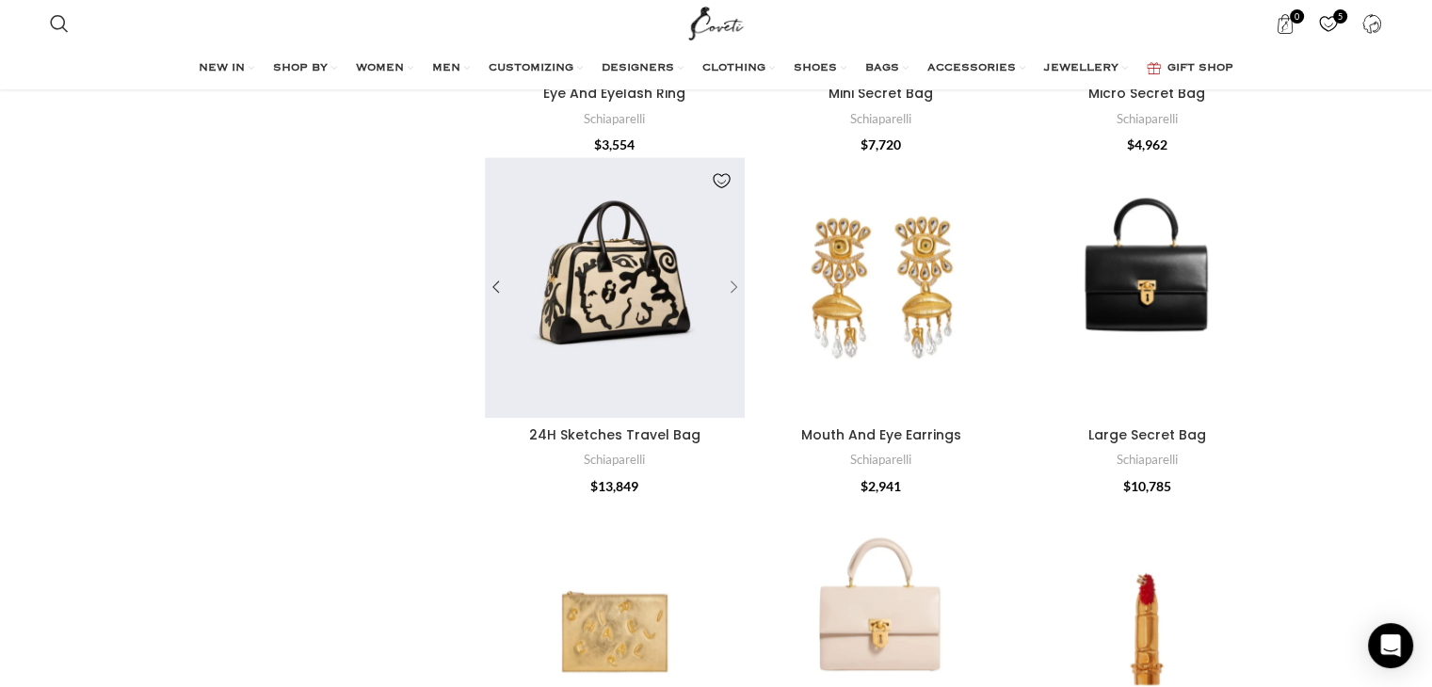
click at [730, 333] on div "24H Sketches Travel Bag" at bounding box center [701, 287] width 87 height 261
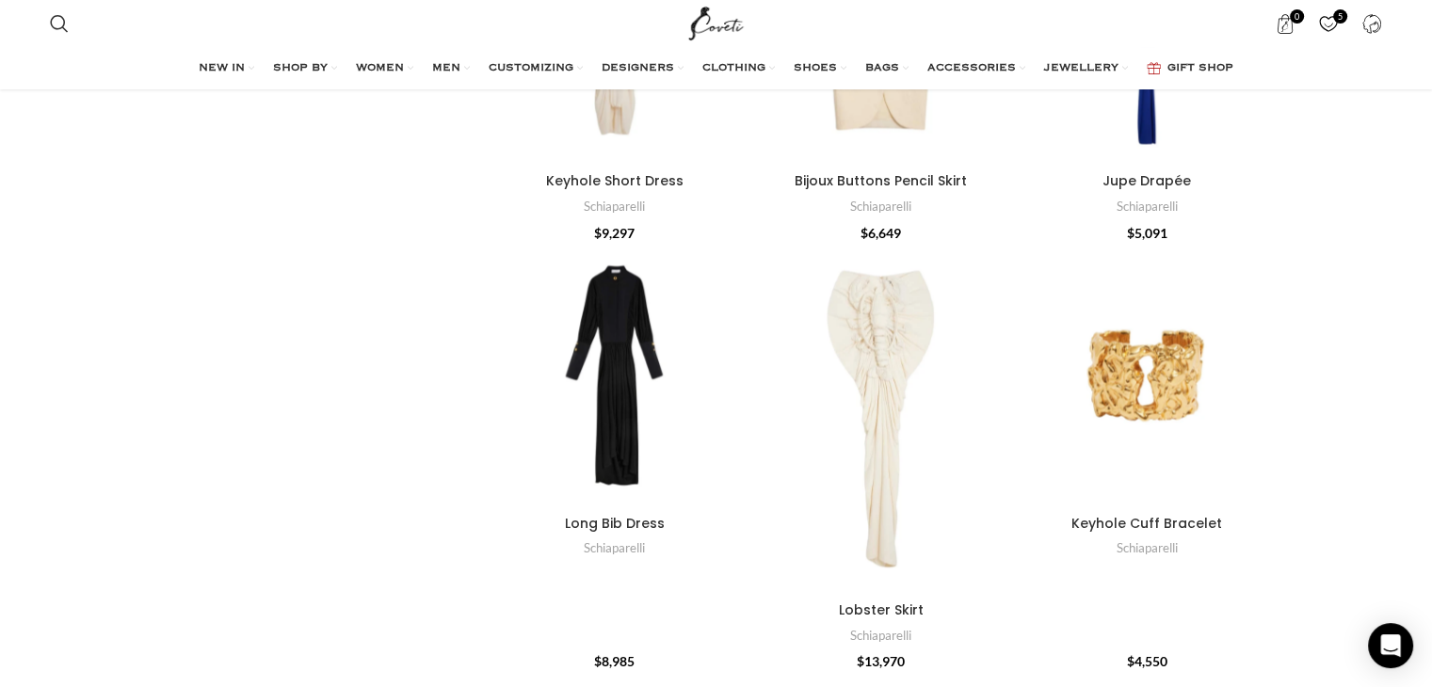
scroll to position [3302, 0]
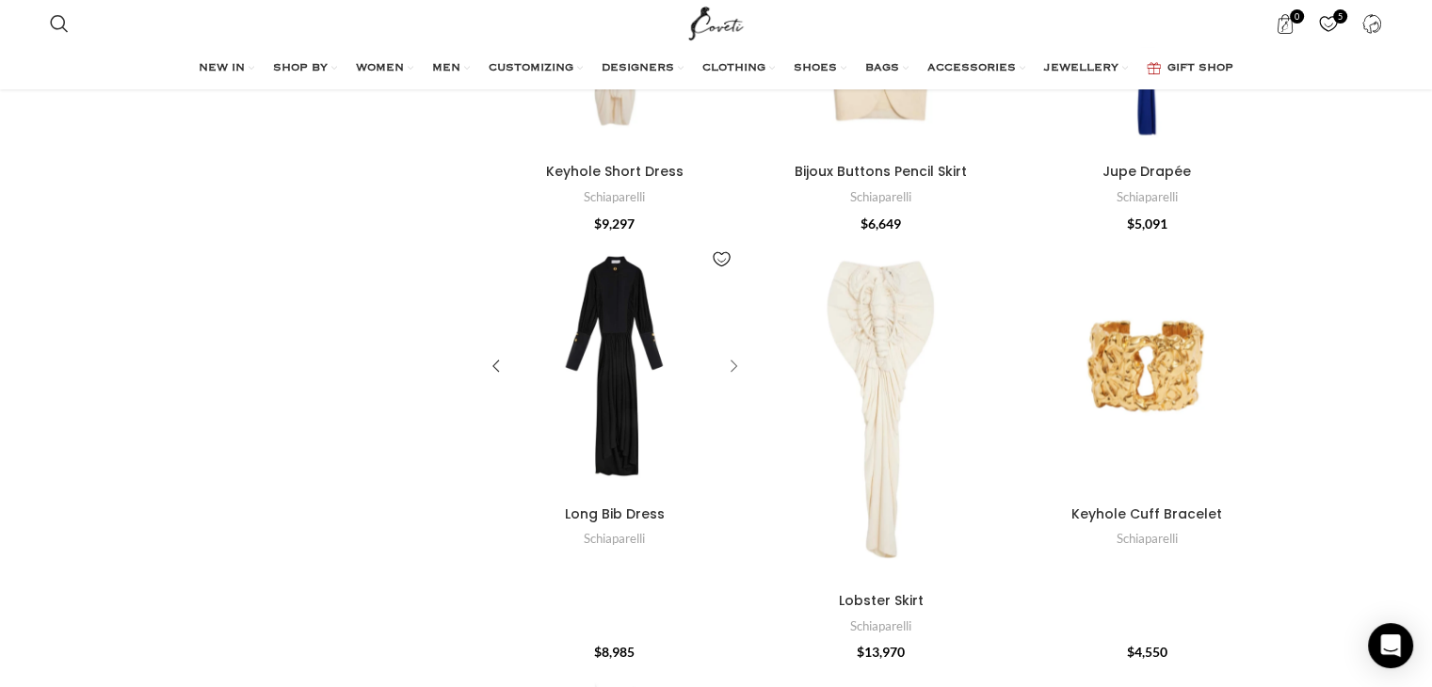
click at [735, 363] on div "Long Bib Dress" at bounding box center [731, 366] width 28 height 28
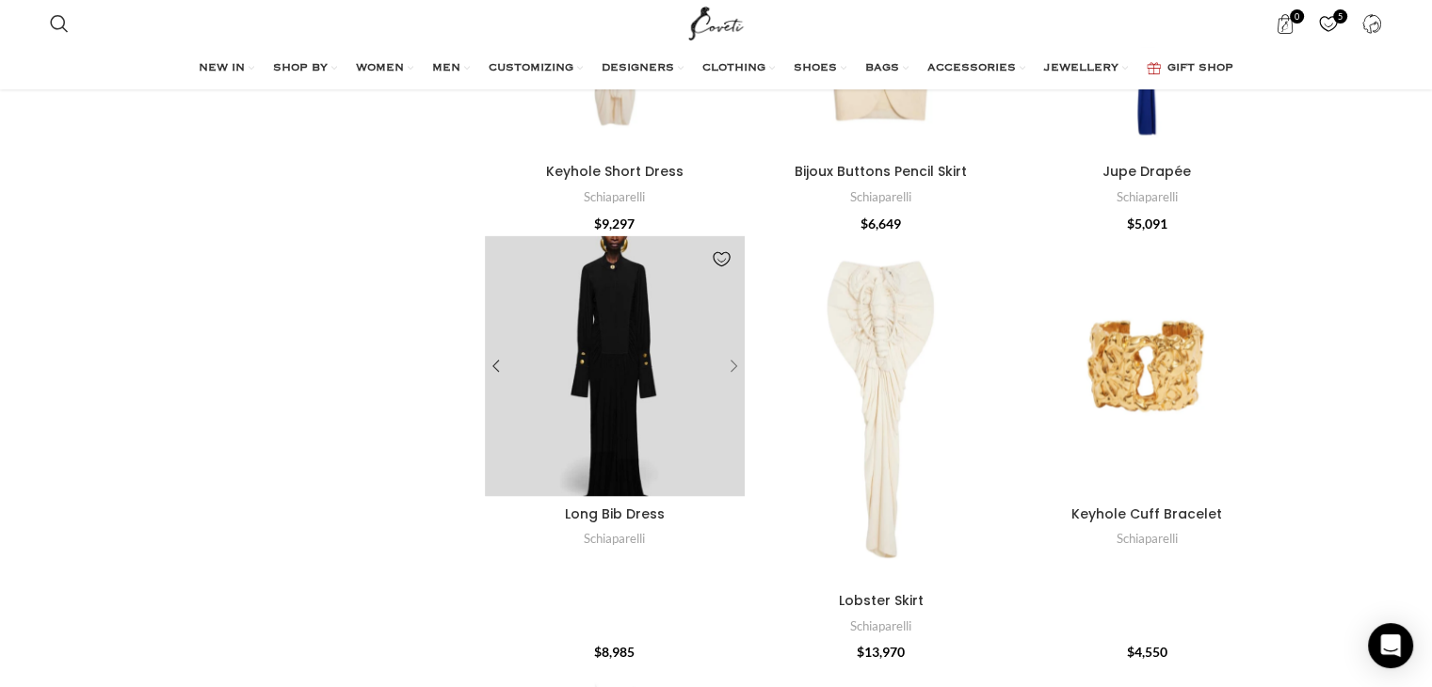
click at [731, 364] on div "Long Bib Dress" at bounding box center [731, 366] width 28 height 28
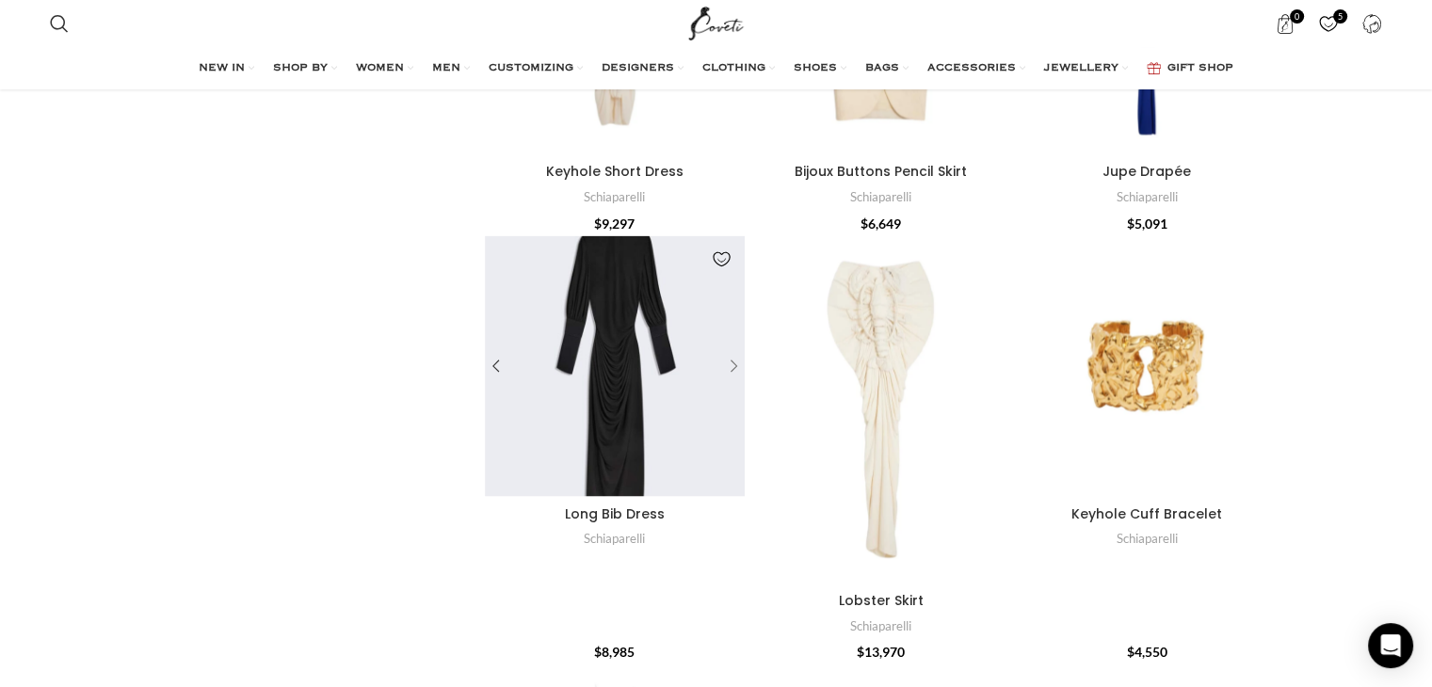
click at [731, 364] on div "Long Bib Dress" at bounding box center [731, 366] width 28 height 28
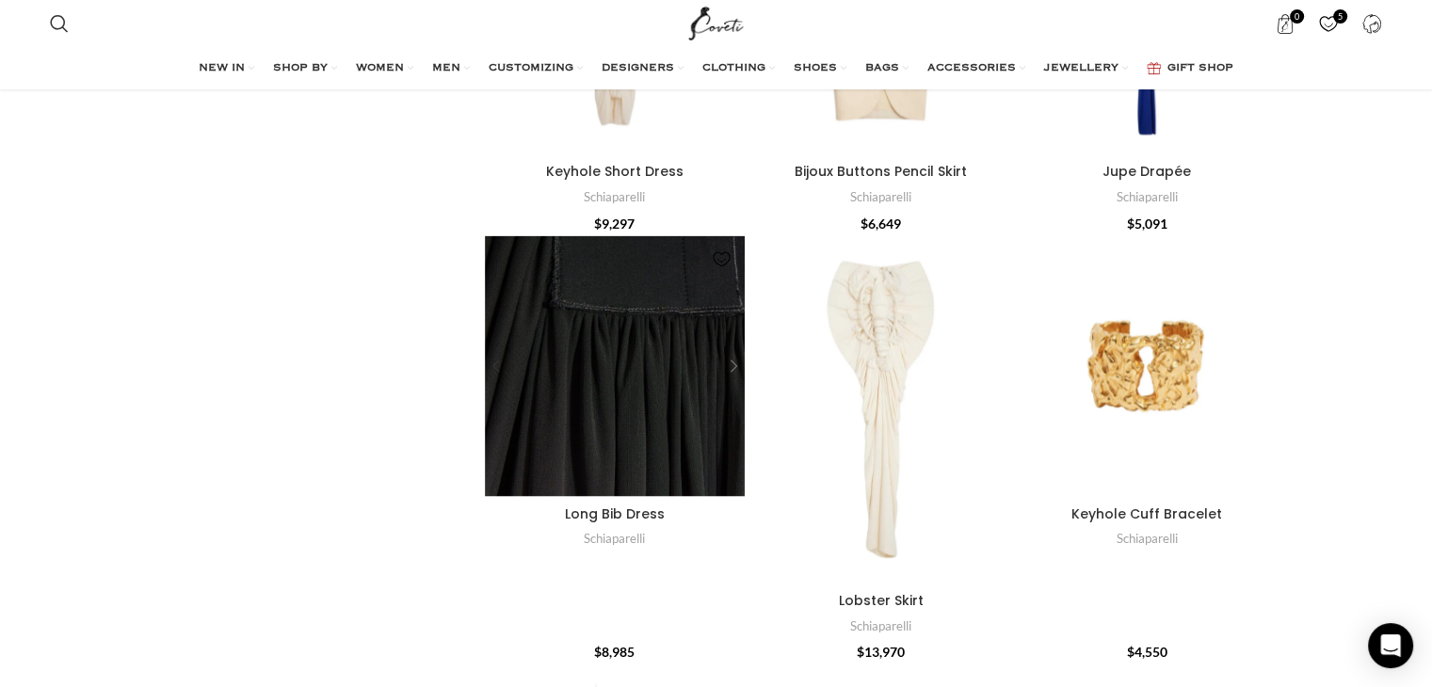
click at [731, 364] on div "Long Bib Dress" at bounding box center [731, 366] width 28 height 28
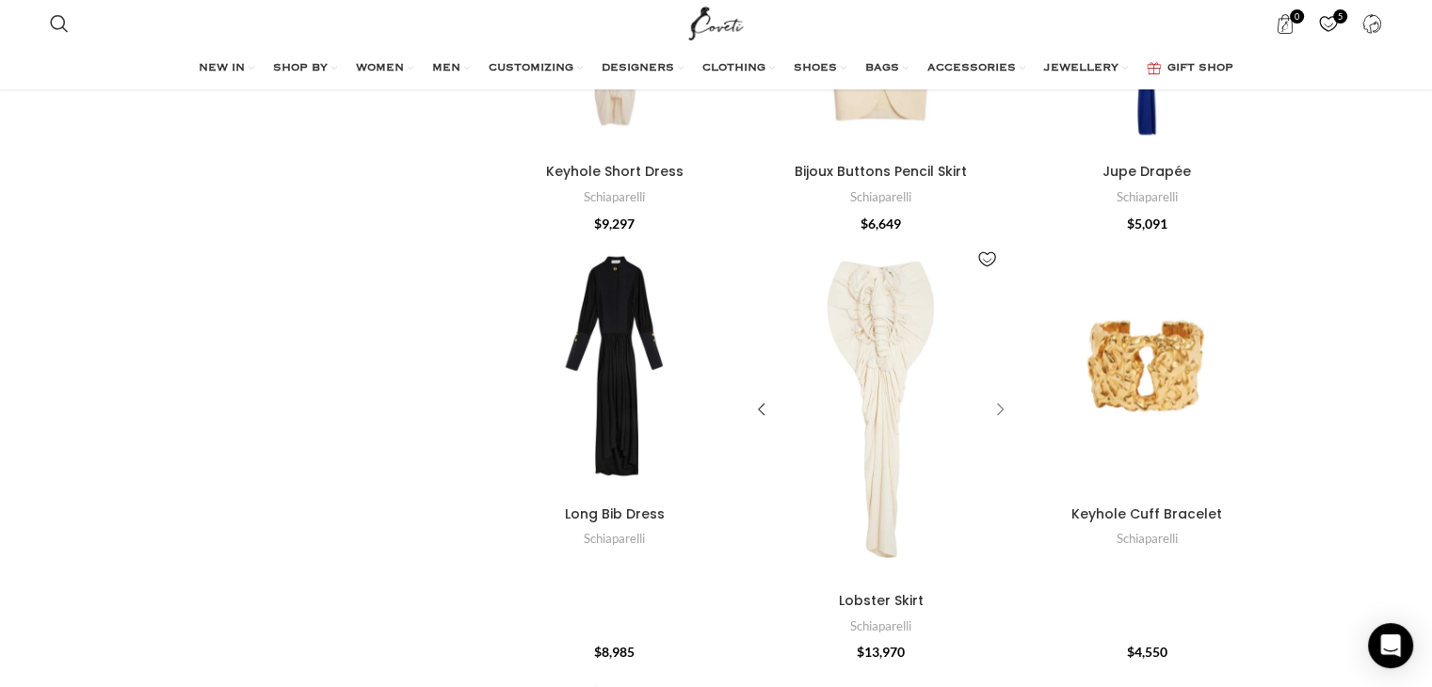
click at [1005, 396] on div "Lobster Skirt" at bounding box center [997, 410] width 28 height 28
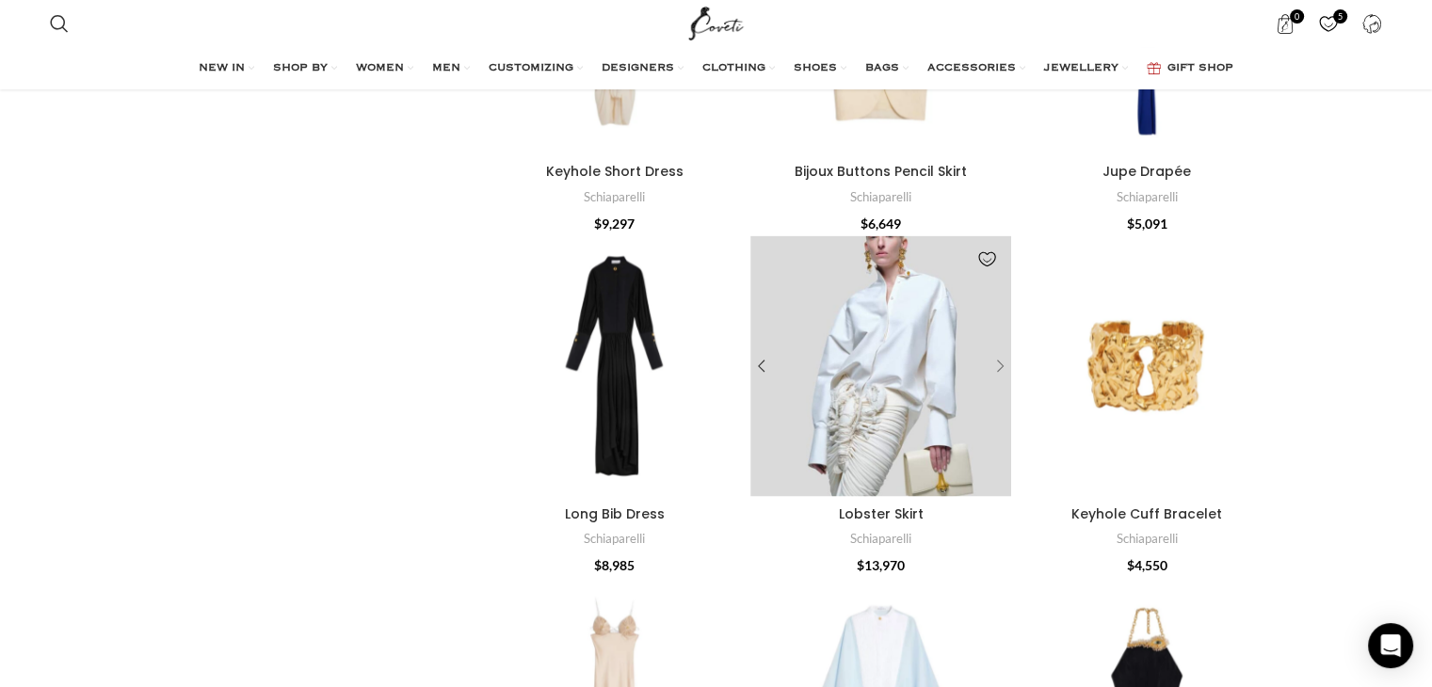
click at [1003, 361] on div "Lobster Skirt" at bounding box center [997, 366] width 28 height 28
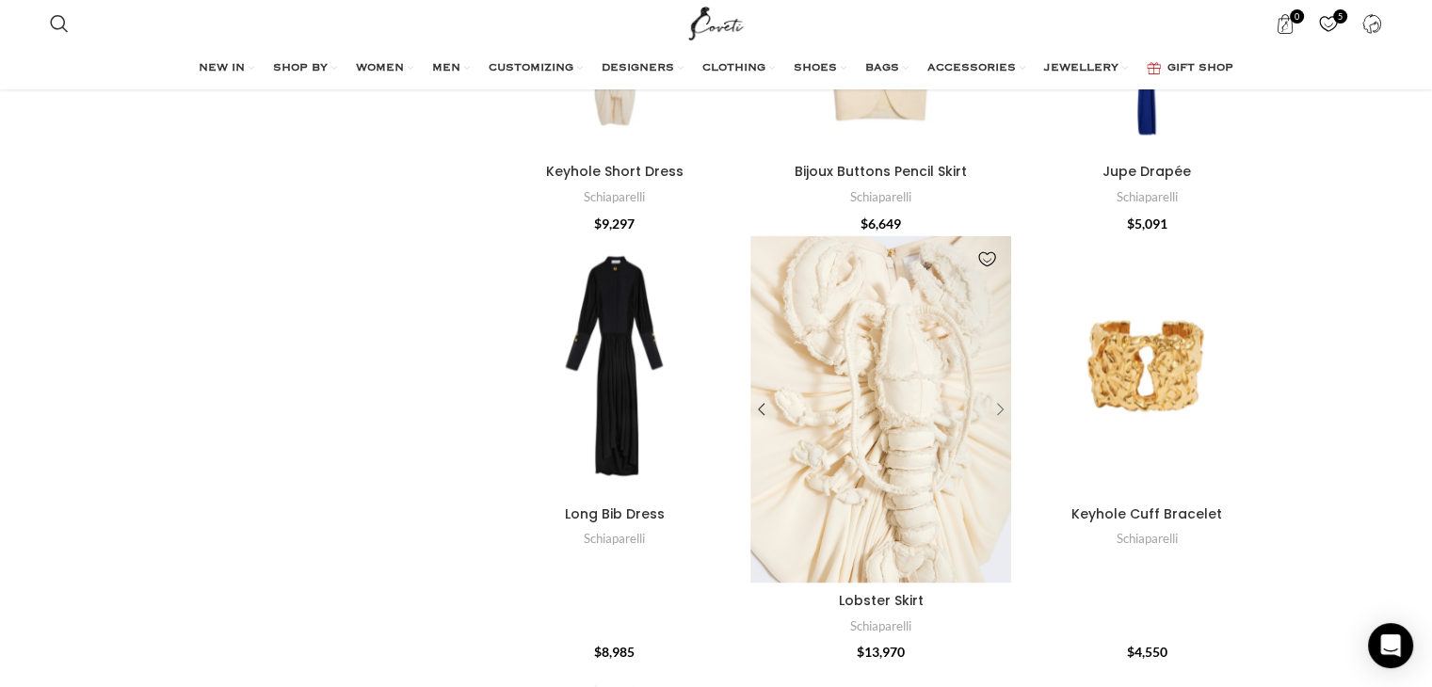
click at [1003, 361] on div "Lobster Skirt" at bounding box center [985, 408] width 52 height 347
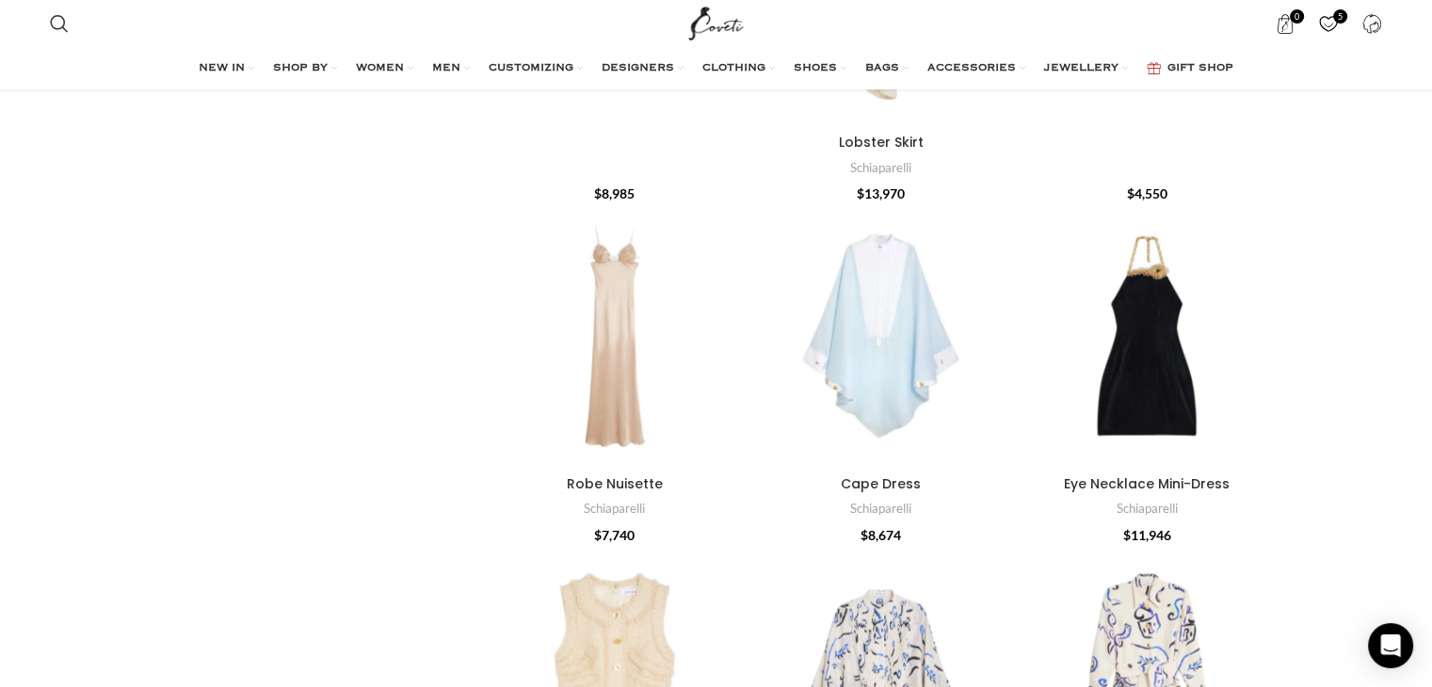
scroll to position [3777, 0]
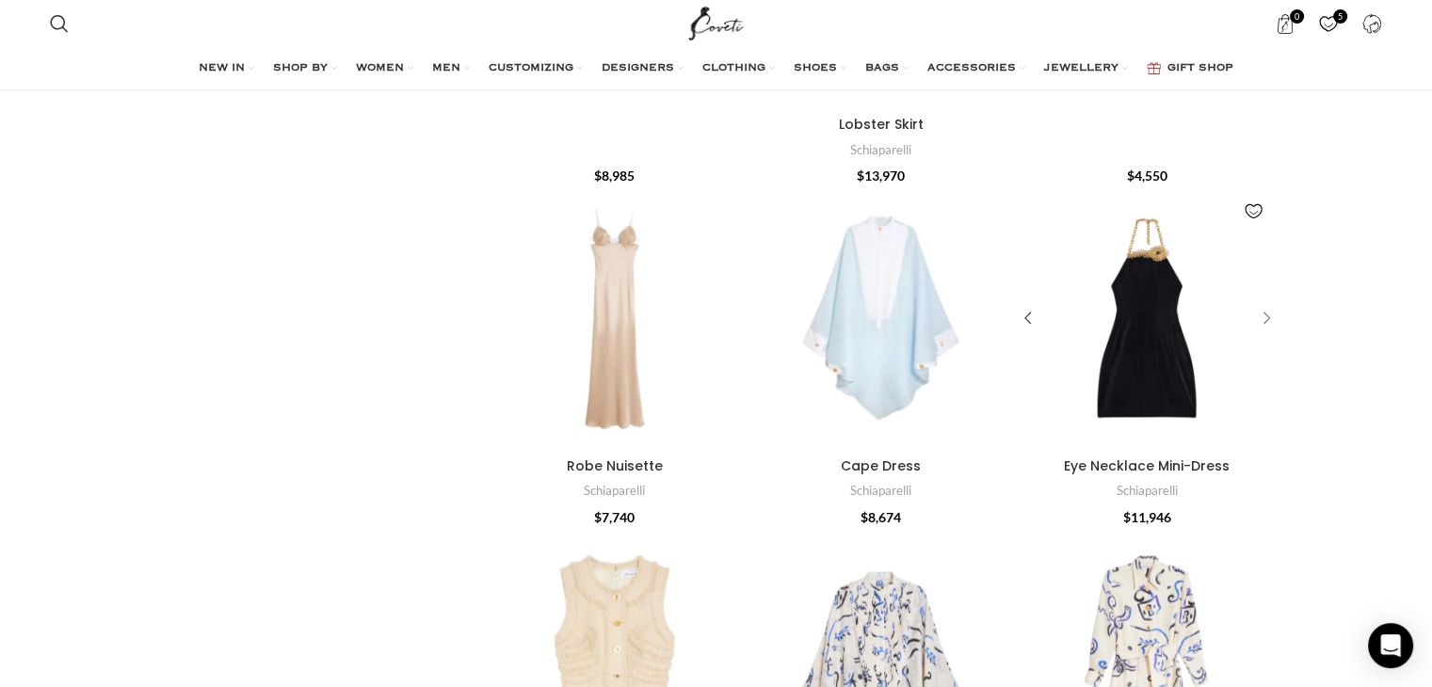
click at [1267, 318] on div "Eye Necklace Mini-Dress" at bounding box center [1263, 319] width 28 height 28
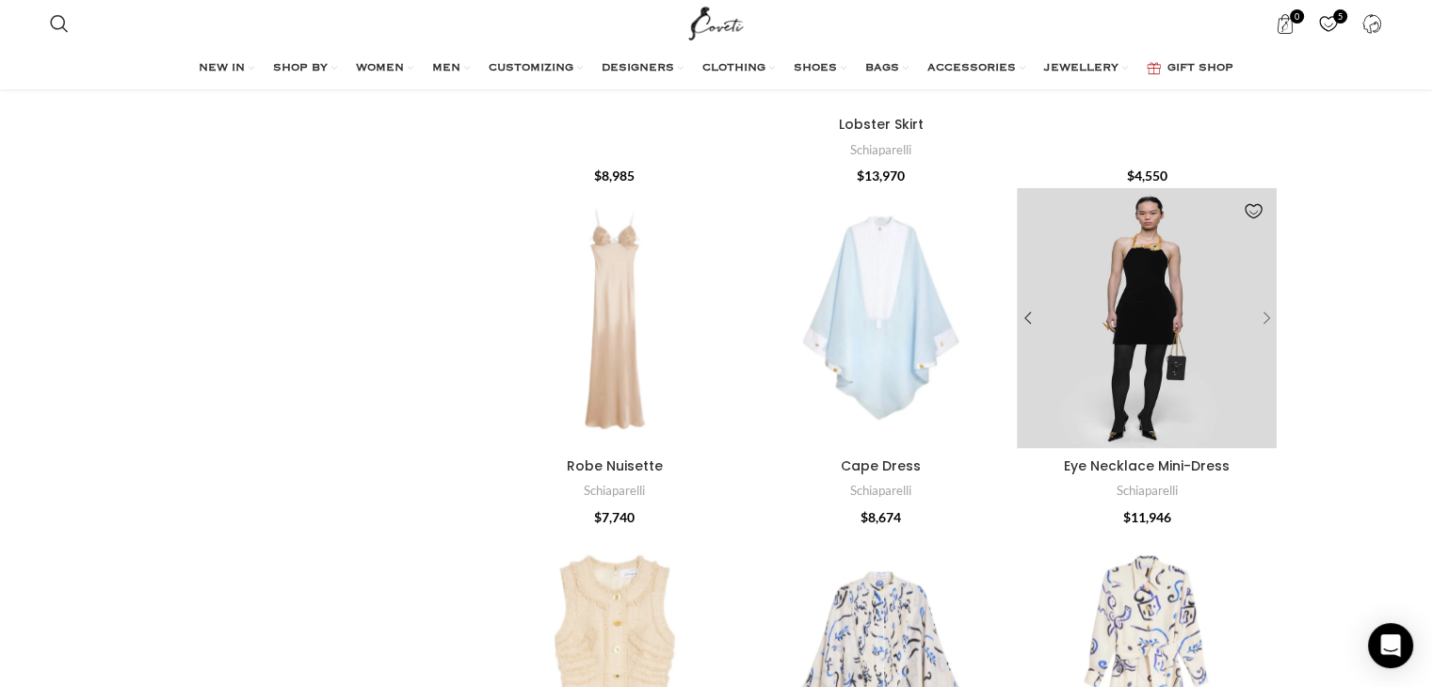
click at [1267, 318] on div "Eye Necklace Mini-Dress" at bounding box center [1263, 319] width 28 height 28
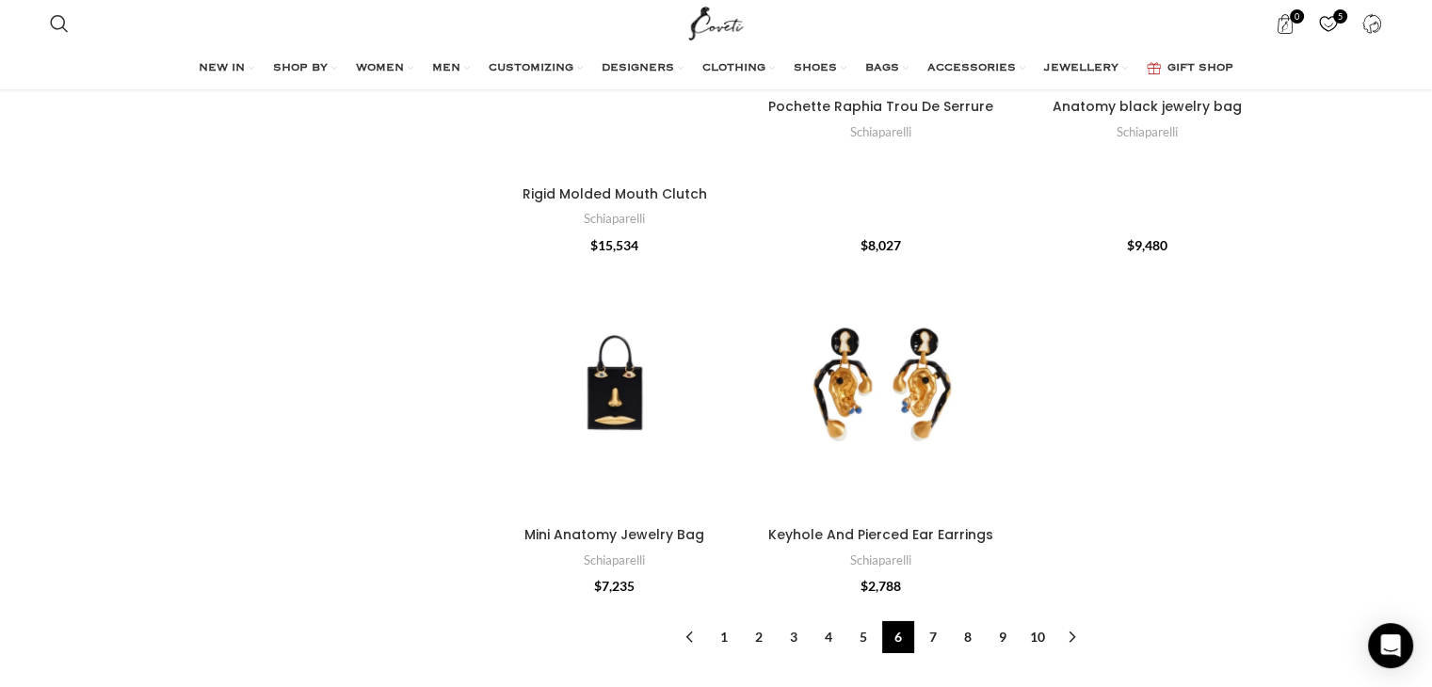
scroll to position [6070, 0]
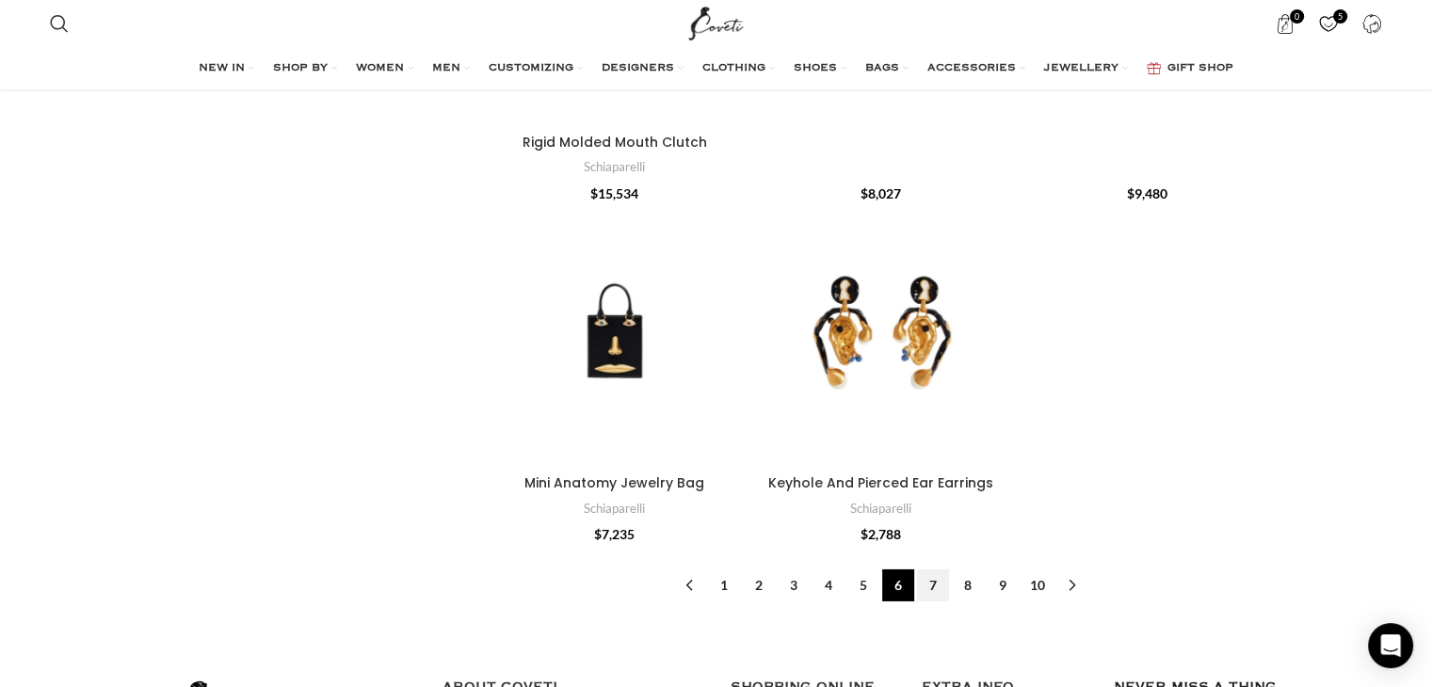
click at [934, 584] on link "7" at bounding box center [933, 586] width 32 height 32
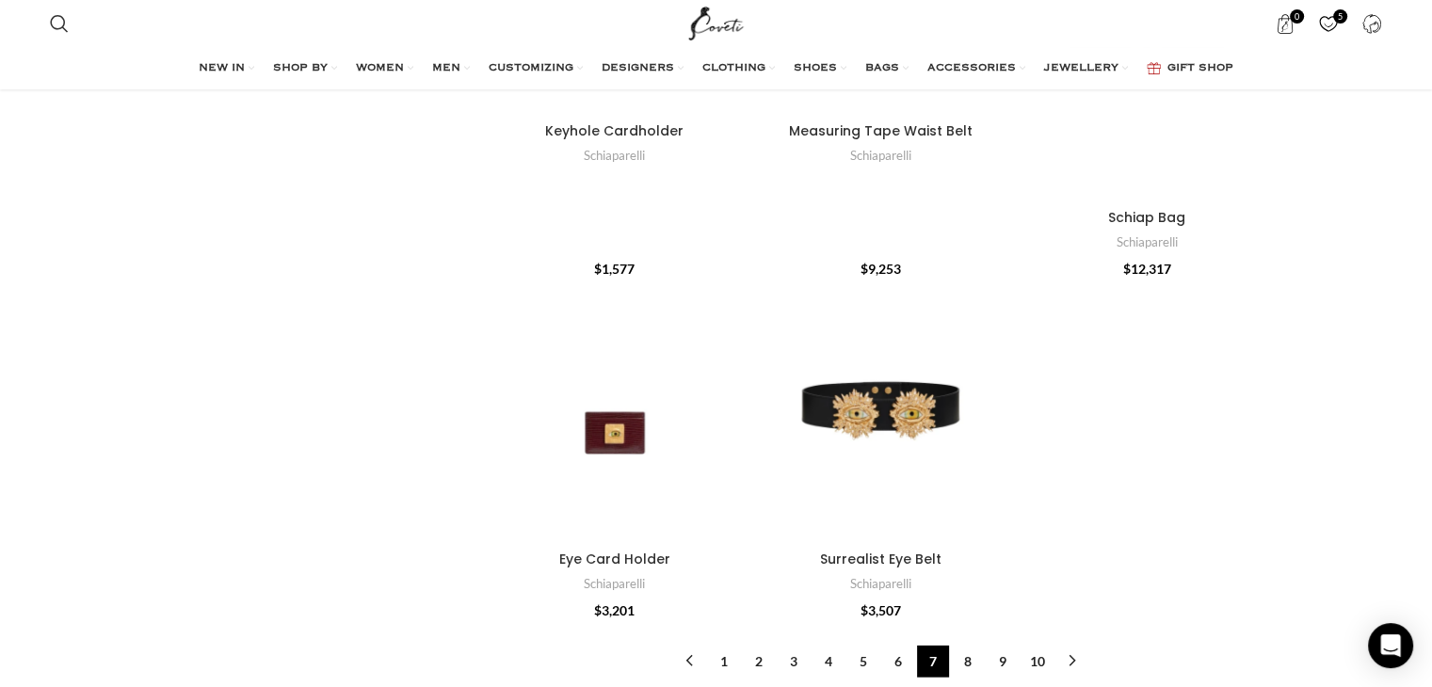
scroll to position [5628, 0]
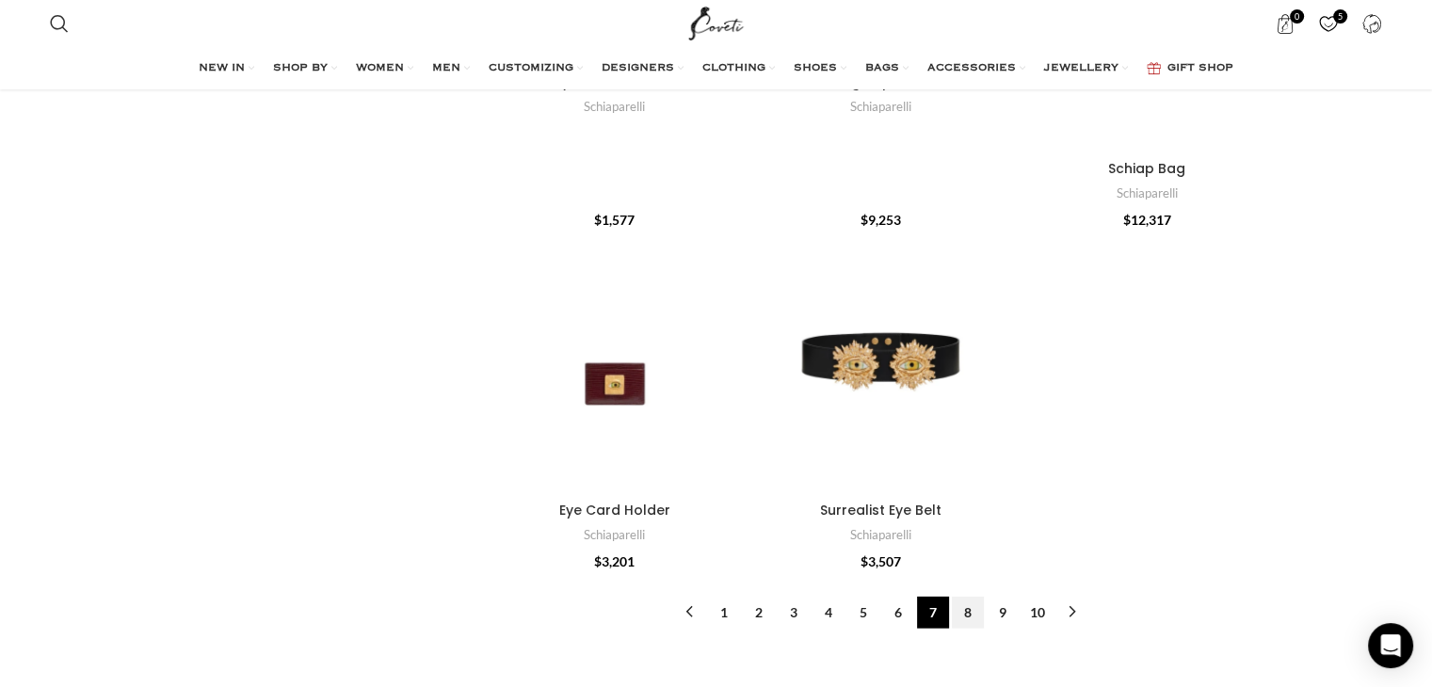
click at [972, 621] on link "8" at bounding box center [968, 613] width 32 height 32
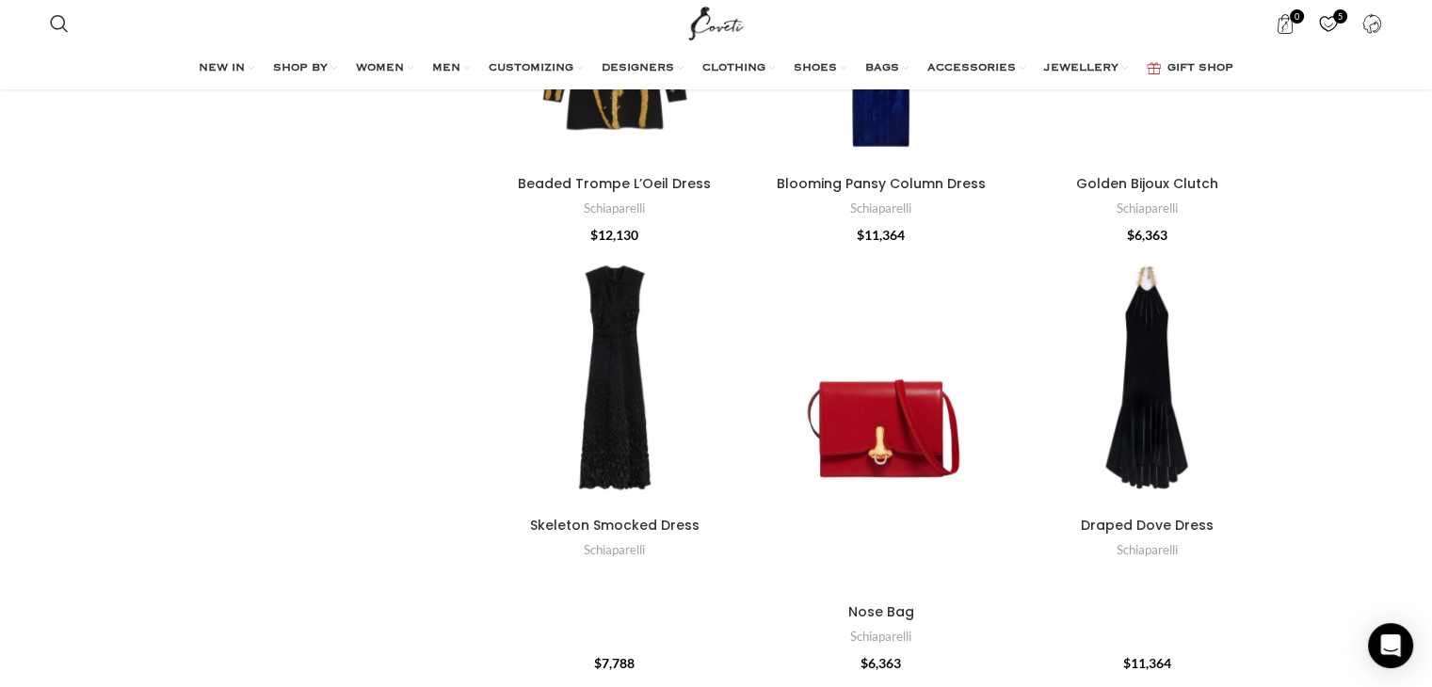
scroll to position [5380, 0]
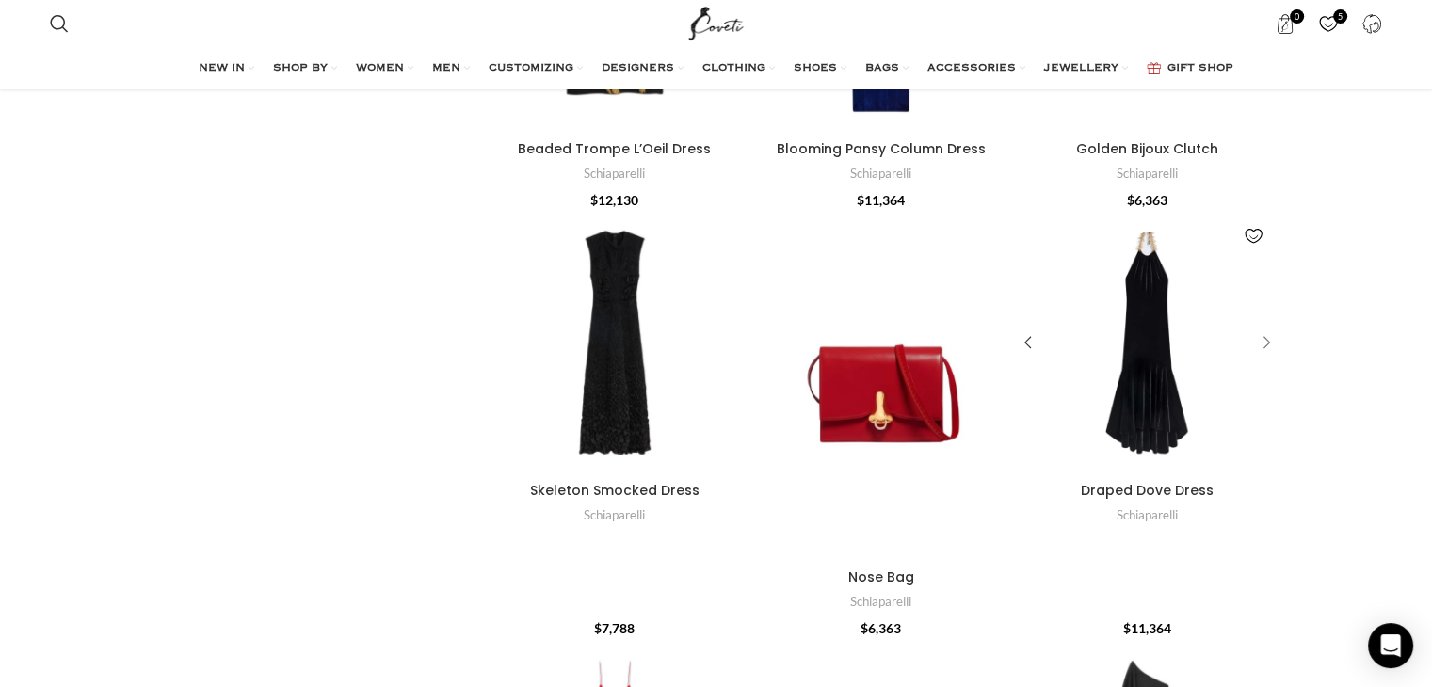
click at [1265, 339] on div "Draped Dove Dress" at bounding box center [1263, 343] width 28 height 28
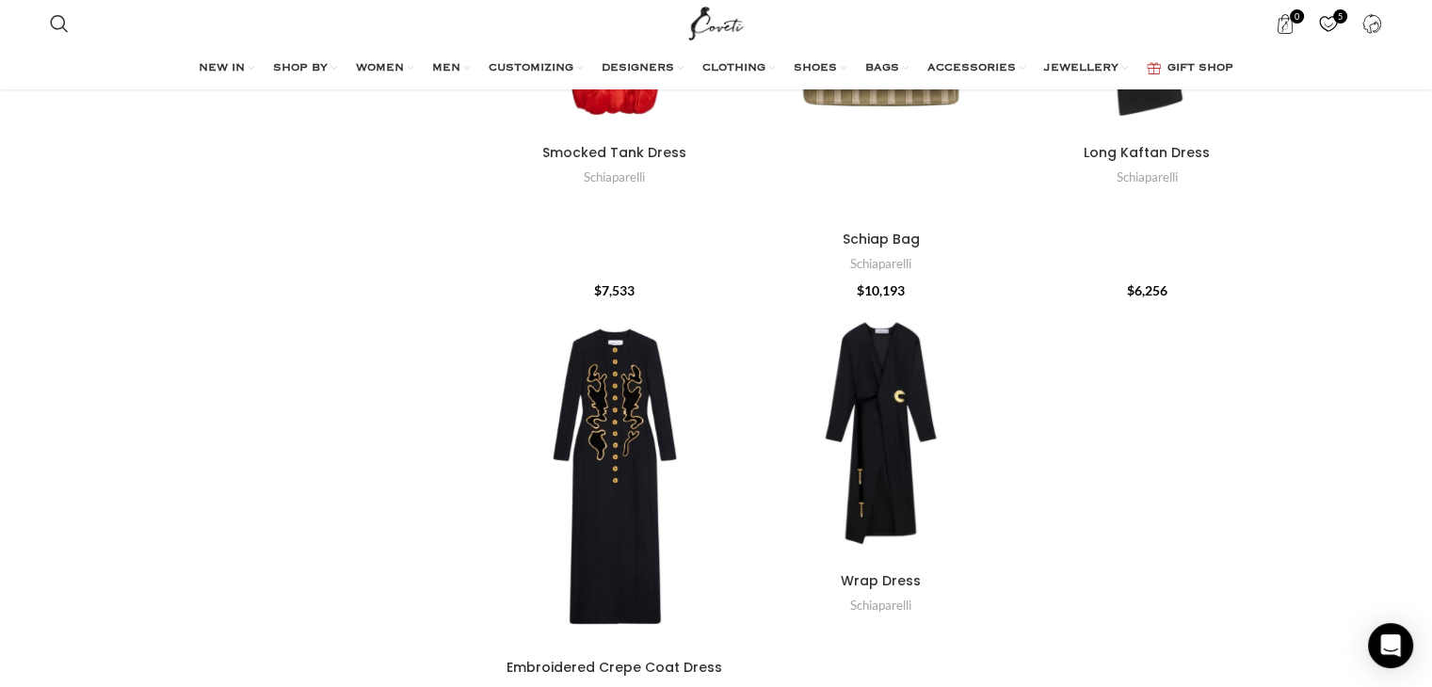
scroll to position [6191, 0]
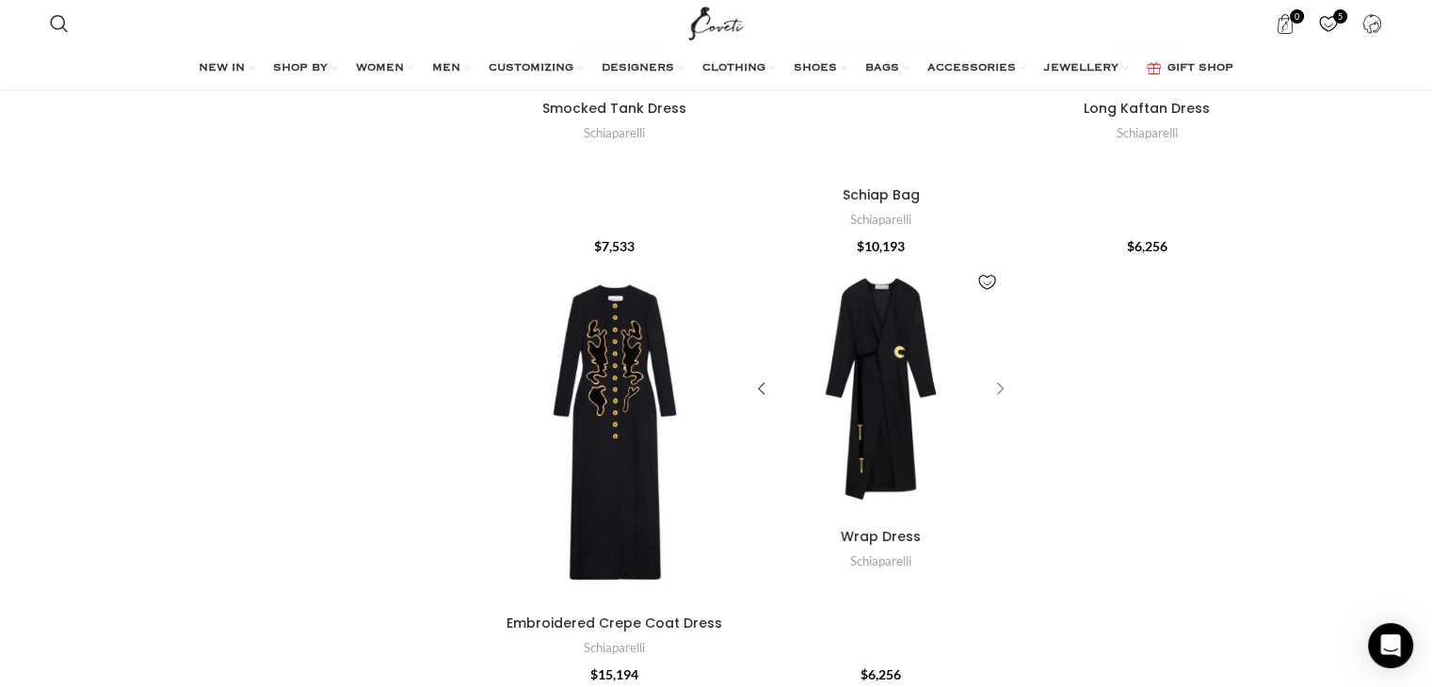
click at [1002, 389] on div "Wrap Dress" at bounding box center [997, 389] width 28 height 28
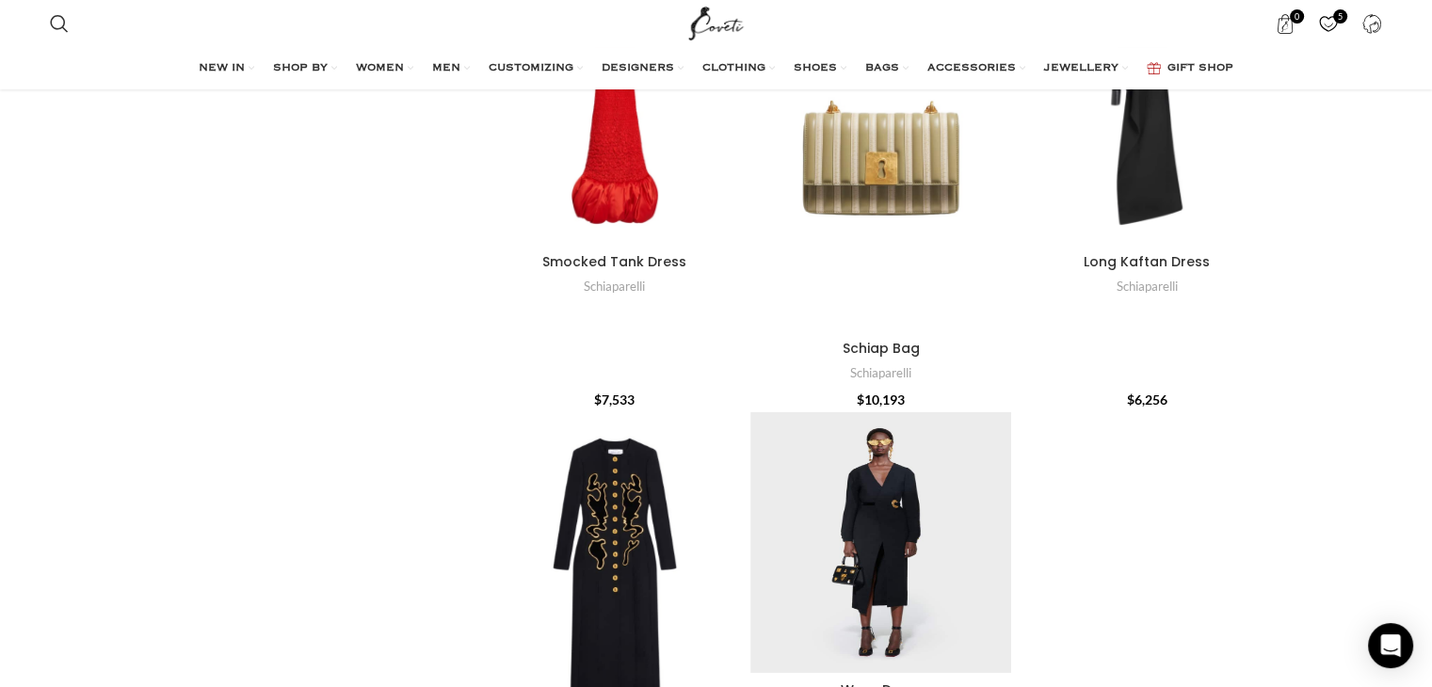
scroll to position [5867, 0]
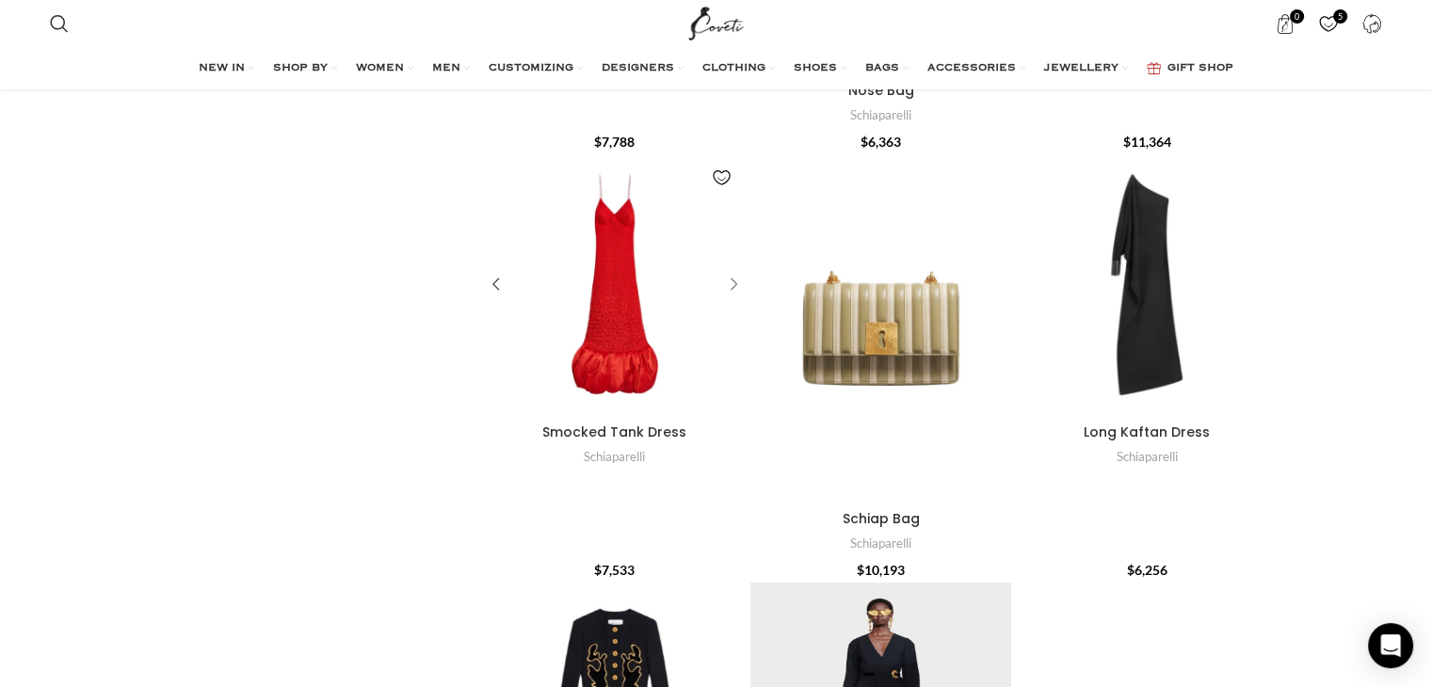
click at [731, 287] on div "Smocked Tank Dress" at bounding box center [731, 284] width 28 height 28
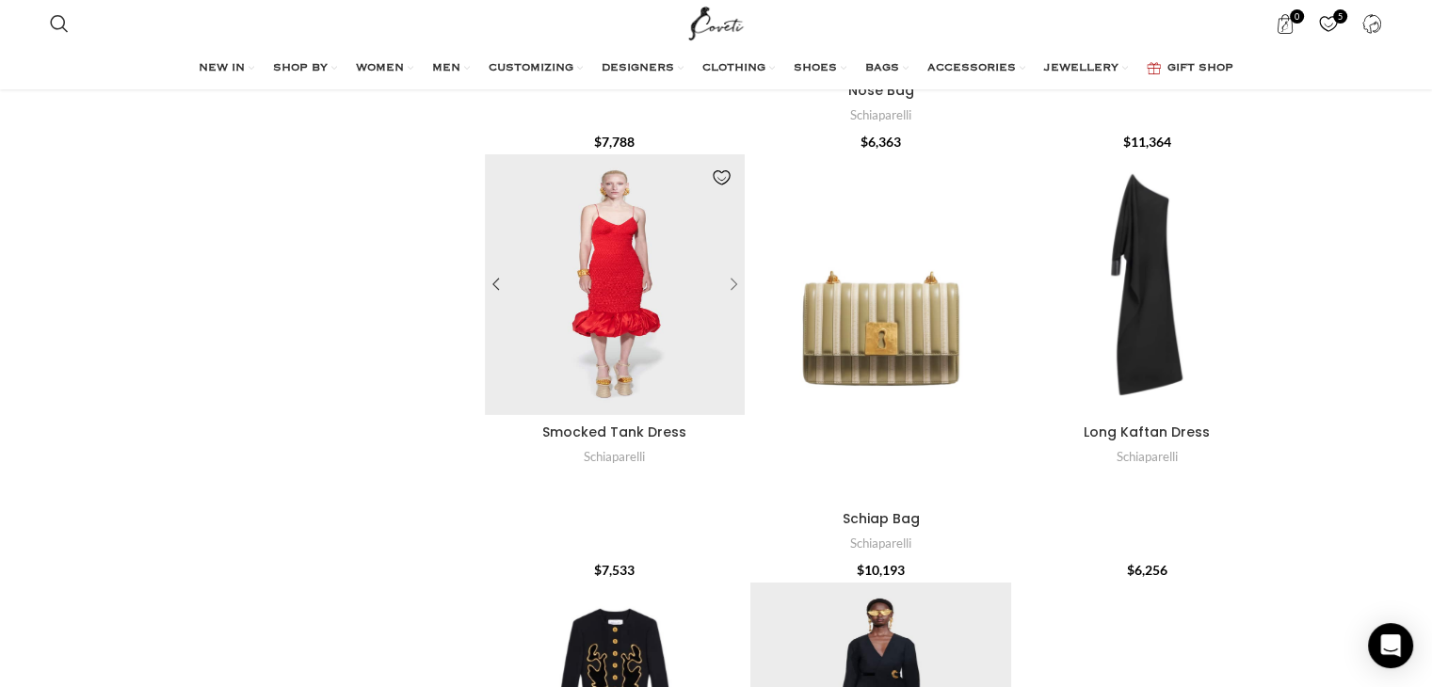
click at [731, 287] on div "Smocked Tank Dress" at bounding box center [731, 284] width 28 height 28
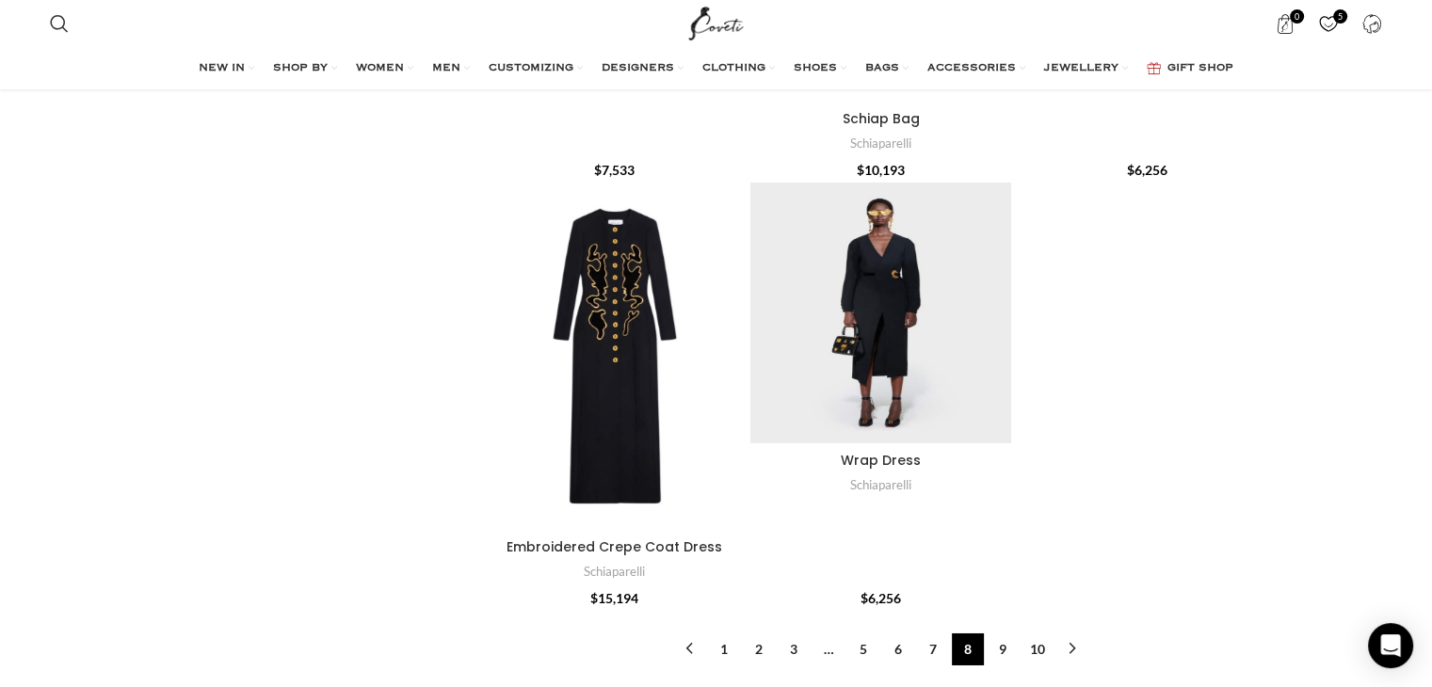
scroll to position [6472, 0]
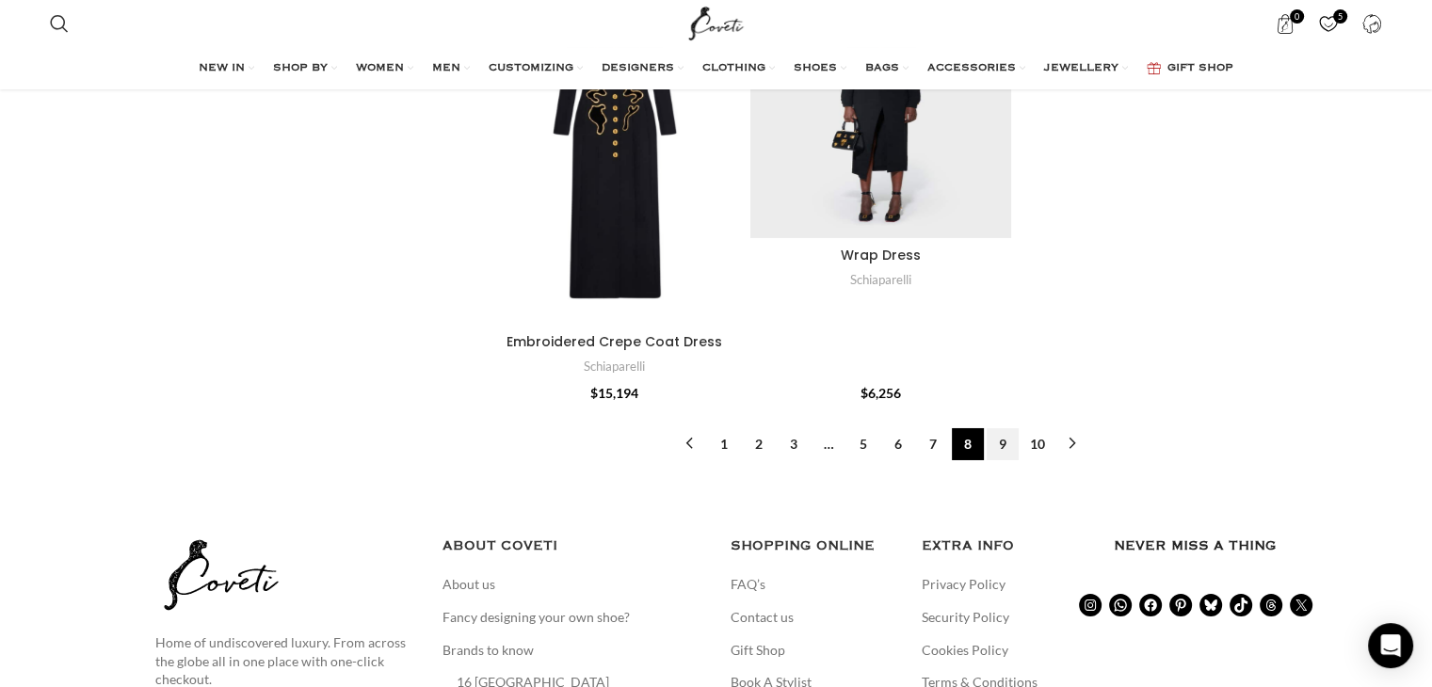
click at [998, 435] on link "9" at bounding box center [1003, 444] width 32 height 32
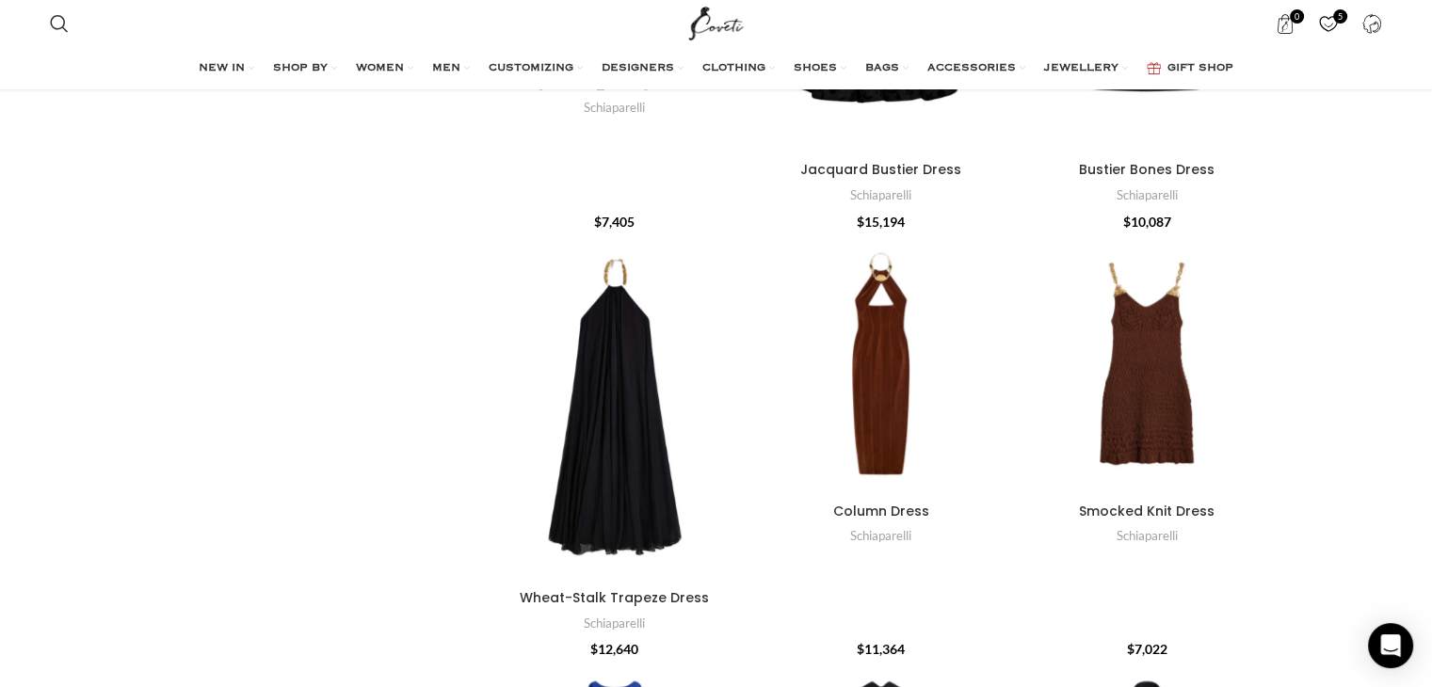
scroll to position [1089, 0]
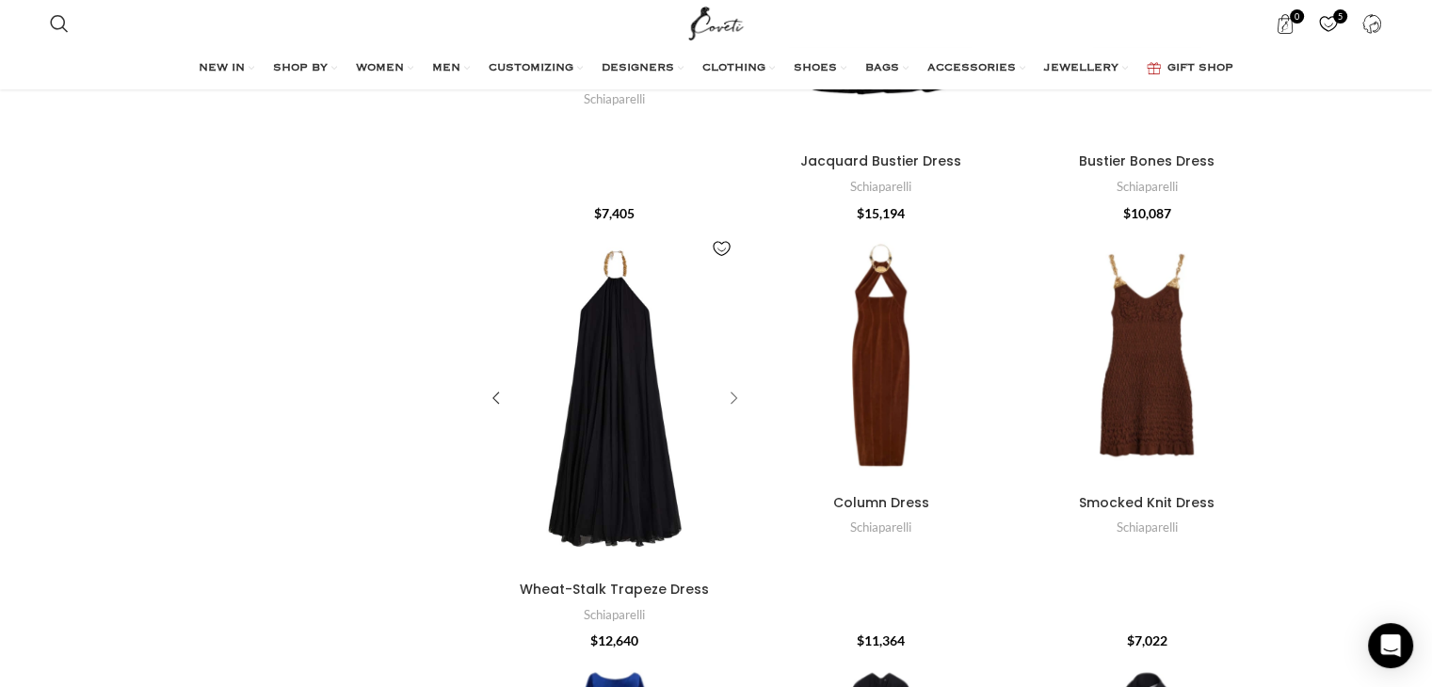
click at [735, 397] on div "Wheat-Stalk Trapeze Dress" at bounding box center [731, 399] width 28 height 28
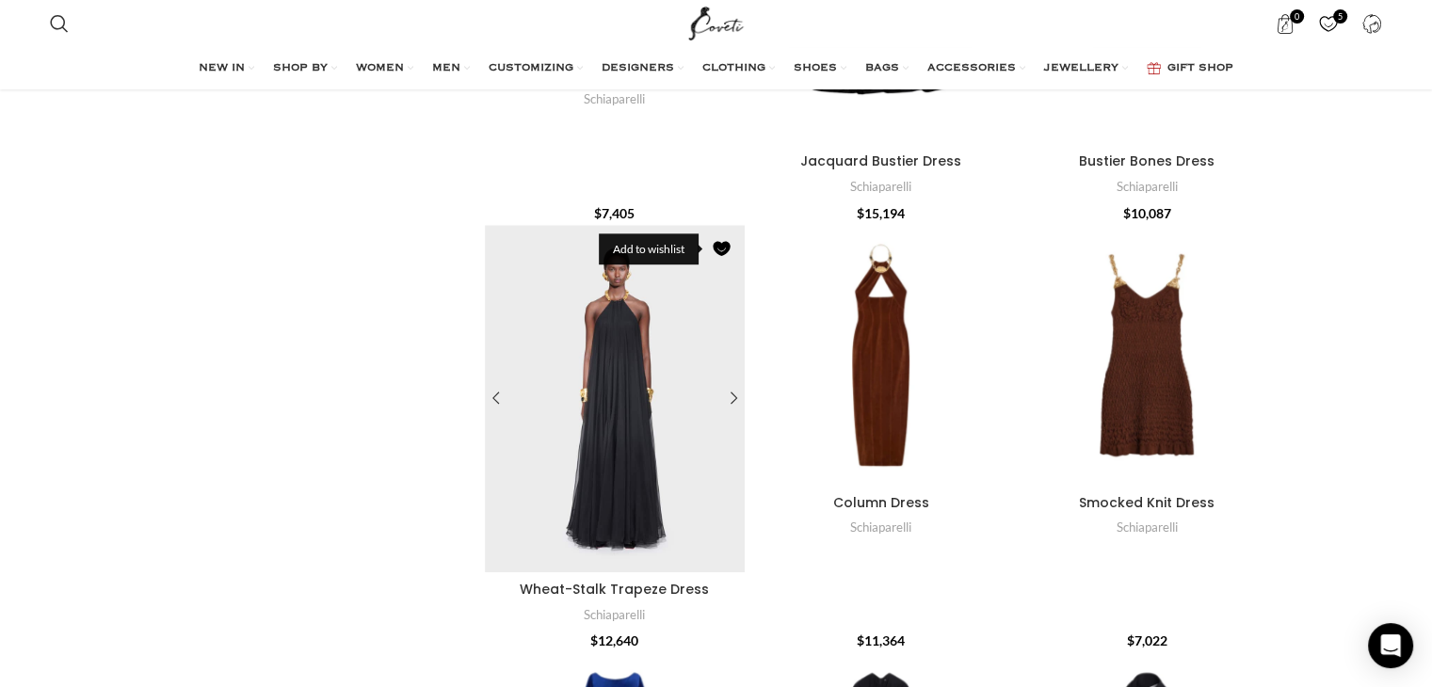
click at [717, 250] on link "Add to wishlist" at bounding box center [721, 248] width 28 height 28
click at [1268, 359] on div "Smocked Knit Dress" at bounding box center [1263, 356] width 28 height 28
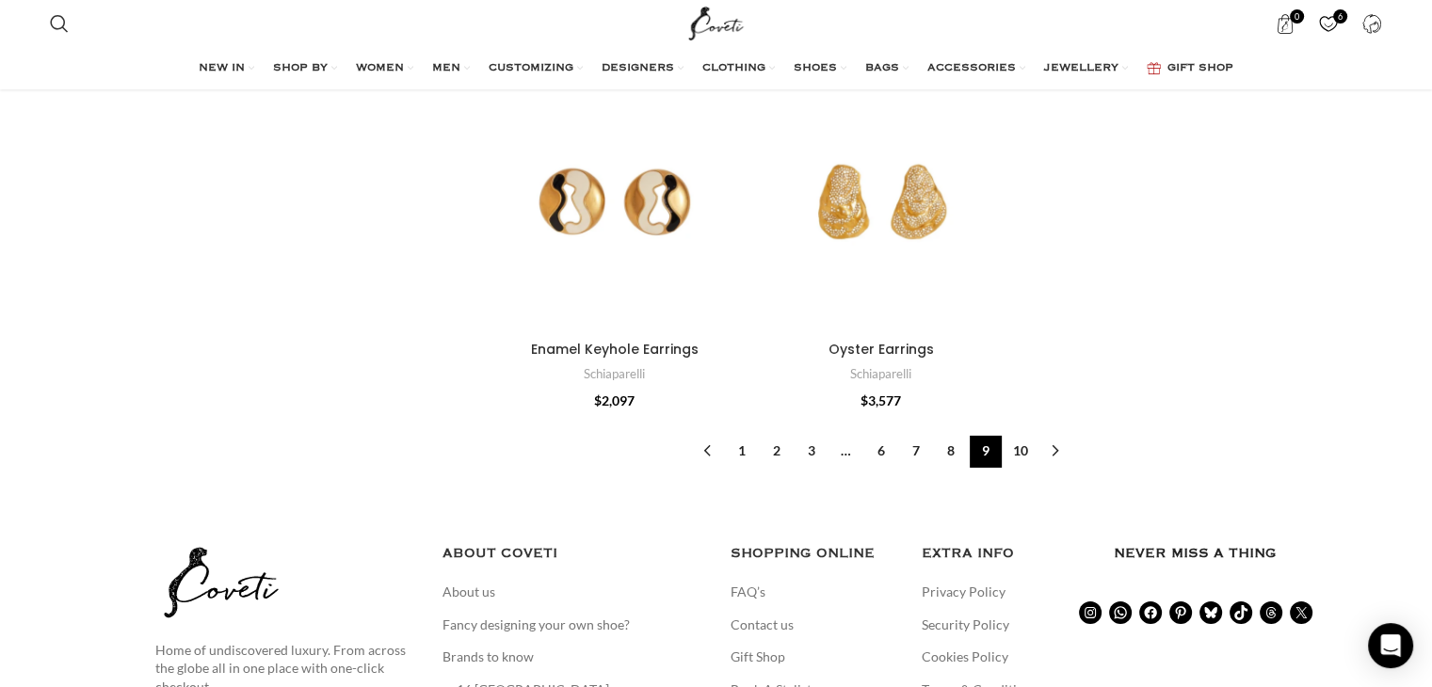
scroll to position [6196, 0]
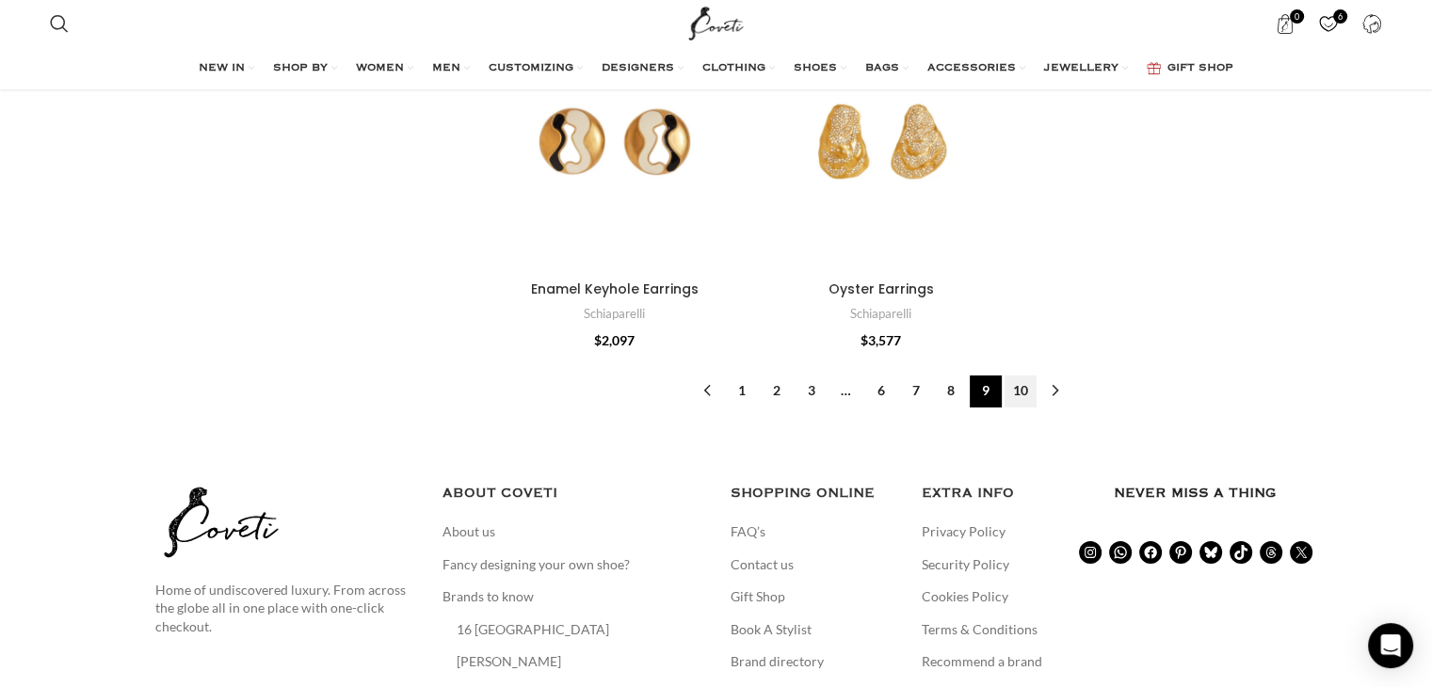
click at [1015, 376] on link "10" at bounding box center [1021, 392] width 32 height 32
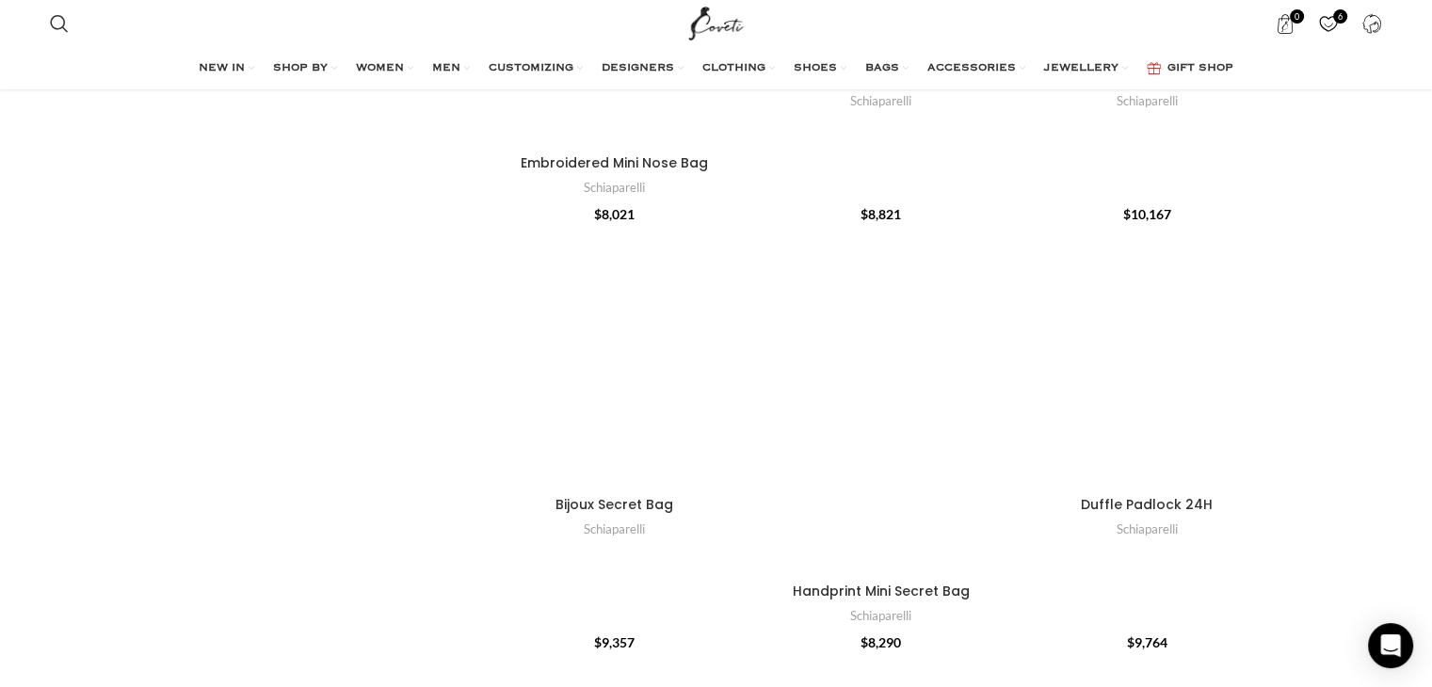
scroll to position [1436, 0]
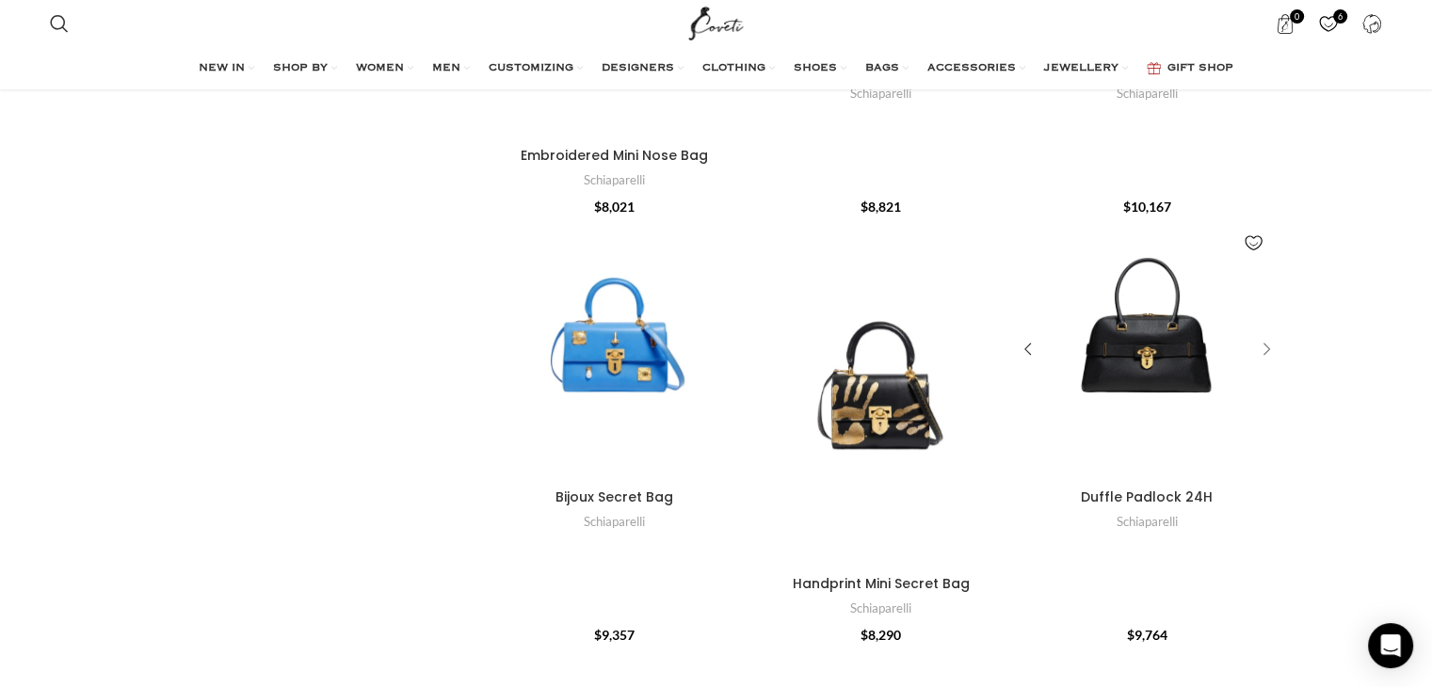
click at [1264, 349] on div "Duffle Padlock 24H" at bounding box center [1263, 349] width 28 height 28
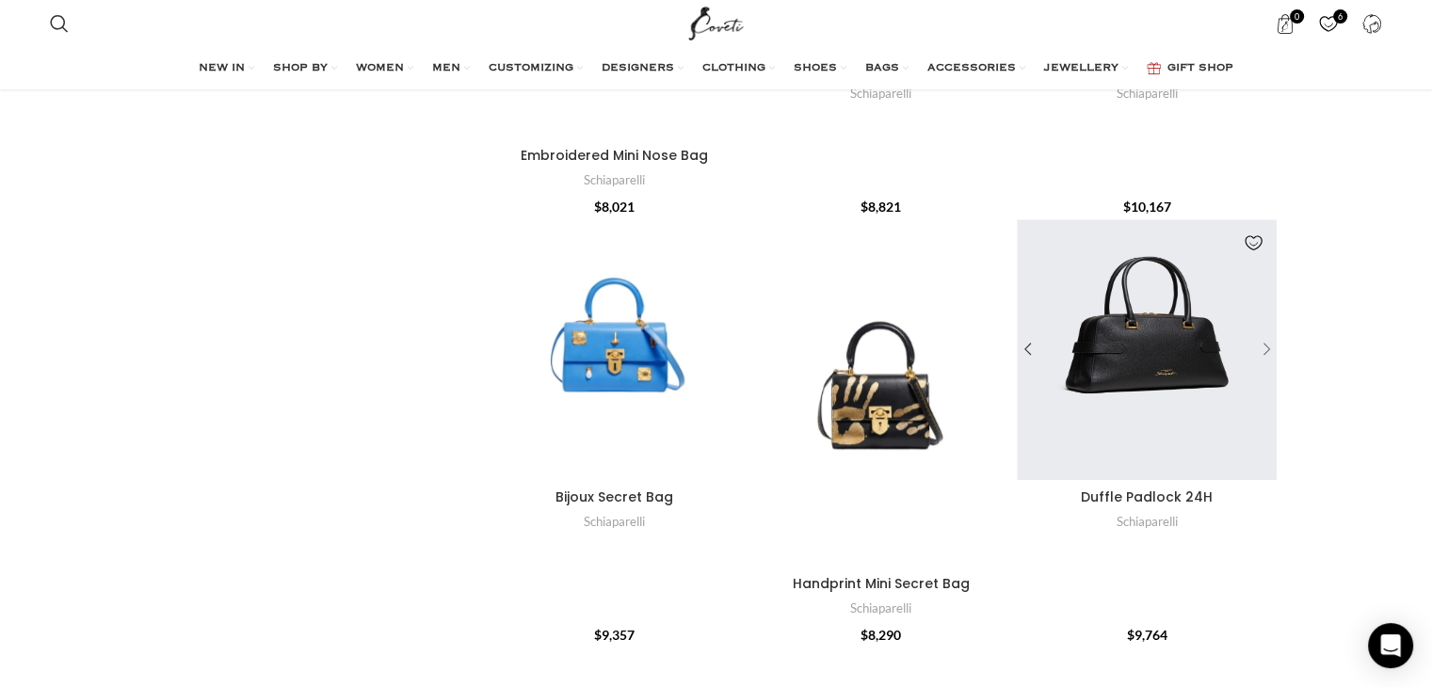
click at [1264, 349] on div "Duffle Padlock 24H" at bounding box center [1263, 349] width 28 height 28
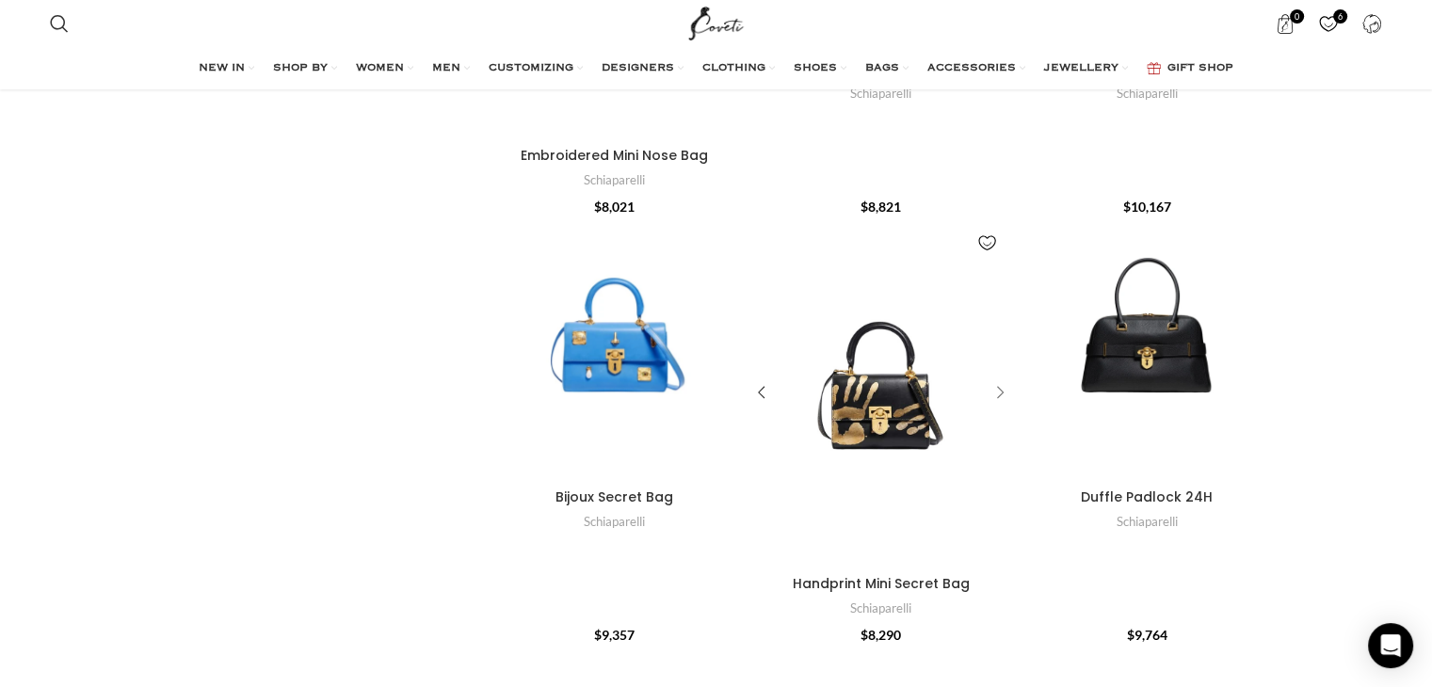
click at [1003, 393] on div "Handprint Mini Secret Bag" at bounding box center [997, 393] width 28 height 28
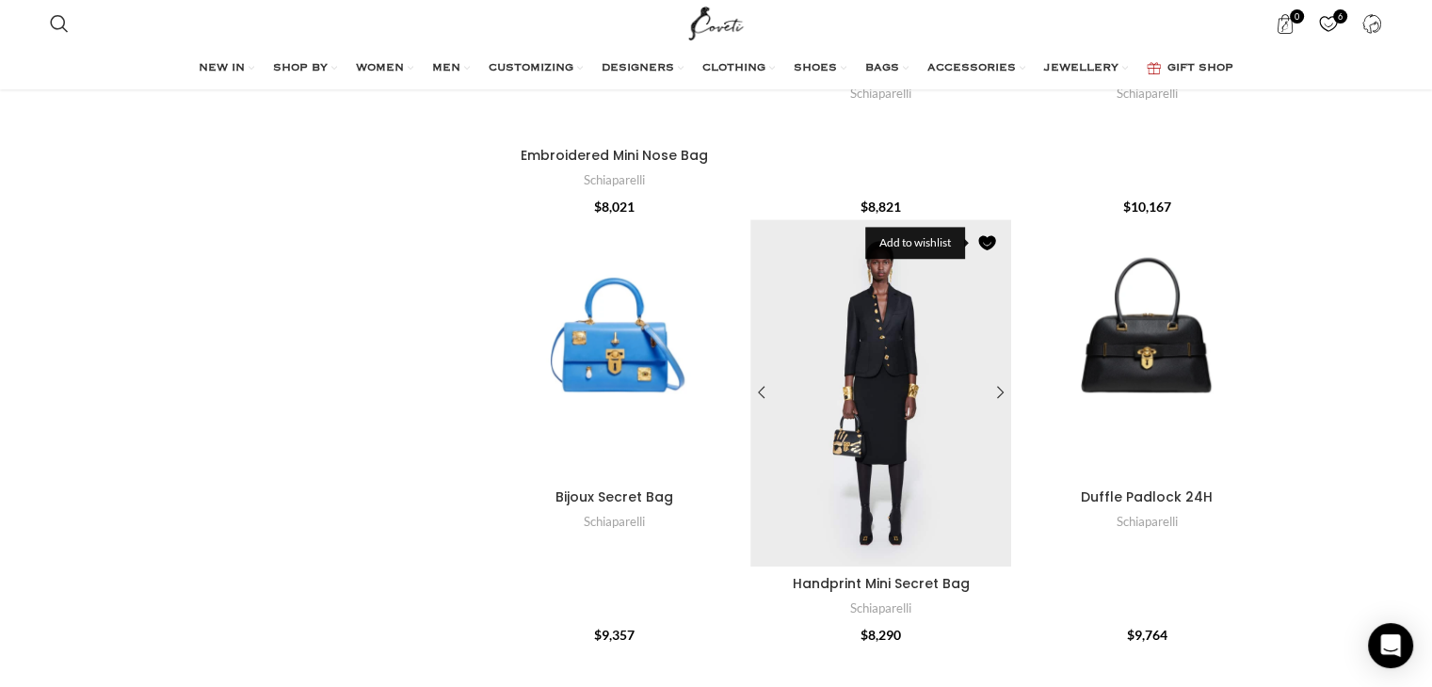
click at [997, 232] on link "Add to wishlist" at bounding box center [988, 243] width 28 height 28
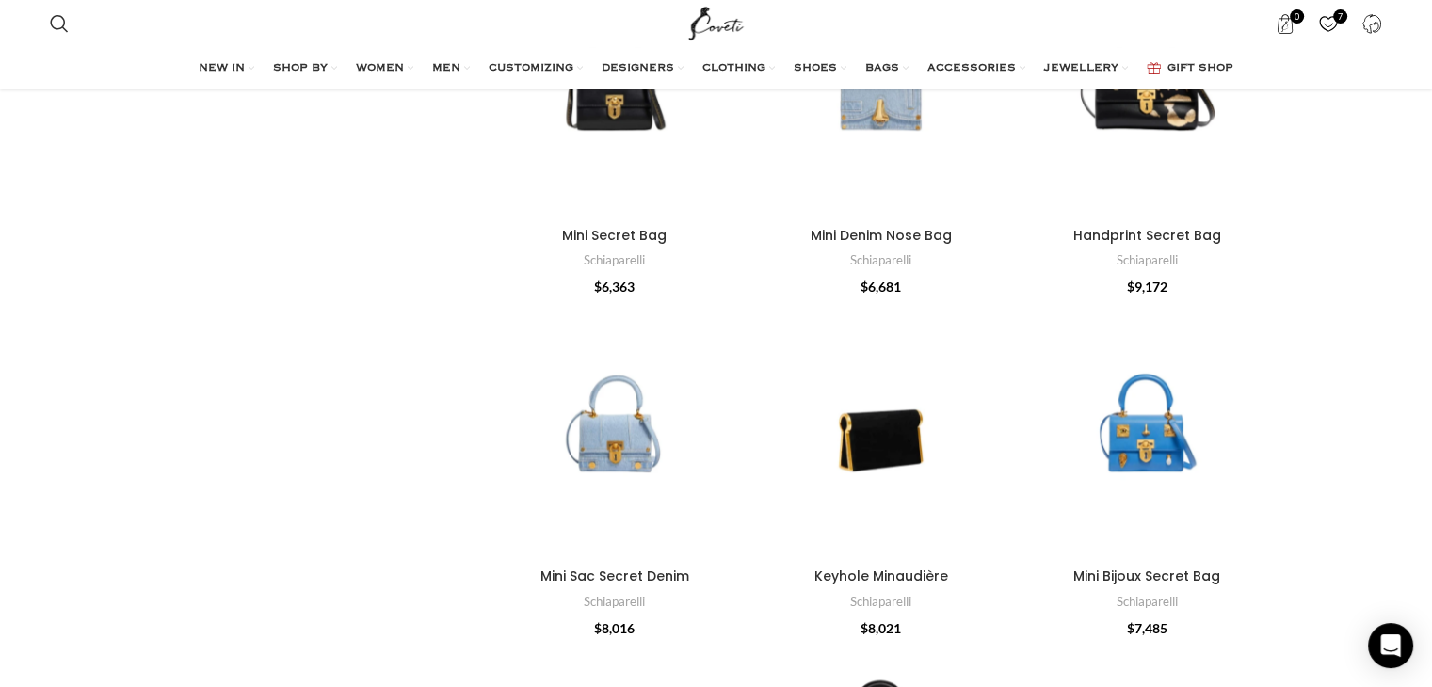
scroll to position [2512, 0]
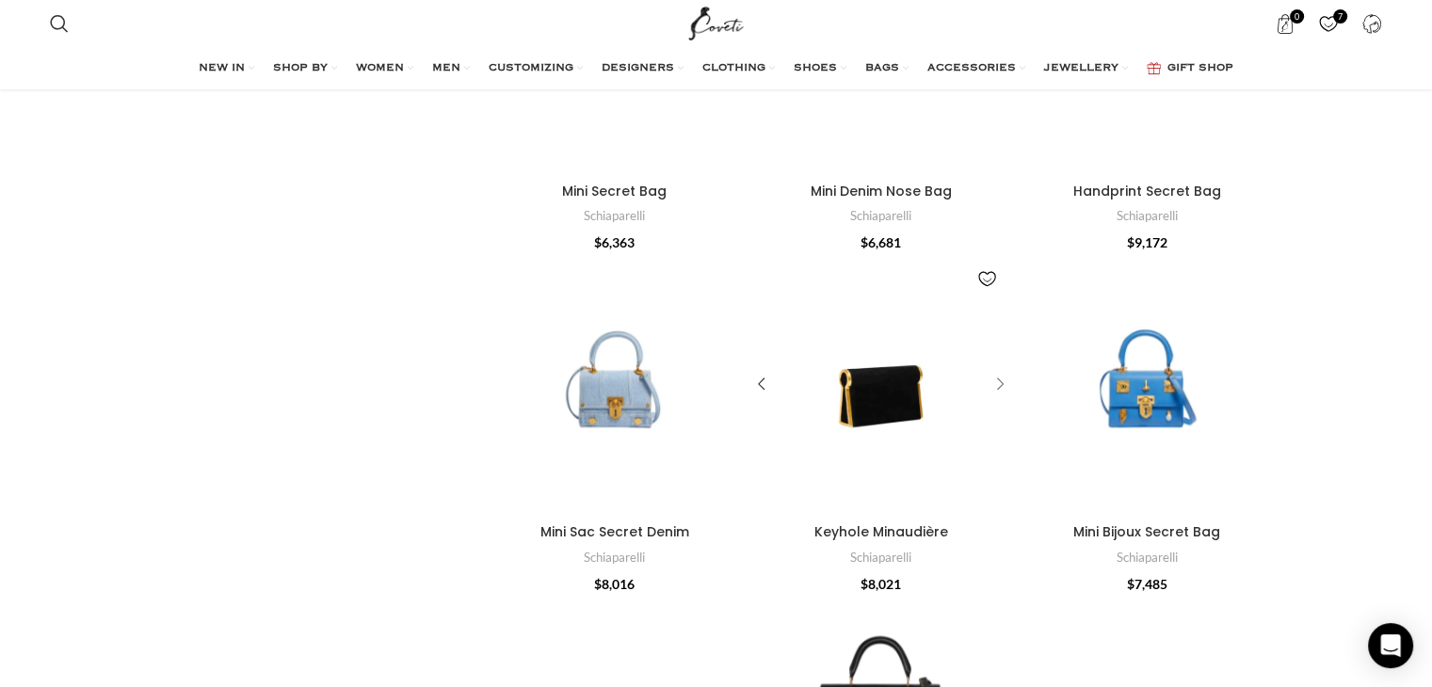
click at [1002, 380] on div "Keyhole Minaudière" at bounding box center [997, 385] width 28 height 28
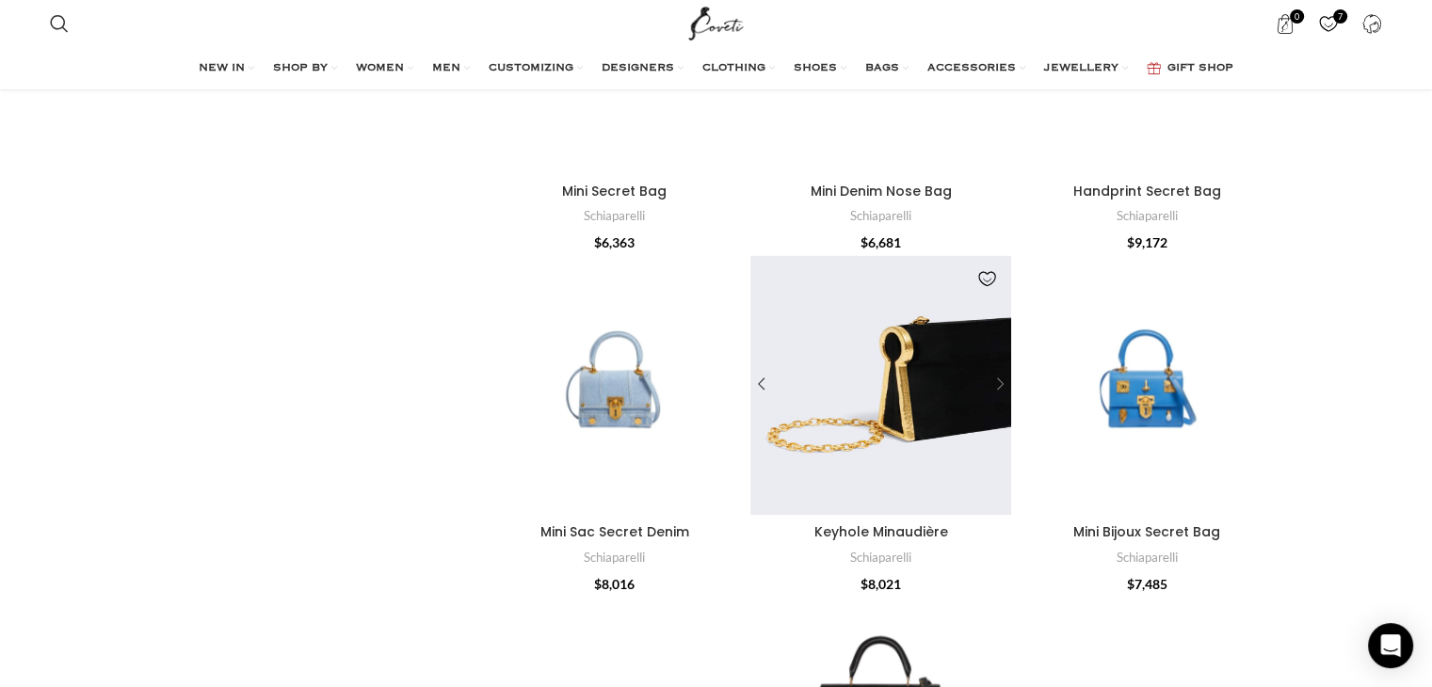
click at [1002, 380] on div "Keyhole Minaudière" at bounding box center [997, 385] width 28 height 28
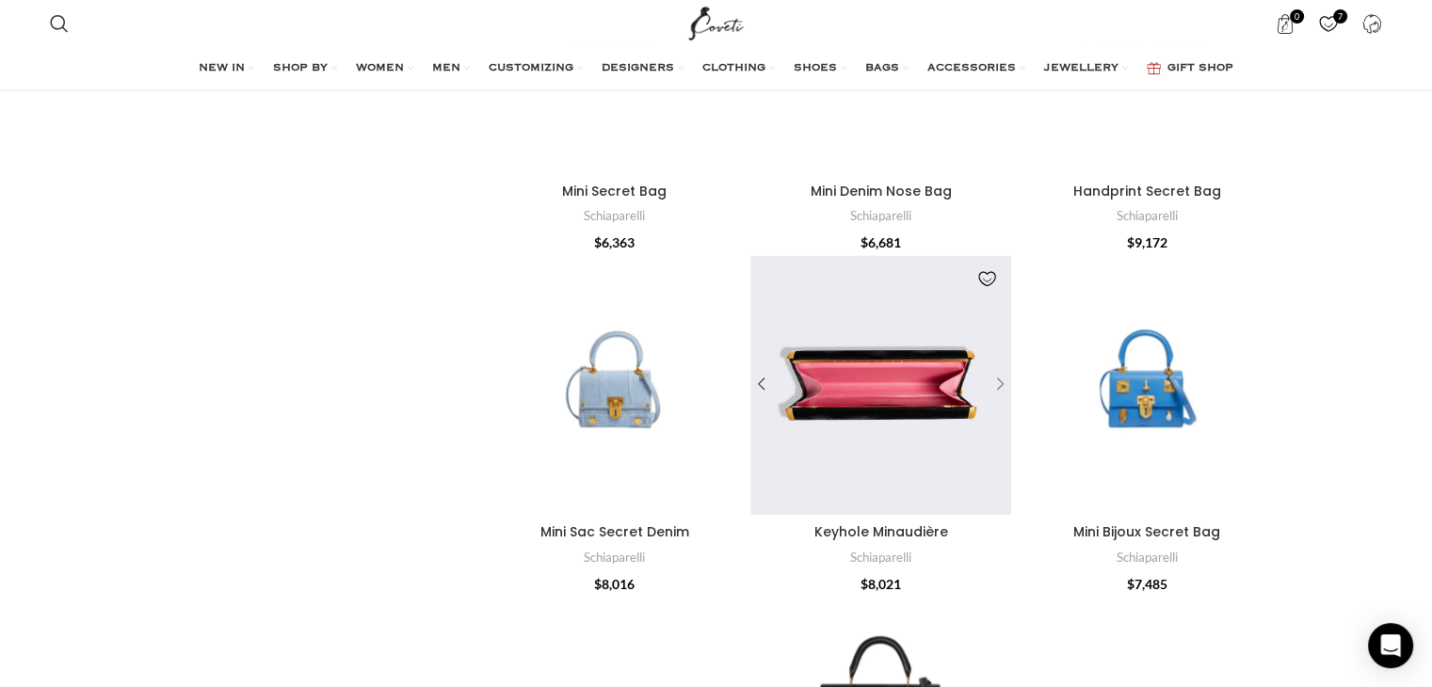
click at [1002, 380] on div "Keyhole Minaudière" at bounding box center [997, 385] width 28 height 28
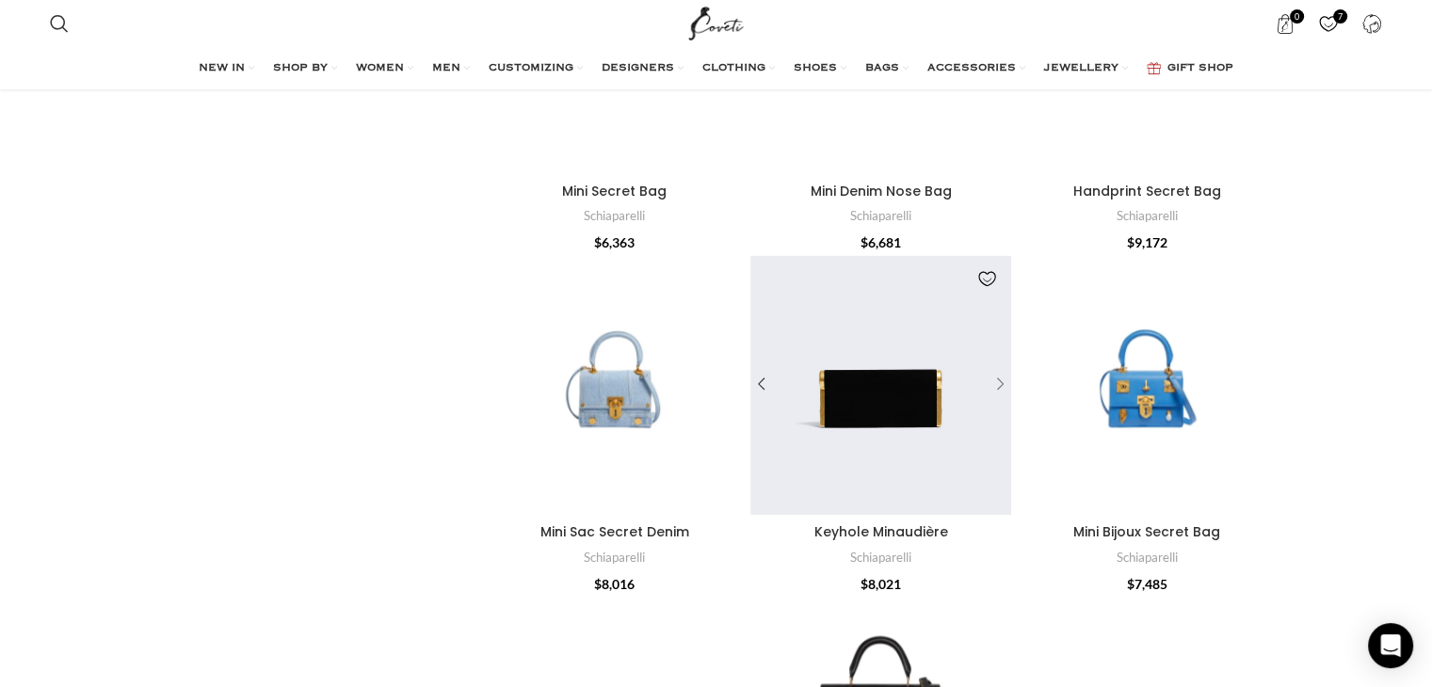
click at [1002, 380] on div "Keyhole Minaudière" at bounding box center [997, 385] width 28 height 28
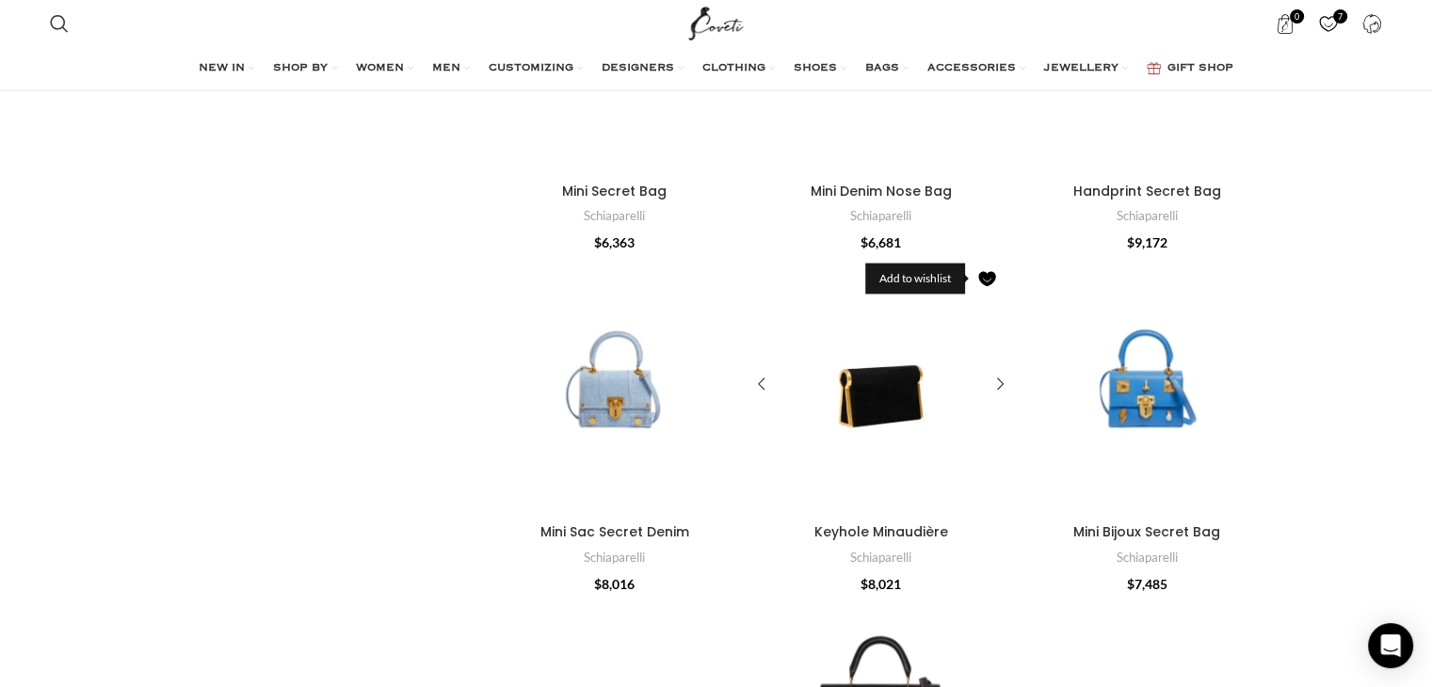
click at [988, 275] on link "Add to wishlist" at bounding box center [988, 279] width 28 height 28
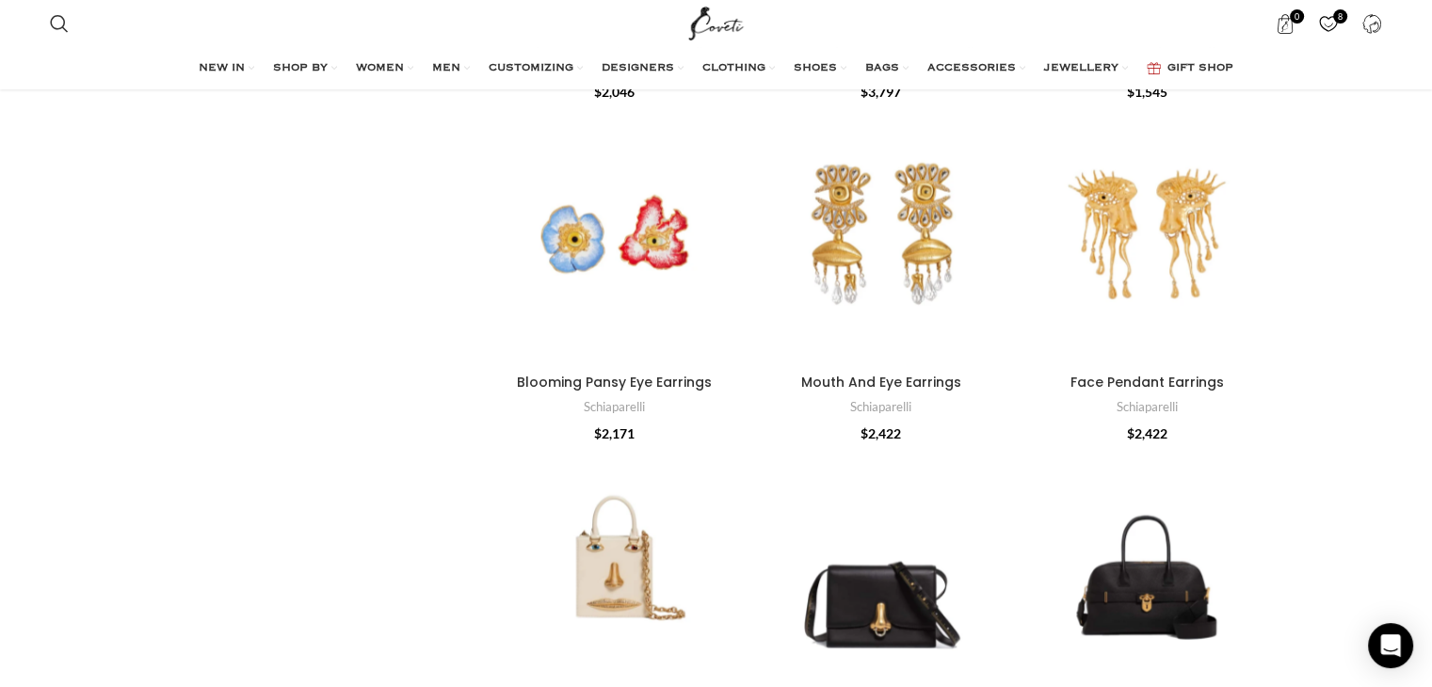
scroll to position [0, 0]
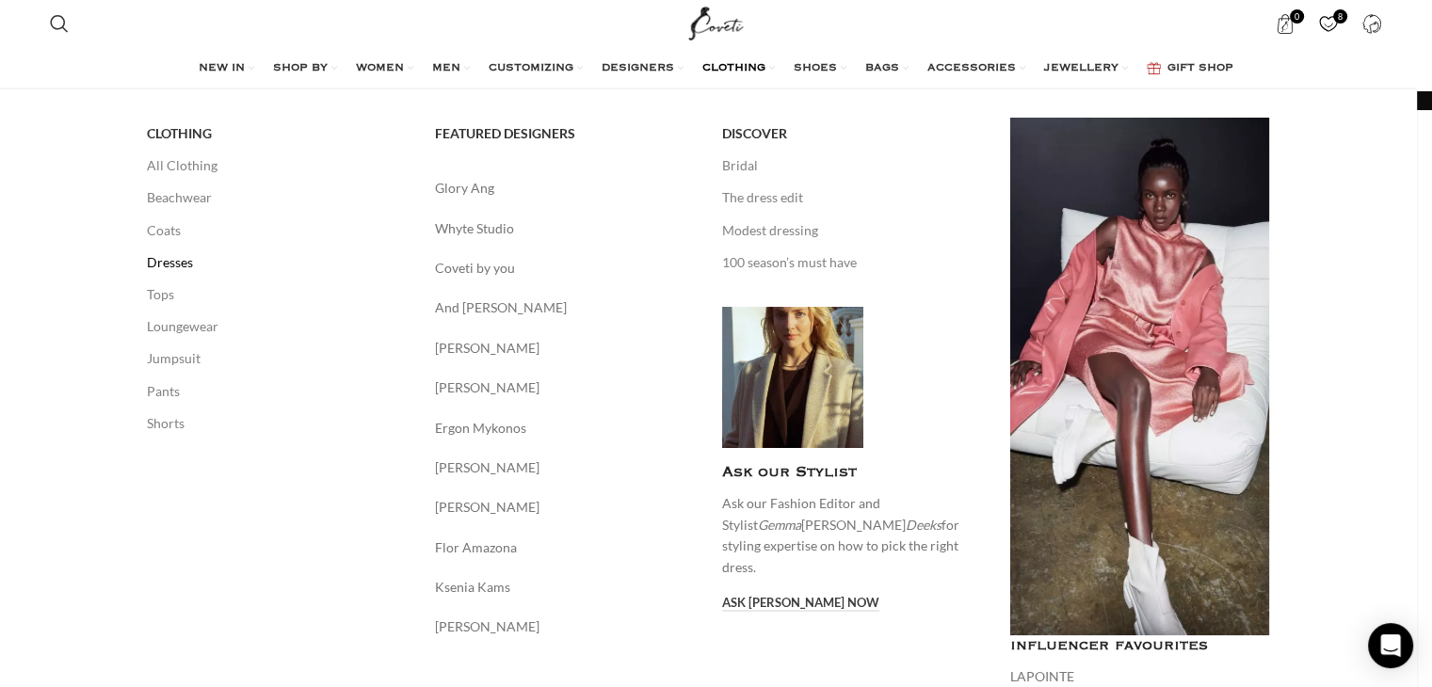
click at [175, 270] on link "Dresses" at bounding box center [277, 263] width 260 height 32
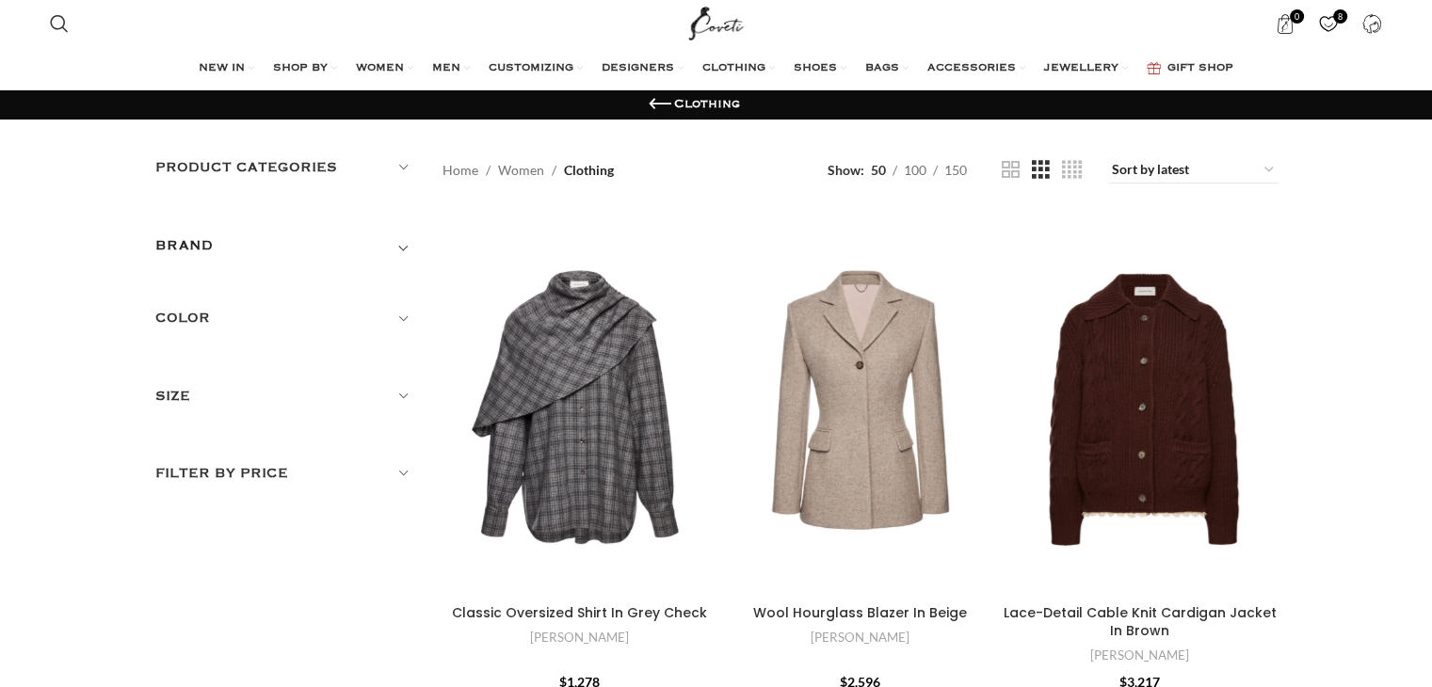
click at [403, 170] on h5 "Product categories" at bounding box center [285, 167] width 260 height 21
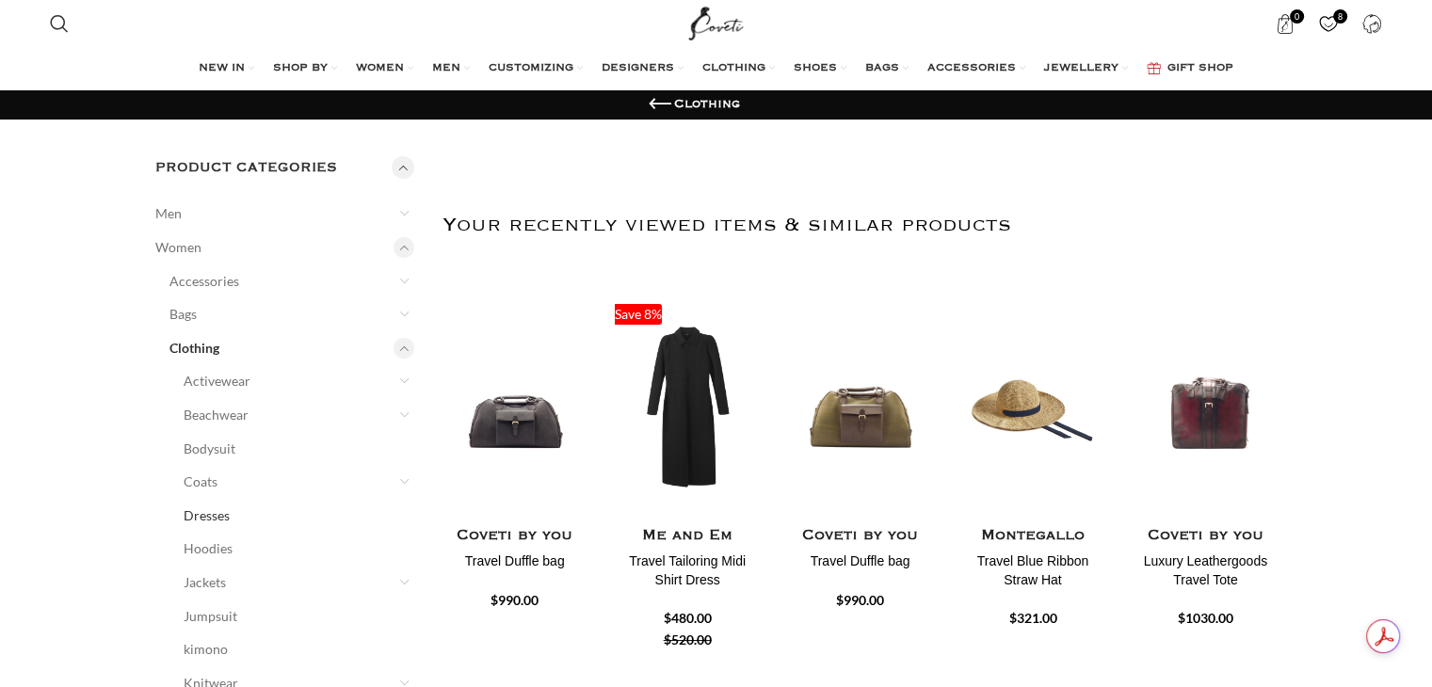
click at [202, 515] on link "Dresses" at bounding box center [288, 516] width 208 height 34
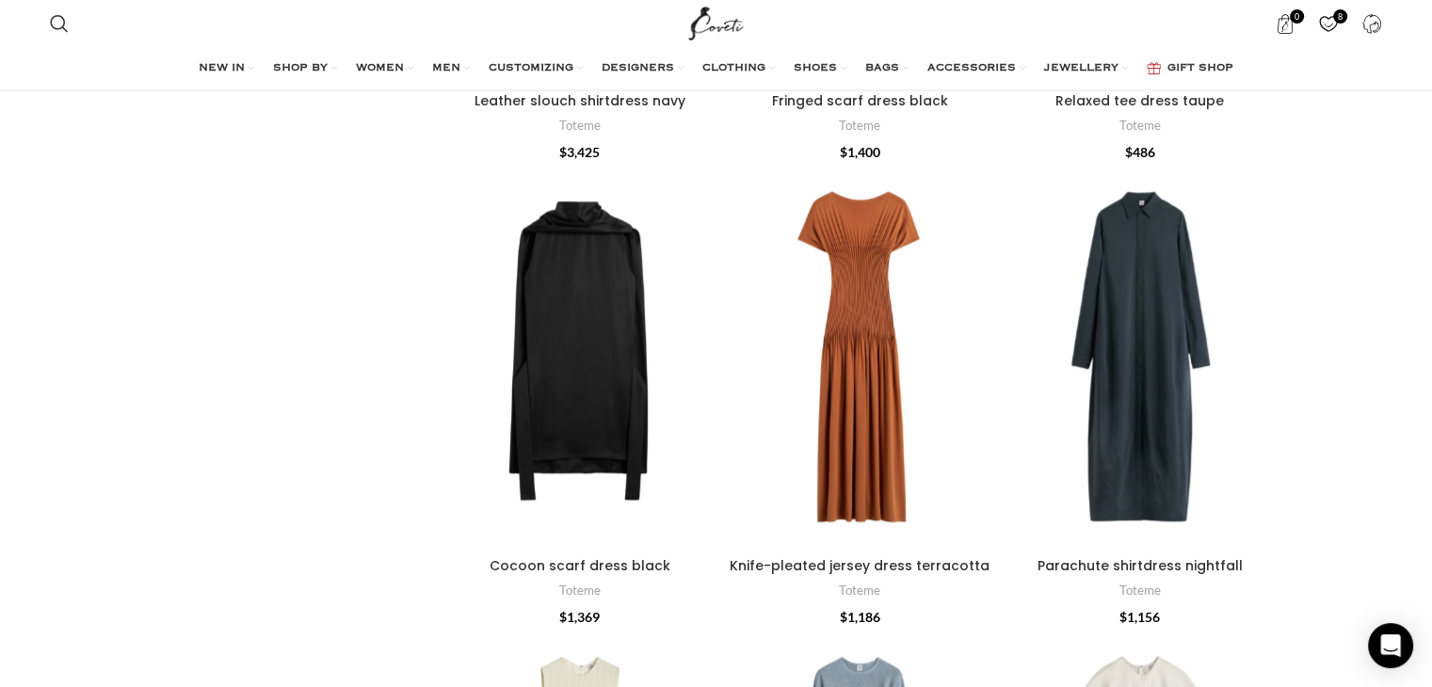
scroll to position [1524, 0]
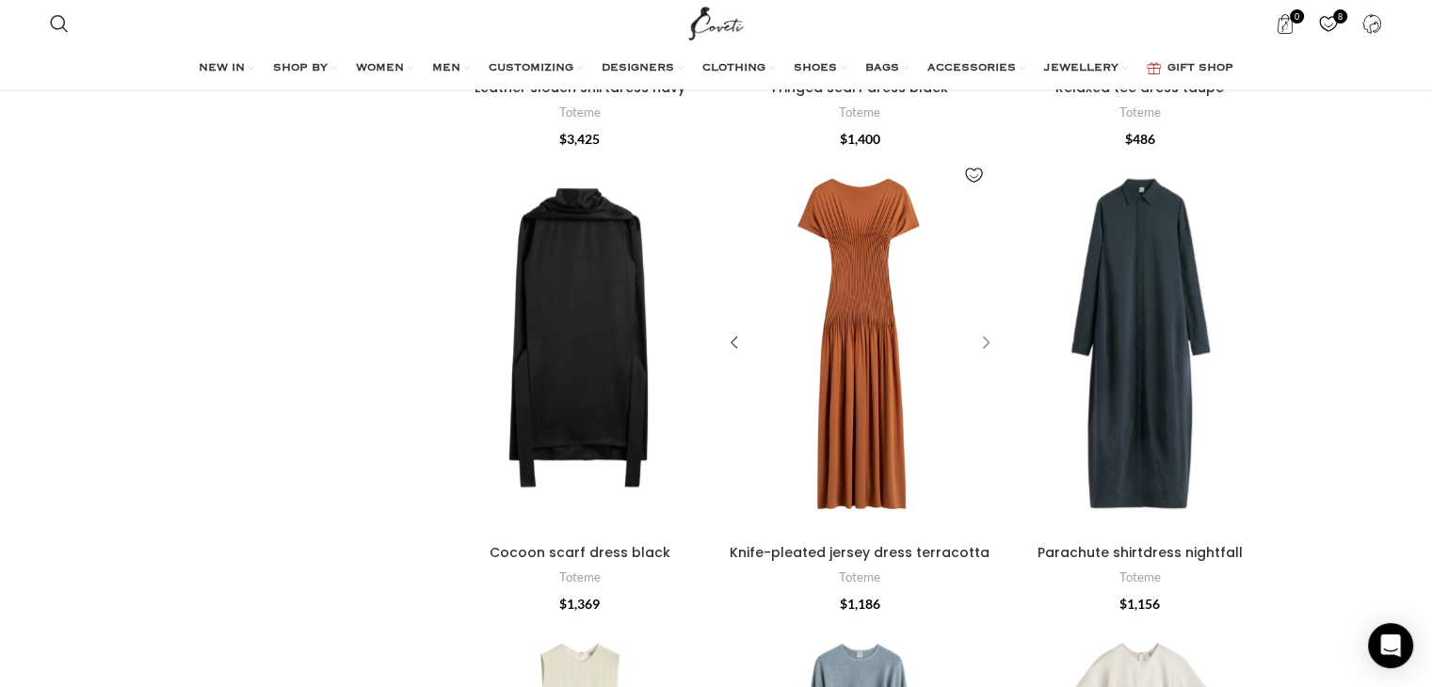
click at [988, 345] on div "Knife-pleated jersey dress terracotta" at bounding box center [983, 344] width 28 height 28
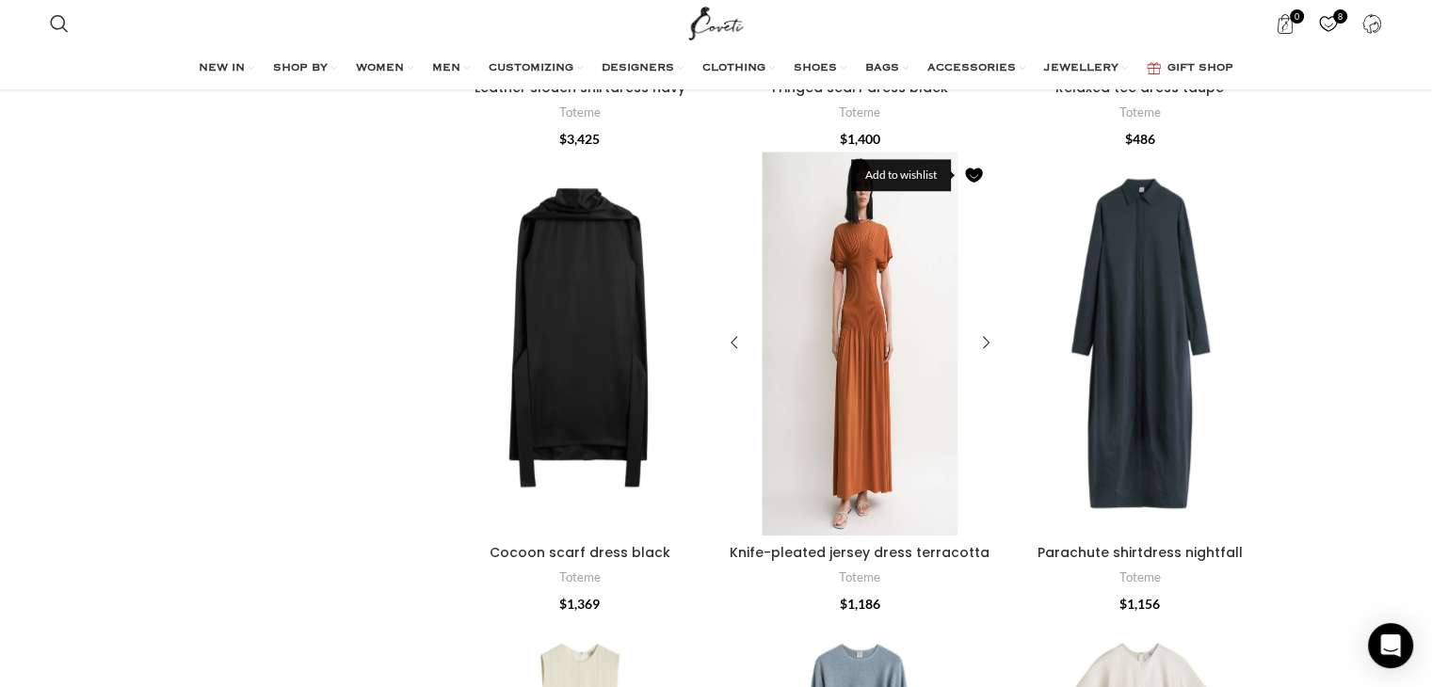
click at [971, 167] on link "Add to wishlist" at bounding box center [974, 175] width 28 height 28
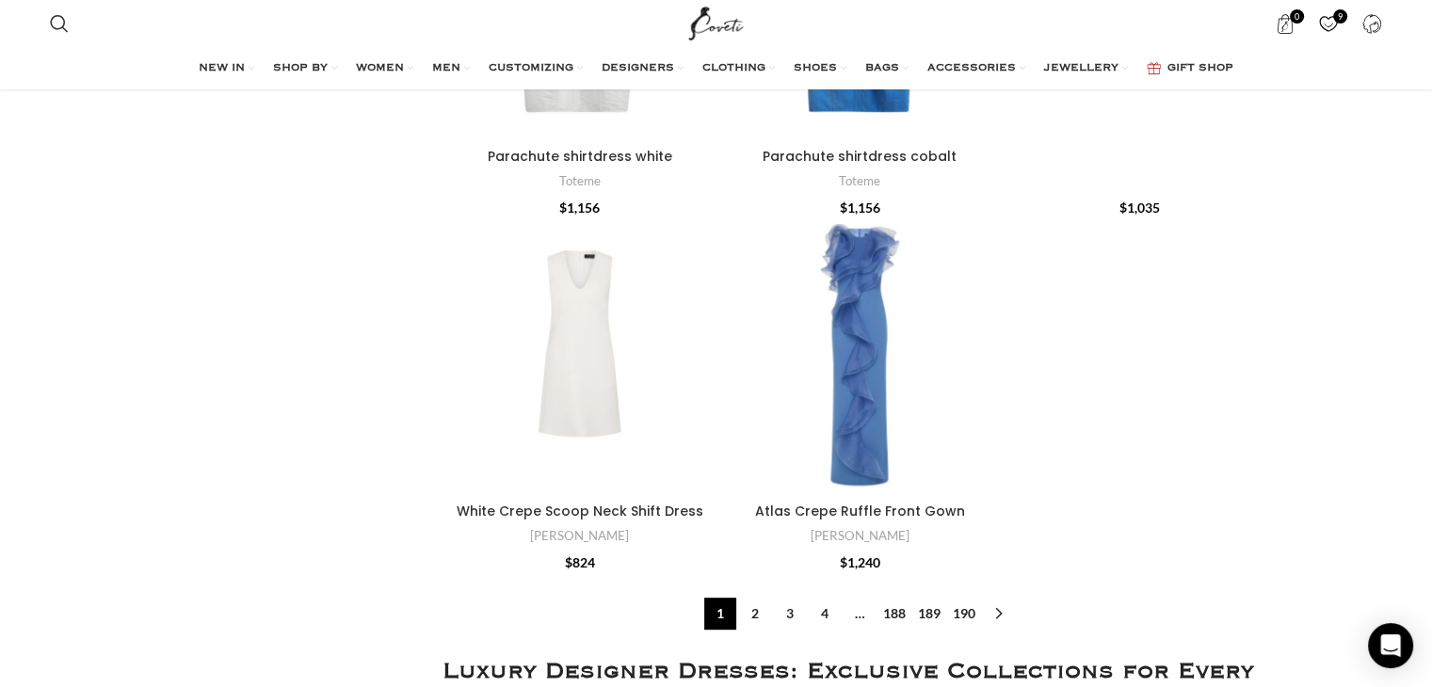
scroll to position [8023, 0]
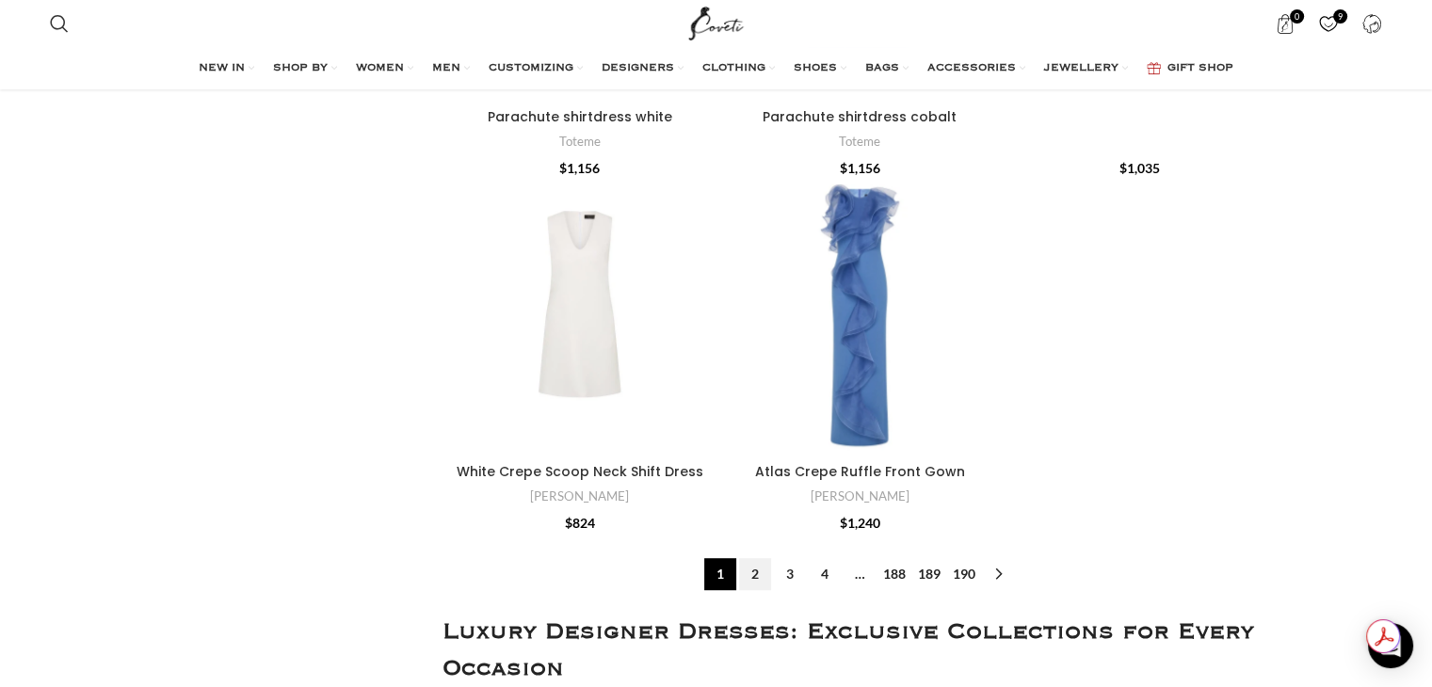
click at [751, 574] on link "2" at bounding box center [755, 574] width 32 height 32
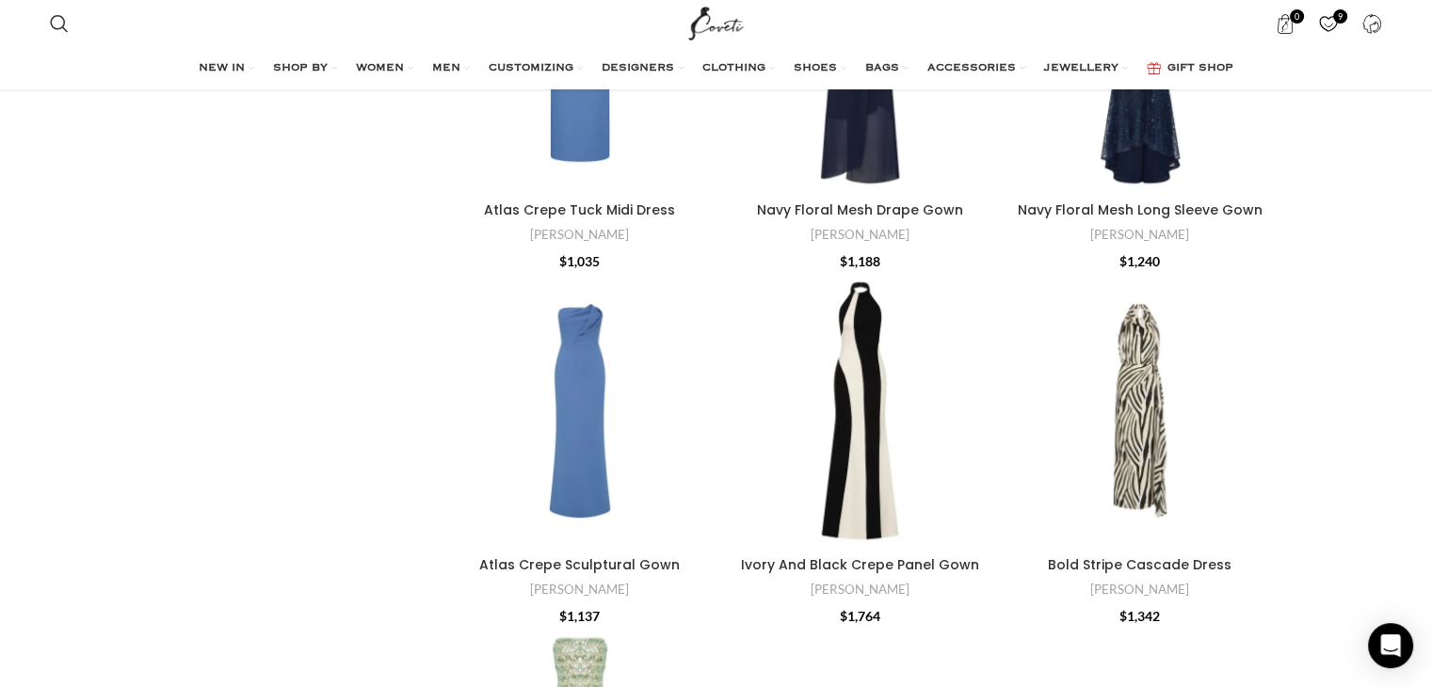
scroll to position [829, 0]
click at [987, 405] on div "Ivory And Black Crepe Panel Gown" at bounding box center [983, 409] width 28 height 28
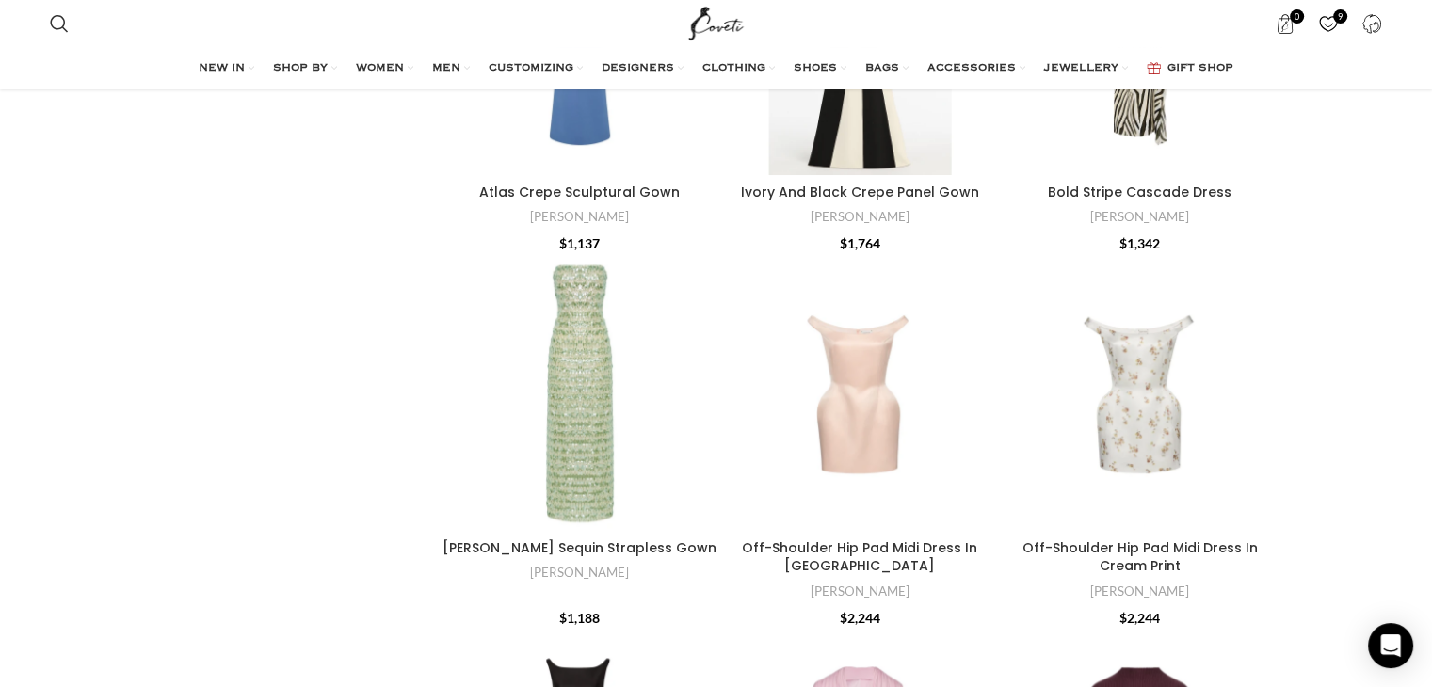
scroll to position [1205, 0]
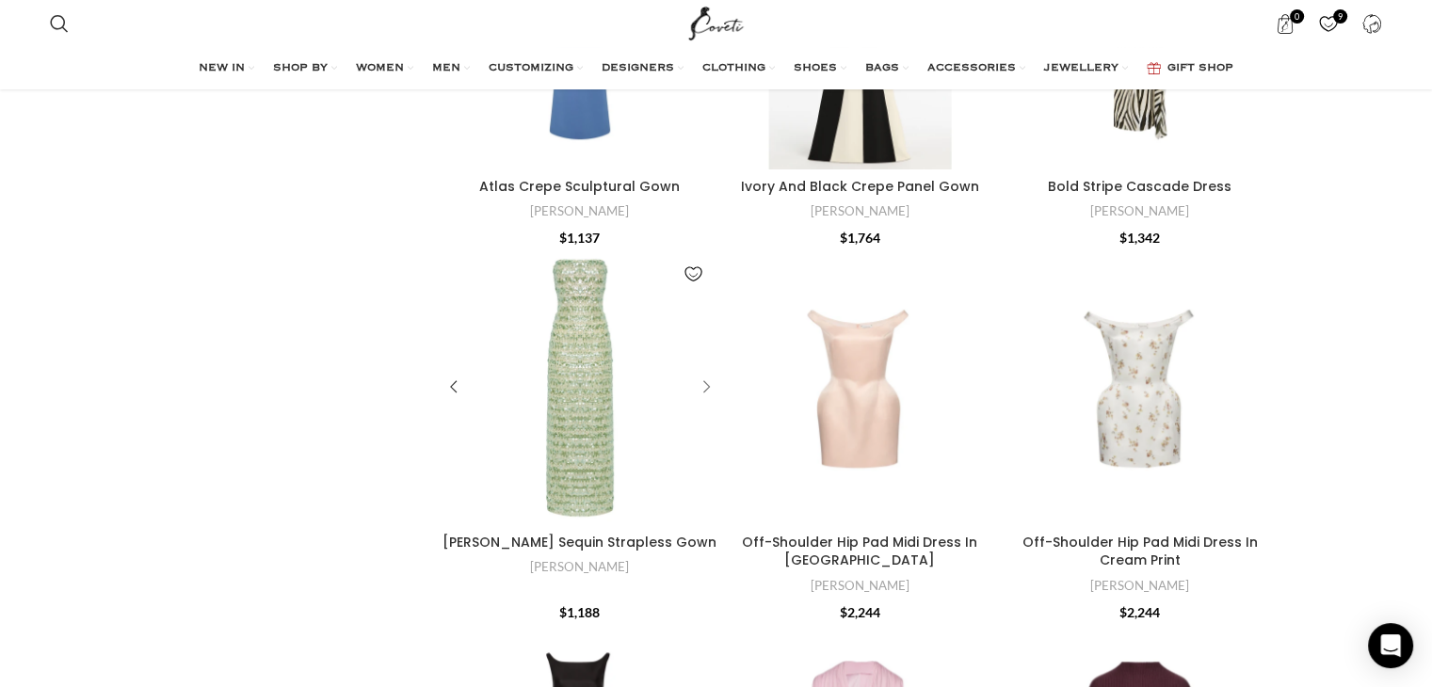
click at [712, 382] on div "Celedon Sequin Strapless Gown" at bounding box center [703, 388] width 28 height 28
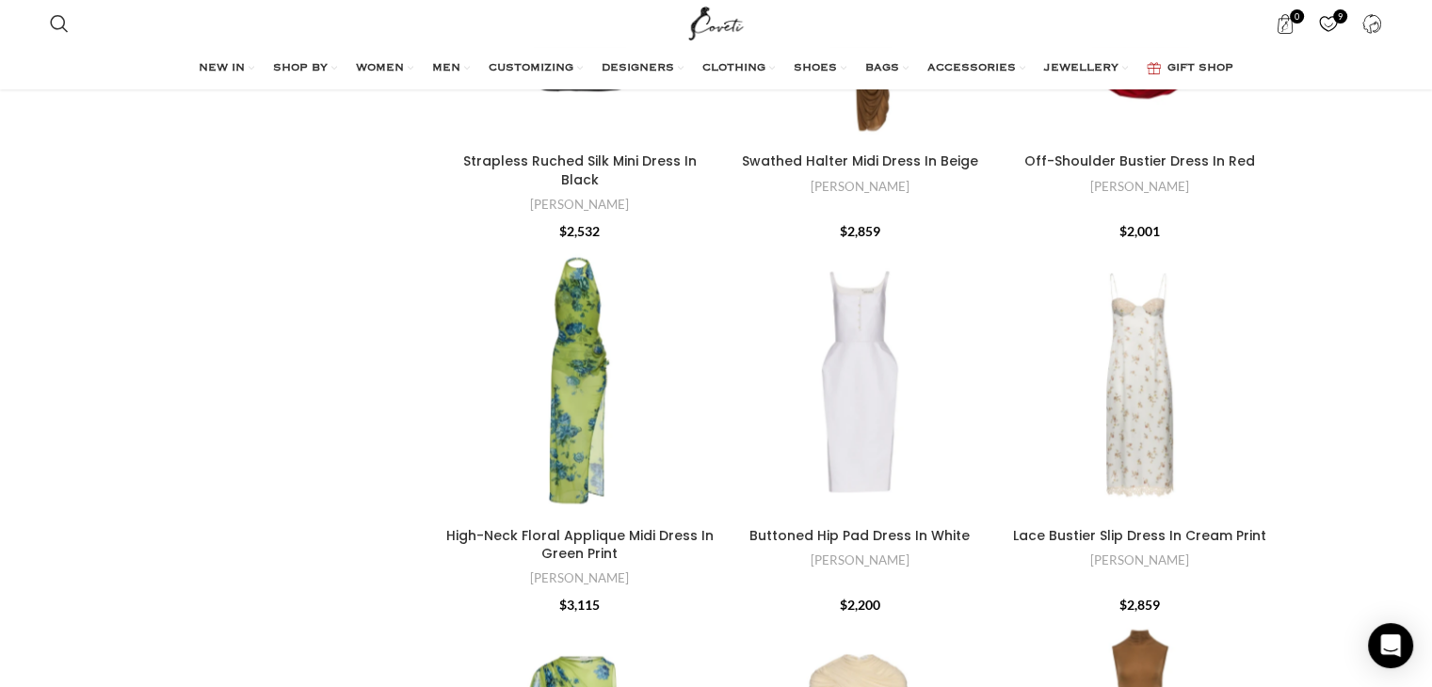
scroll to position [2712, 0]
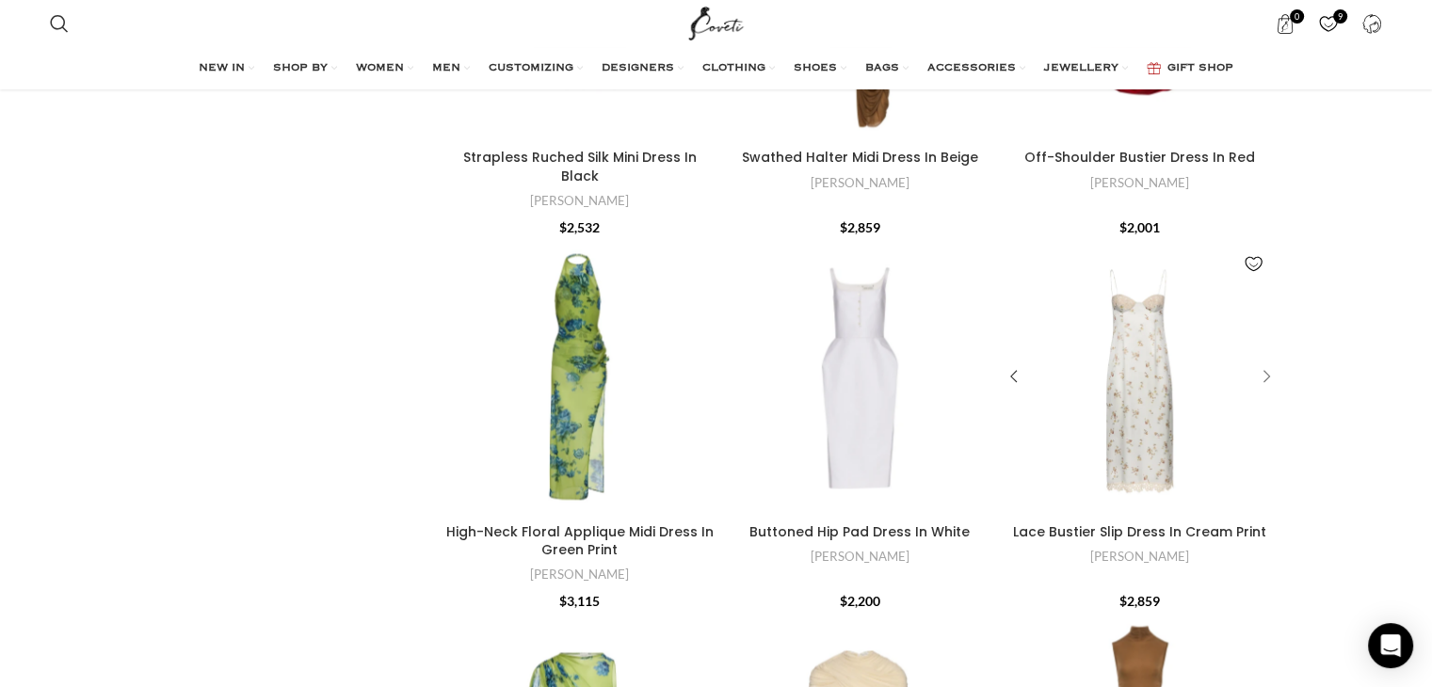
click at [1267, 363] on div "Lace Bustier Slip Dress In Cream Print" at bounding box center [1264, 377] width 28 height 28
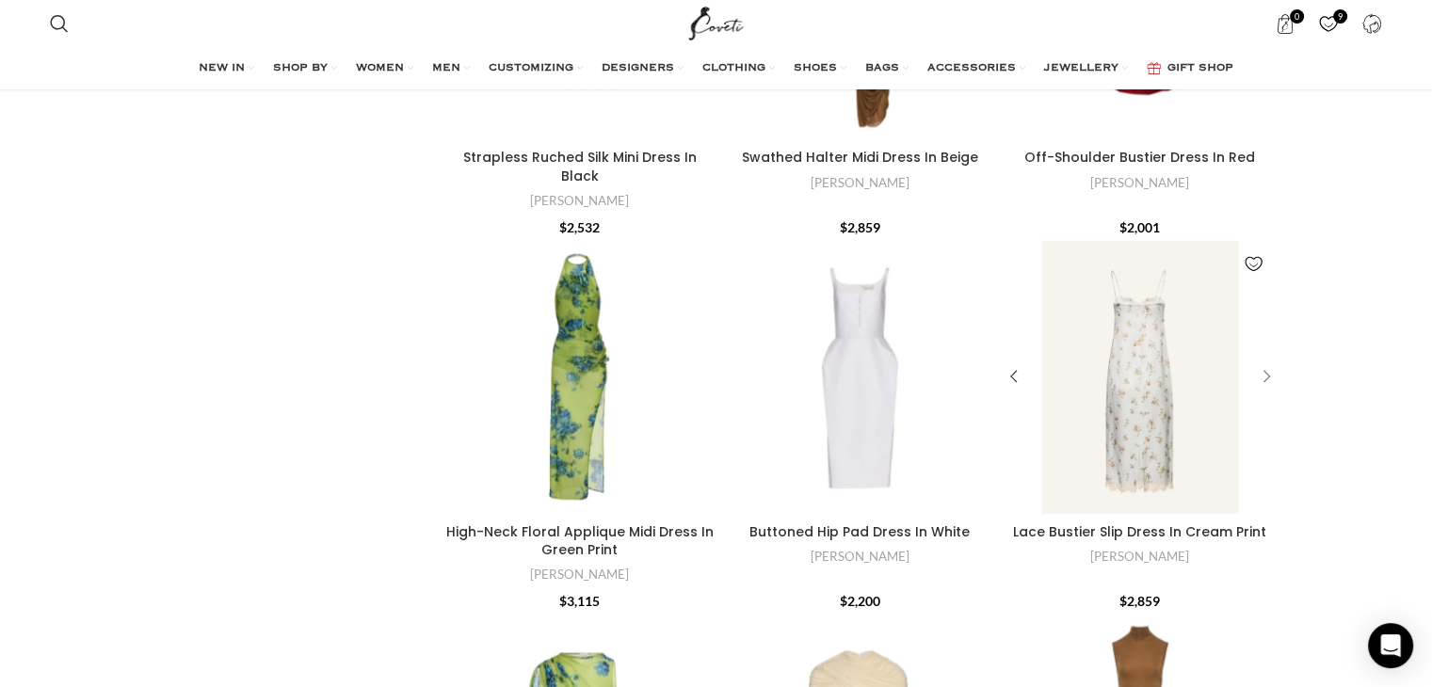
click at [1267, 363] on div "Lace Bustier Slip Dress In Cream Print" at bounding box center [1264, 377] width 28 height 28
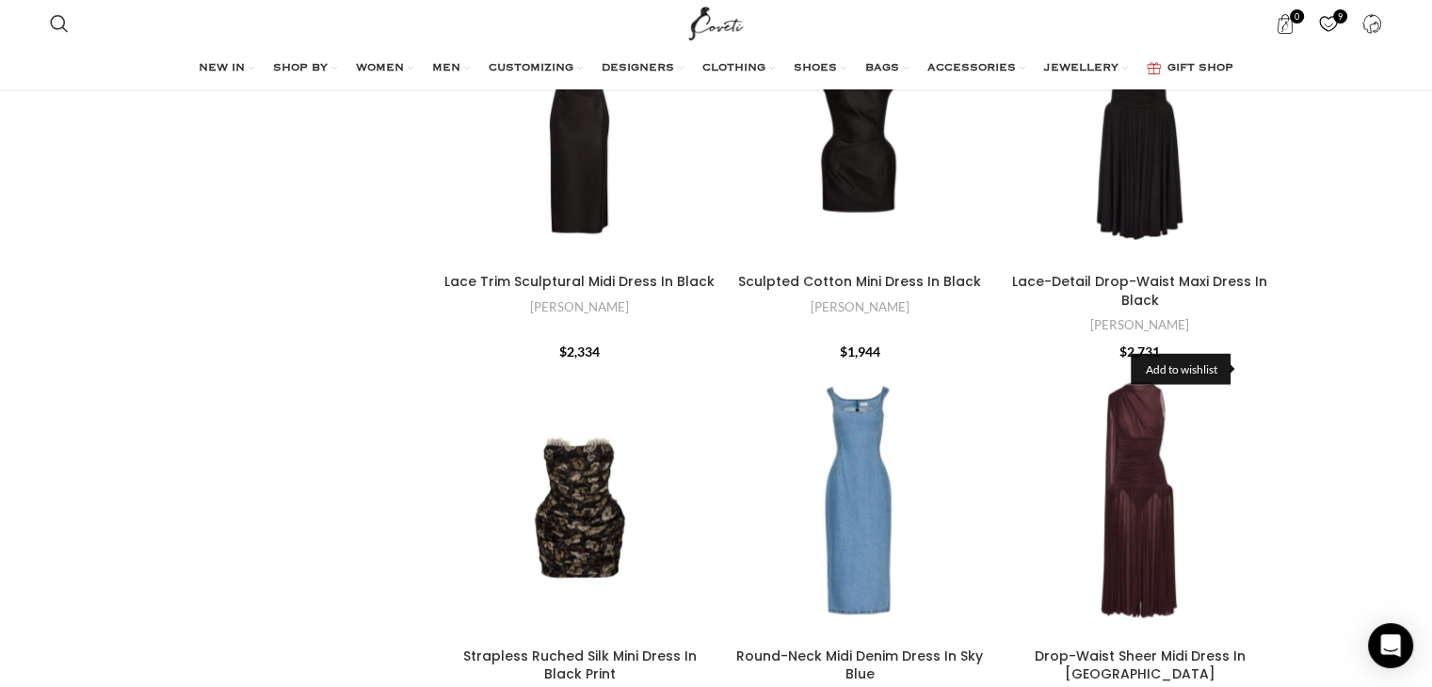
scroll to position [3804, 0]
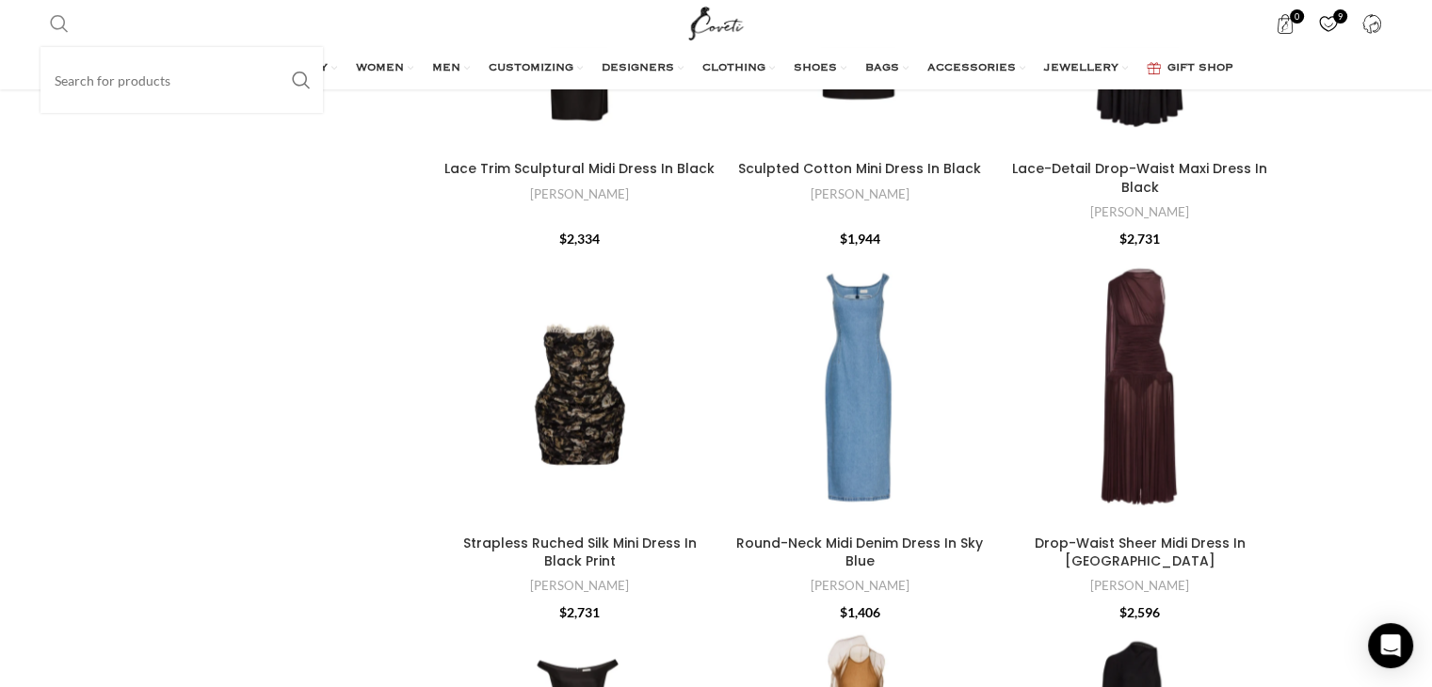
click at [73, 30] on link "Search" at bounding box center [59, 24] width 38 height 38
click at [105, 74] on input "Search" at bounding box center [181, 80] width 283 height 66
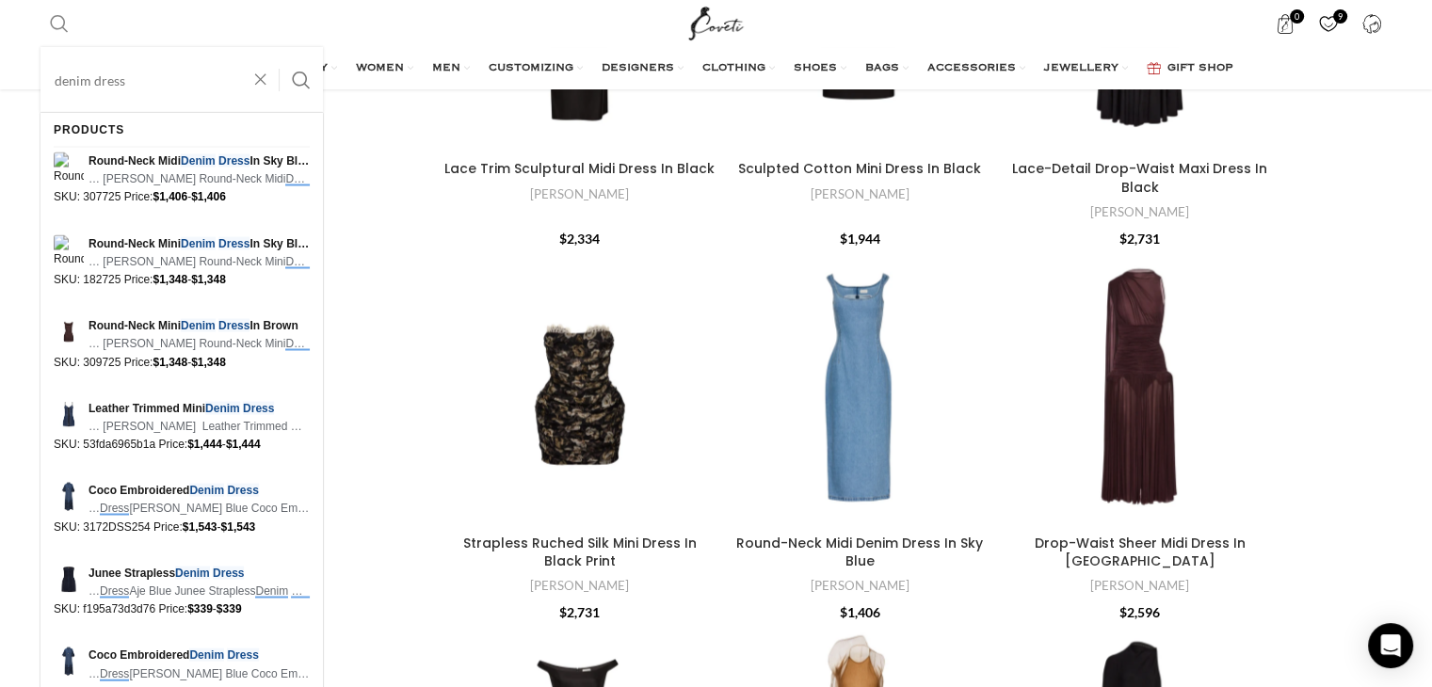
type input "denim dress"
click at [280, 47] on button "Search" at bounding box center [301, 80] width 43 height 66
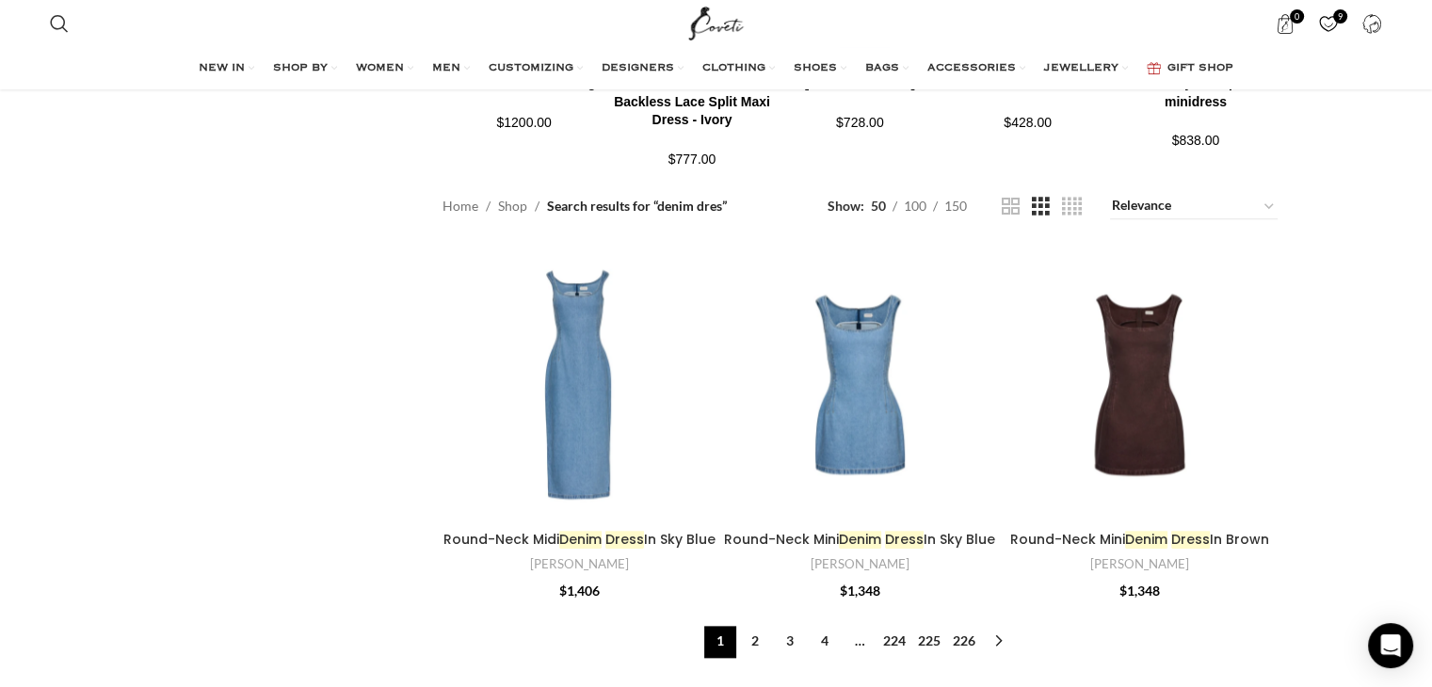
scroll to position [2072, 0]
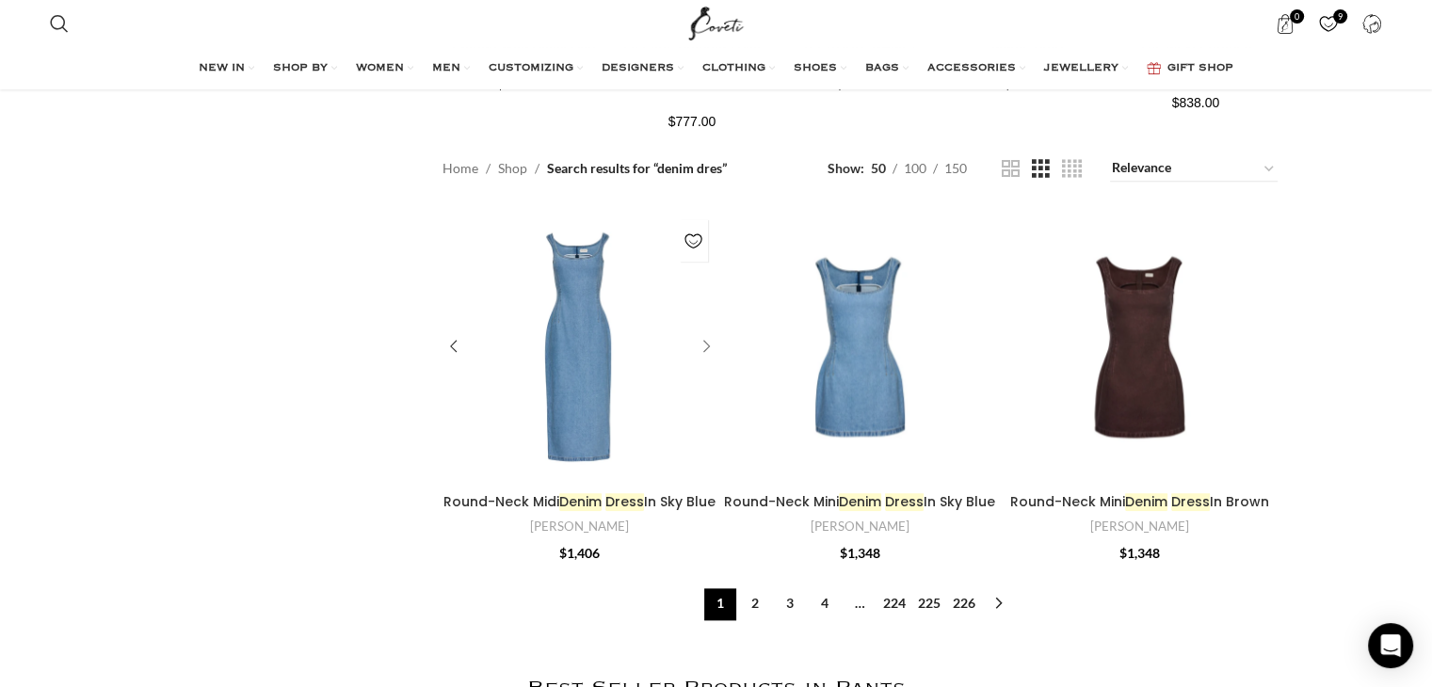
click at [707, 333] on div at bounding box center [703, 347] width 28 height 28
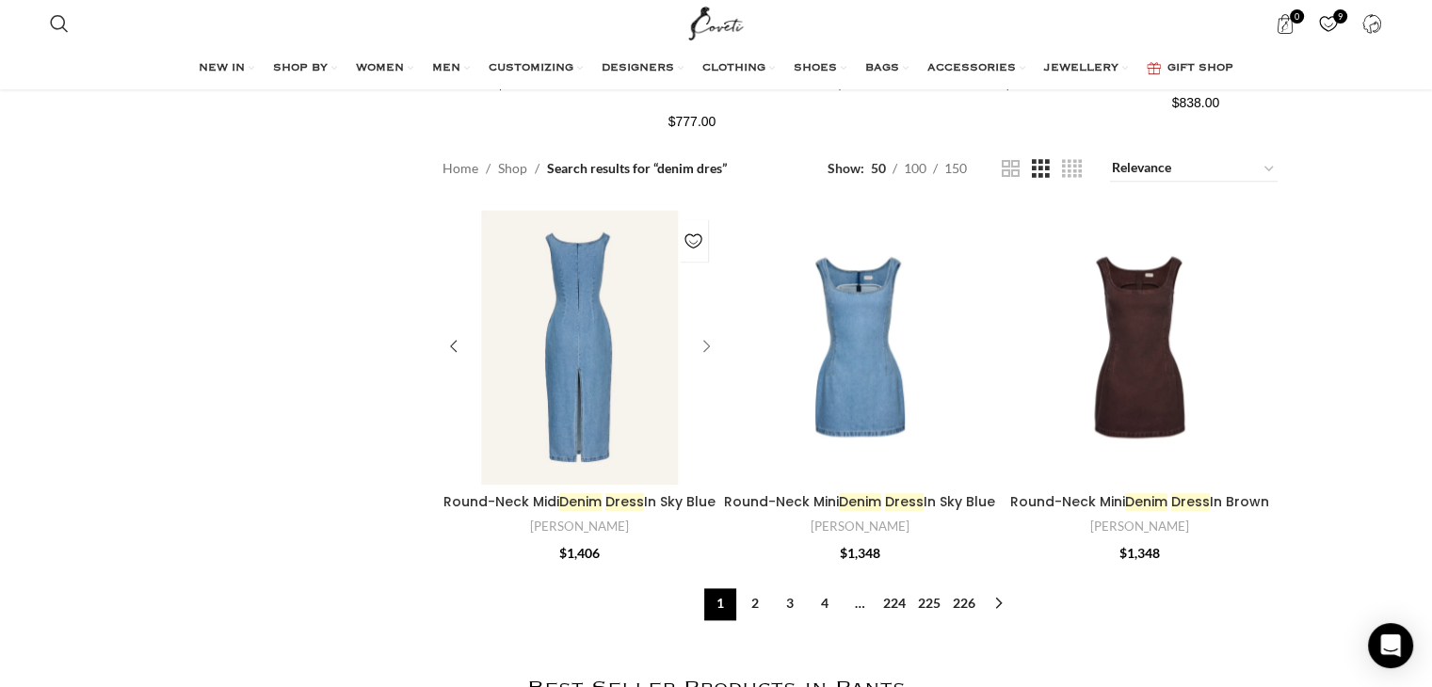
click at [707, 333] on div at bounding box center [703, 347] width 28 height 28
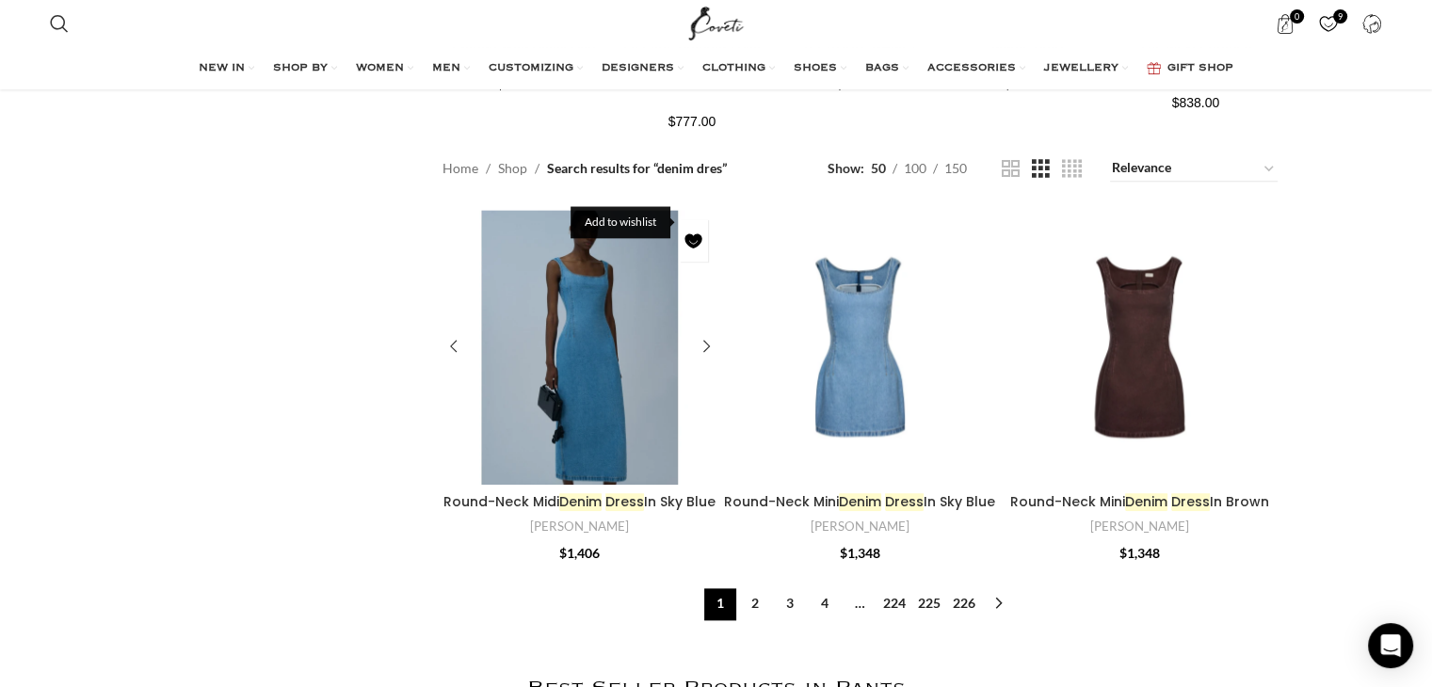
click at [697, 224] on link "Add to wishlist" at bounding box center [694, 240] width 28 height 42
click at [759, 596] on link "2" at bounding box center [755, 605] width 32 height 32
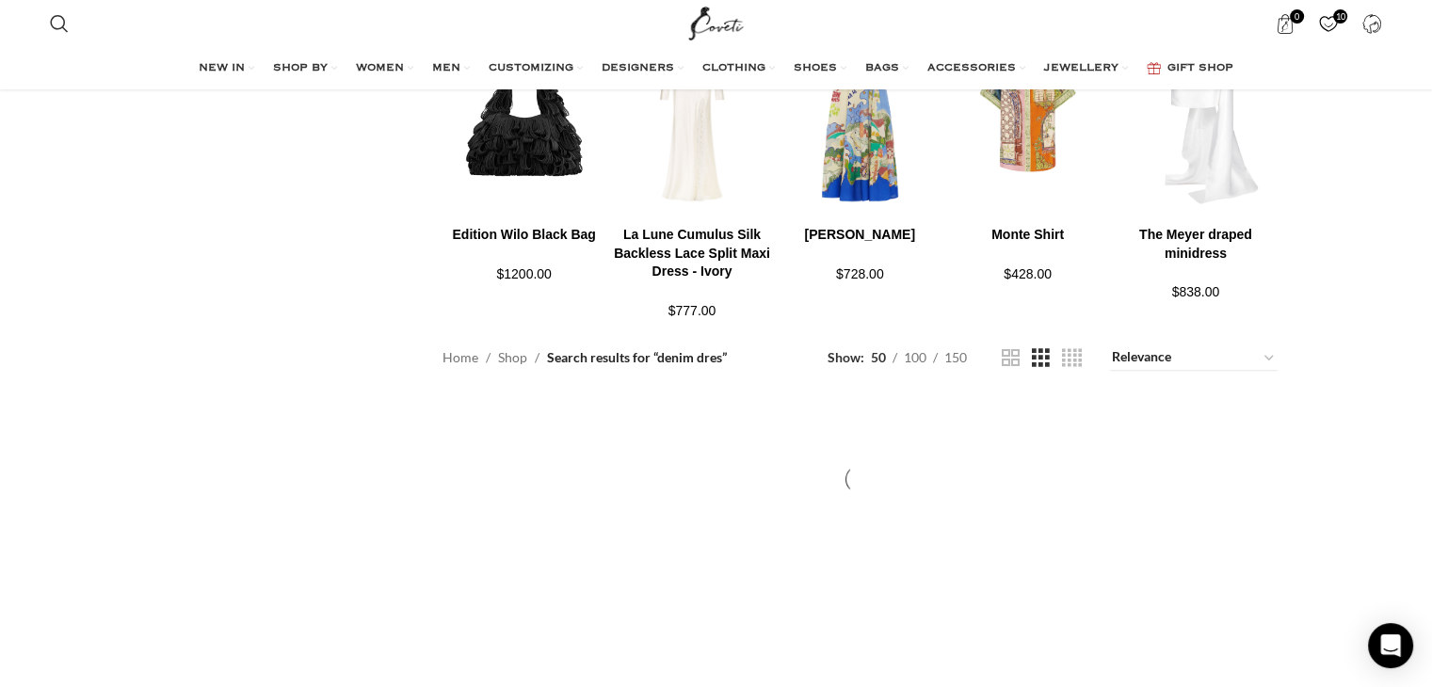
scroll to position [2142, 0]
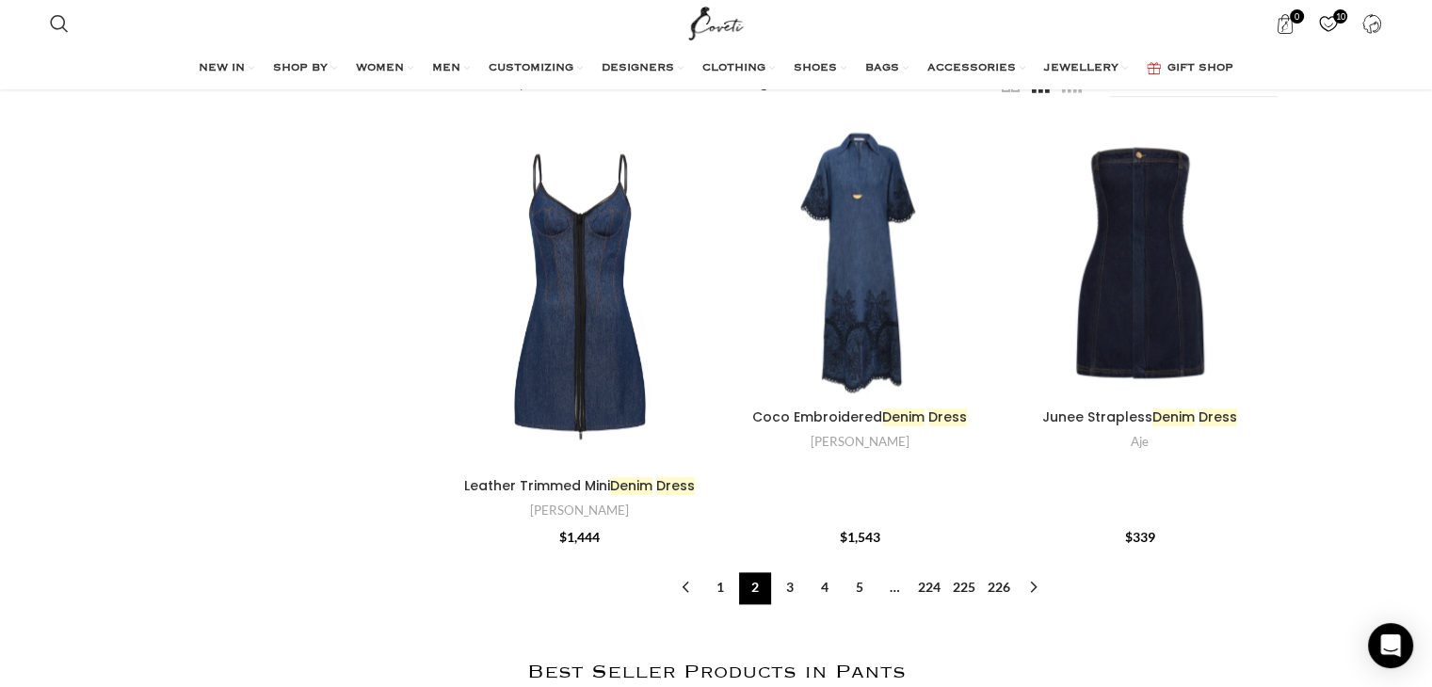
scroll to position [2173, 0]
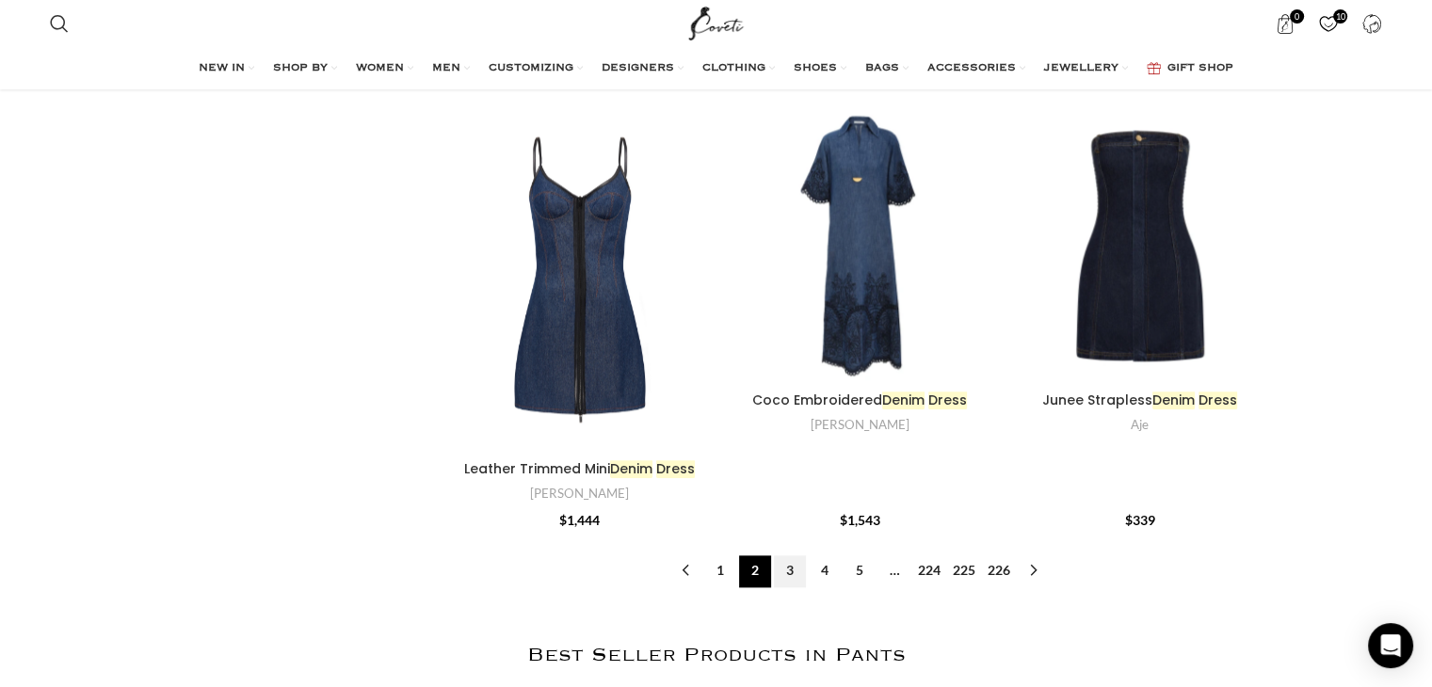
click at [785, 556] on link "3" at bounding box center [790, 572] width 32 height 32
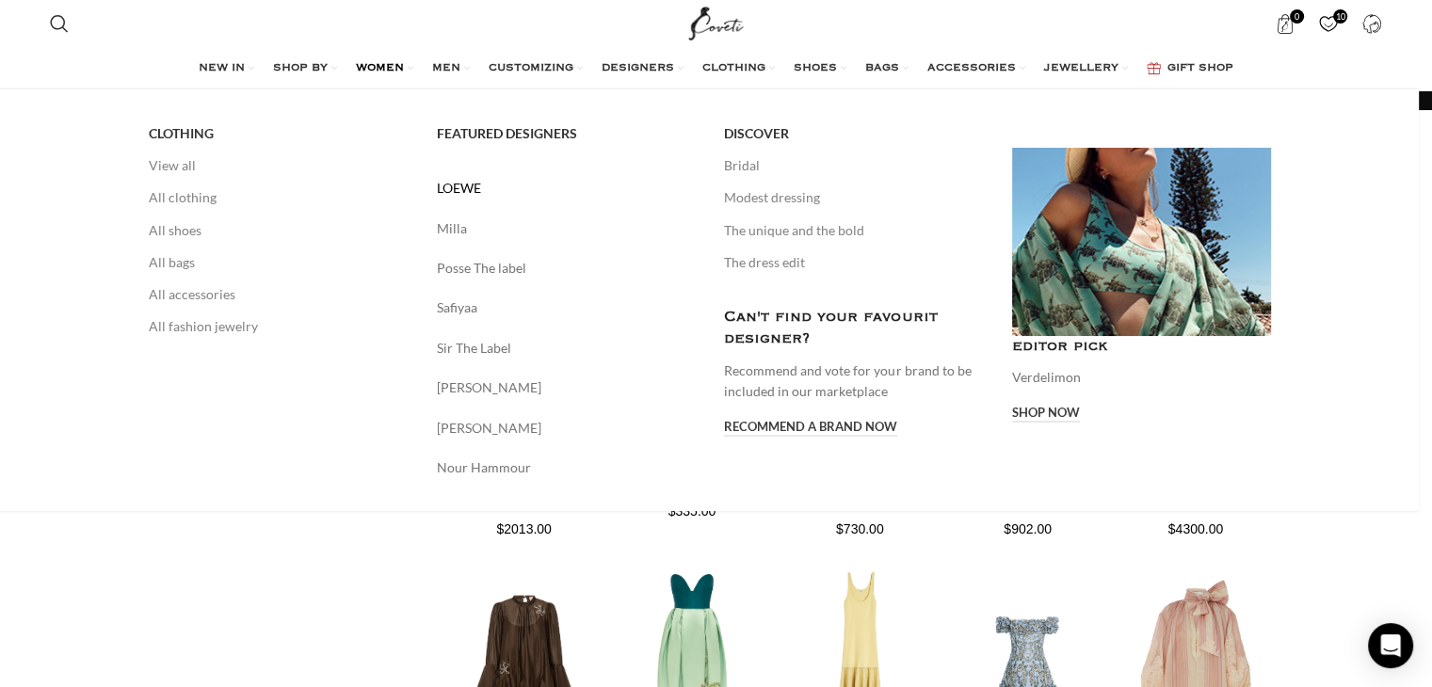
click at [468, 187] on link "LOEWE" at bounding box center [567, 188] width 260 height 21
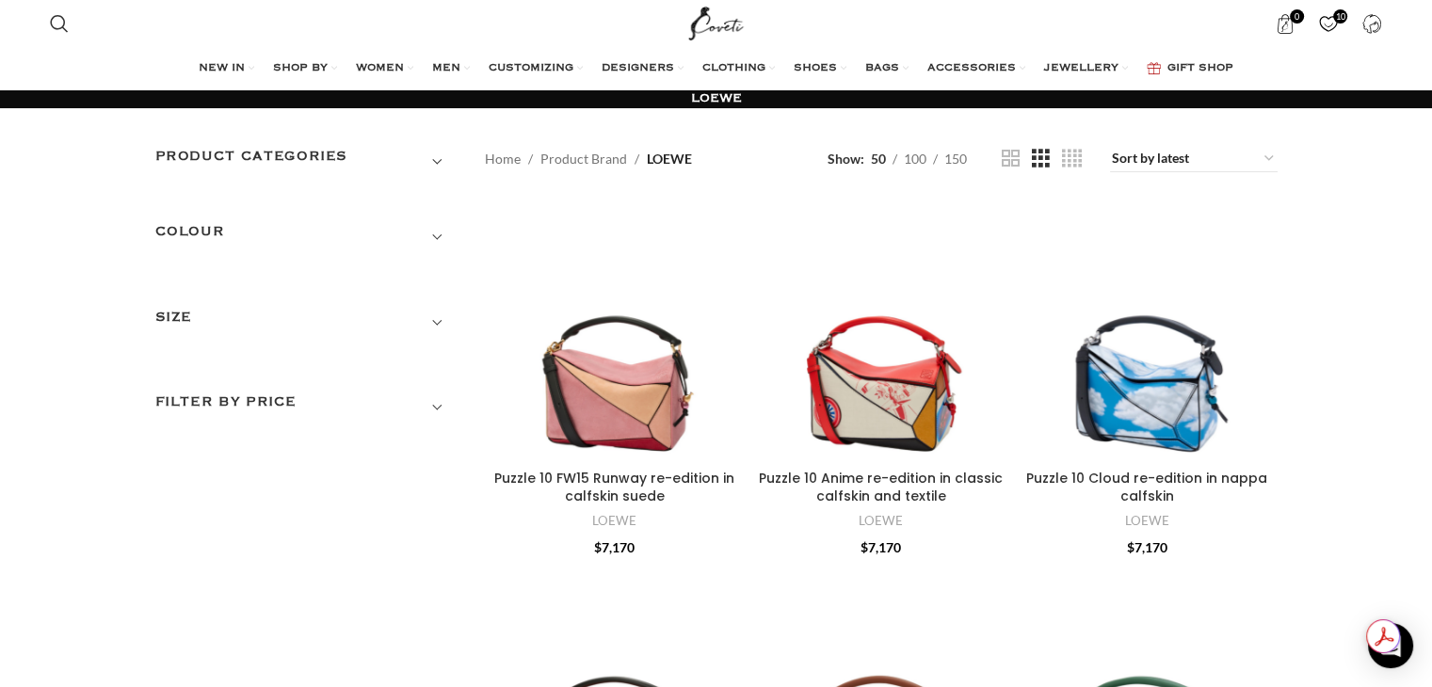
drag, startPoint x: 1445, startPoint y: 15, endPoint x: 1441, endPoint y: 43, distance: 28.6
